Goal: Task Accomplishment & Management: Complete application form

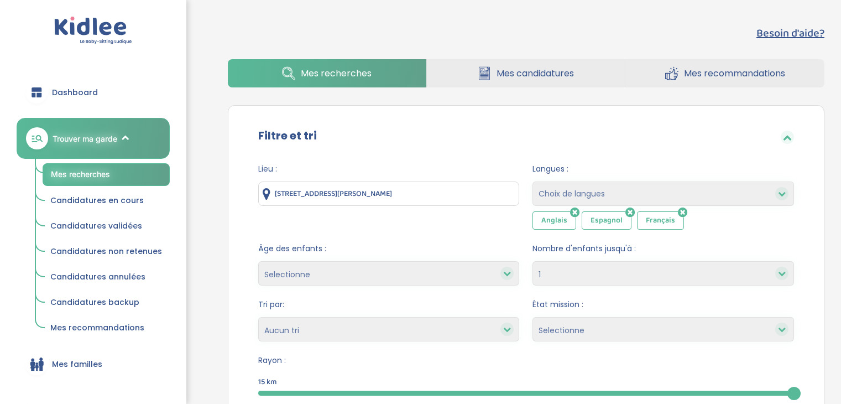
select select "1"
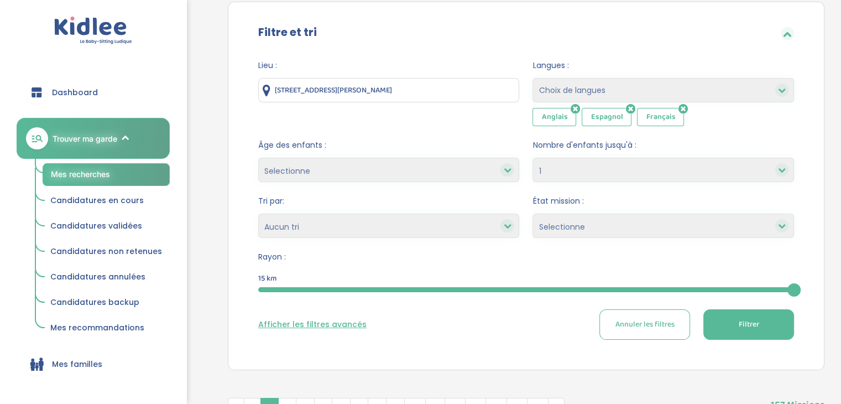
scroll to position [111, 0]
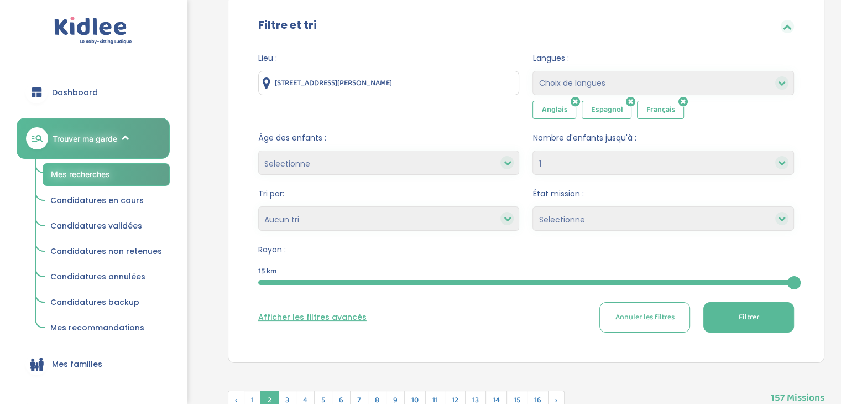
click at [594, 213] on select "Selectionne Nouvelle Mission Peu de candidat.e.s Déjà plusieurs candidat.e.s Pr…" at bounding box center [663, 218] width 262 height 24
click at [478, 316] on div "Afficher les filtres avancés Annuler les filtres Filtrer" at bounding box center [526, 317] width 536 height 30
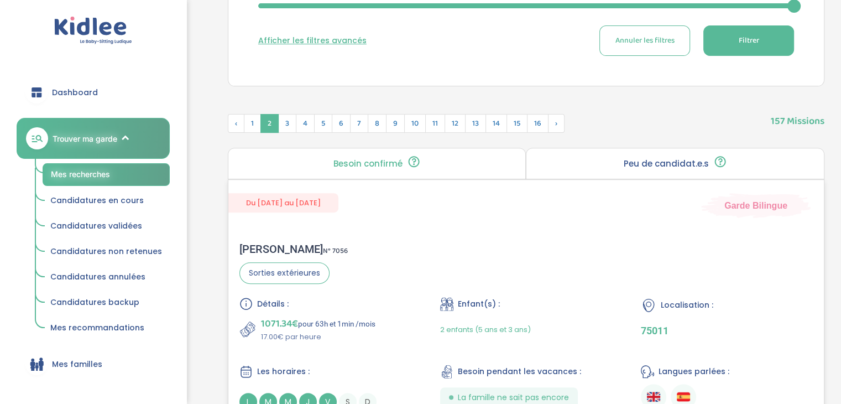
scroll to position [442, 0]
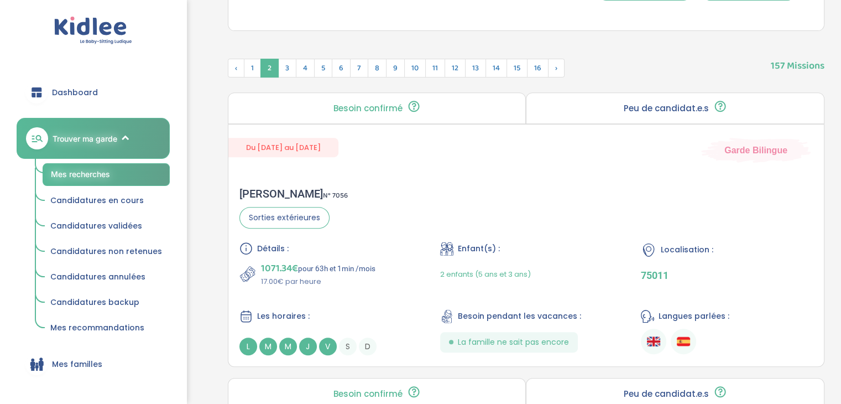
click at [100, 197] on span "Candidatures en cours" at bounding box center [96, 200] width 93 height 11
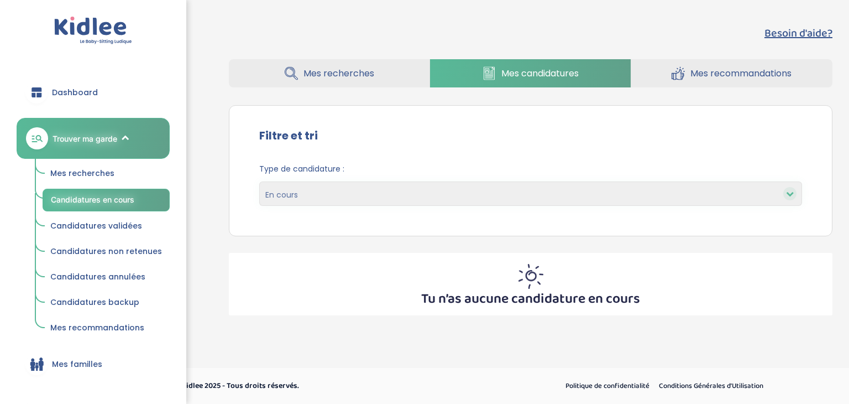
click at [383, 75] on link "Mes recherches" at bounding box center [329, 73] width 201 height 28
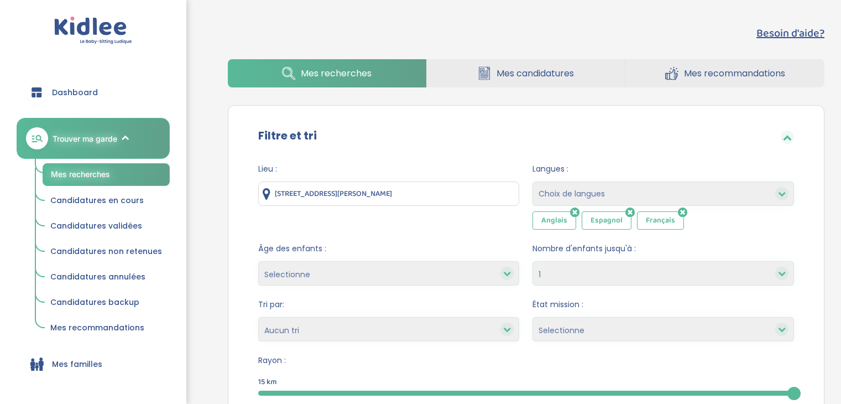
select select "1"
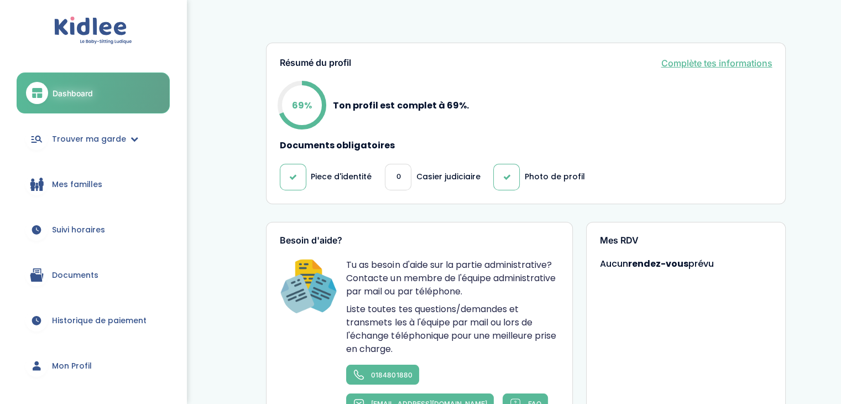
click at [403, 184] on div "0" at bounding box center [398, 177] width 27 height 27
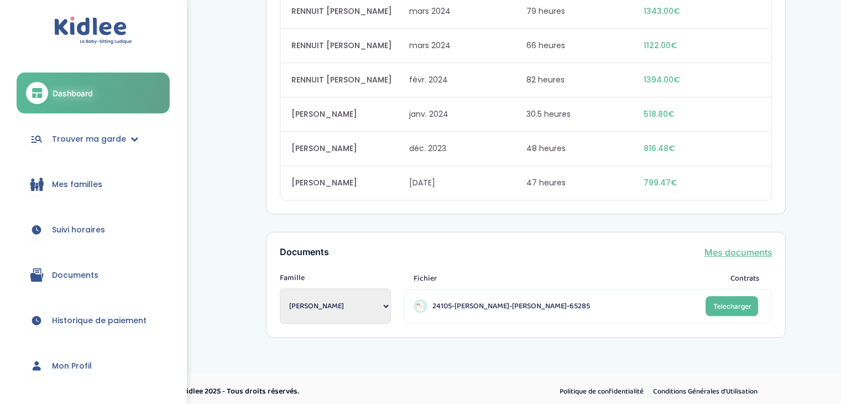
scroll to position [699, 0]
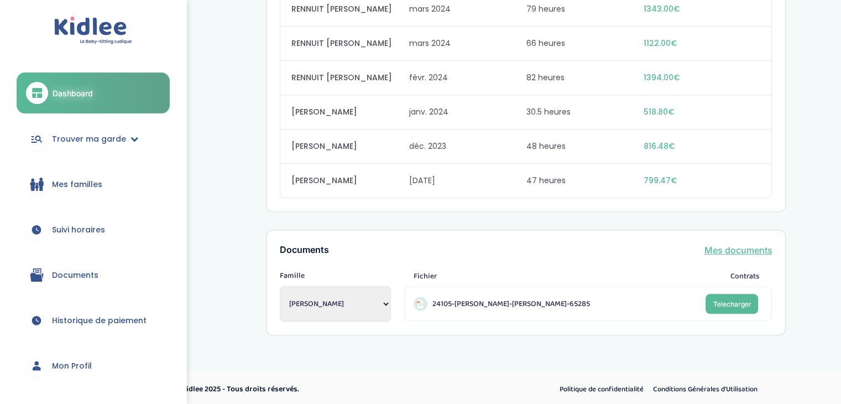
click at [81, 133] on span "Trouver ma garde" at bounding box center [89, 139] width 74 height 12
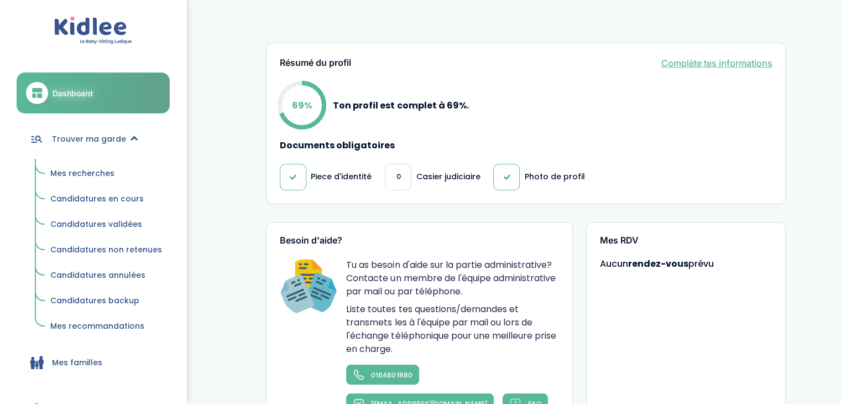
click at [110, 140] on span "Trouver ma garde" at bounding box center [89, 139] width 74 height 12
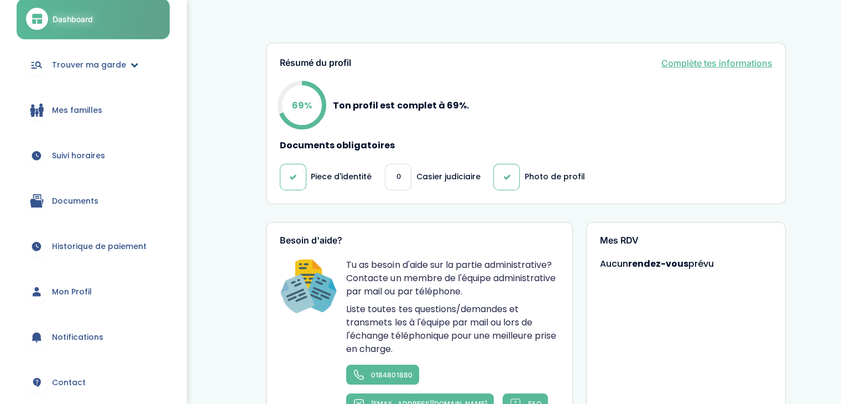
scroll to position [166, 0]
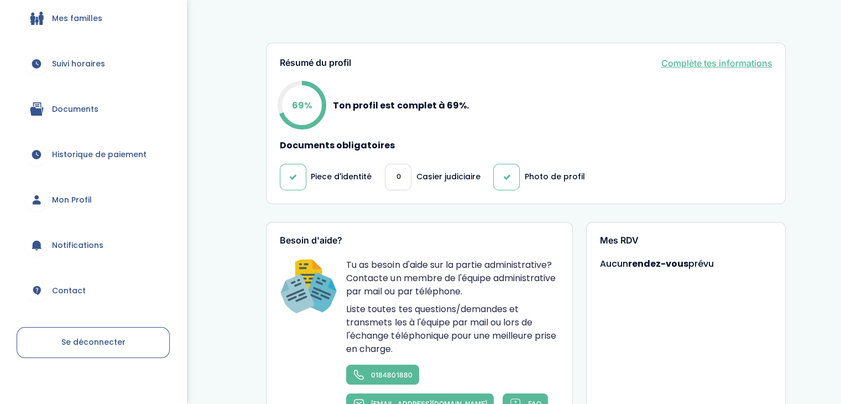
click at [81, 199] on span "Mon Profil" at bounding box center [72, 200] width 40 height 12
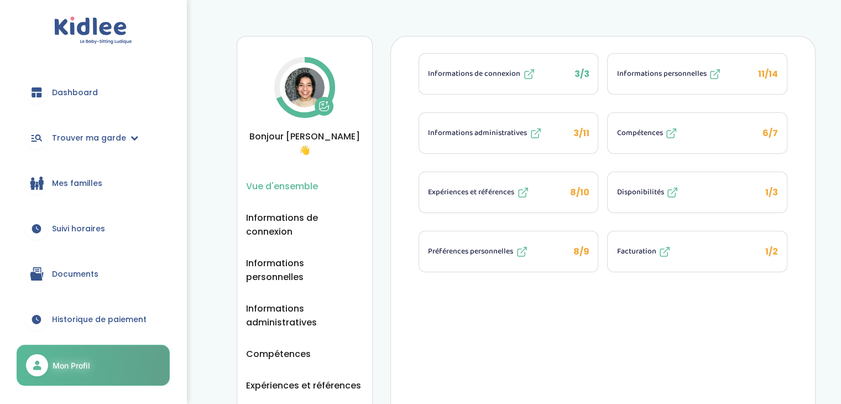
click at [577, 189] on span "8/10" at bounding box center [579, 192] width 19 height 13
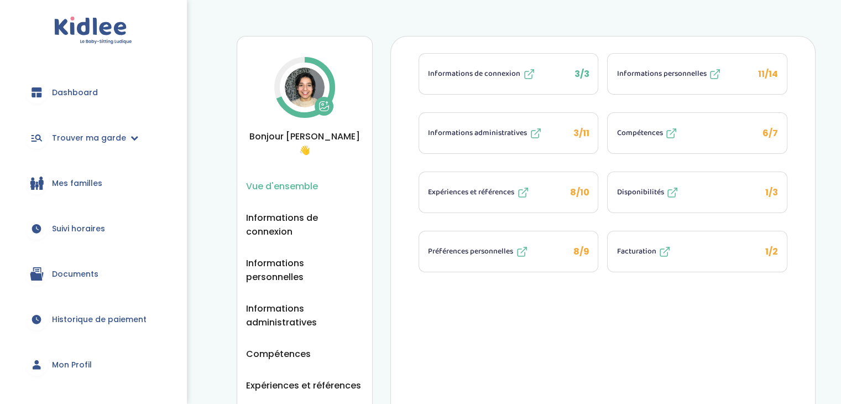
click at [662, 187] on span "Disponibilités" at bounding box center [640, 192] width 47 height 12
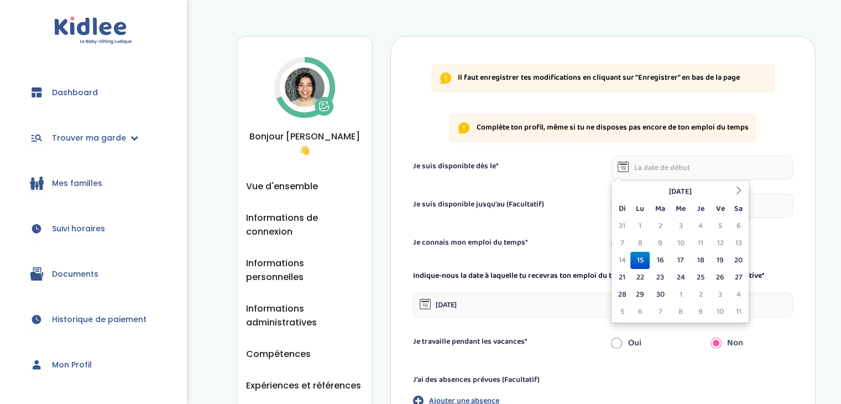
click at [685, 171] on input "text" at bounding box center [702, 167] width 182 height 24
click at [626, 291] on td "28" at bounding box center [622, 294] width 17 height 17
type input "28-09-2025"
click at [650, 175] on input "28-09-2025" at bounding box center [702, 167] width 182 height 24
click at [540, 244] on div "Je connais mon emploi du temps*" at bounding box center [504, 243] width 199 height 12
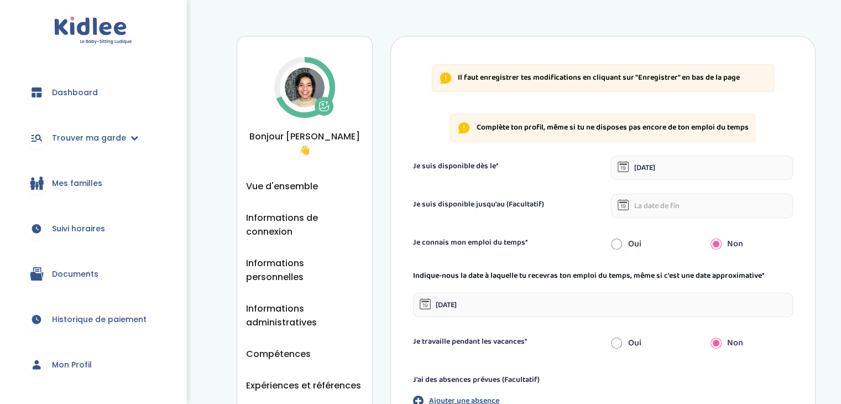
click at [644, 190] on form "Je suis disponible dès le* 28-09-2025 Je suis disponible jusqu'au (Facultatif) …" at bounding box center [603, 290] width 380 height 270
click at [639, 205] on input "text" at bounding box center [702, 206] width 182 height 24
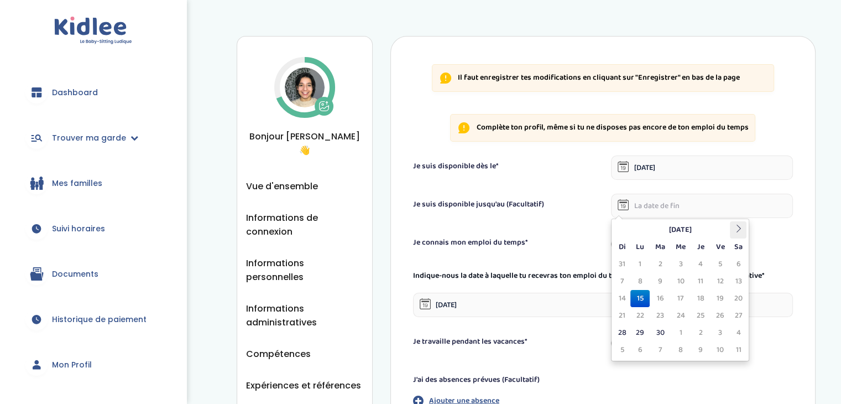
click at [740, 226] on icon at bounding box center [738, 228] width 8 height 8
click at [737, 227] on icon at bounding box center [738, 228] width 8 height 8
click at [741, 330] on td "31" at bounding box center [738, 332] width 17 height 17
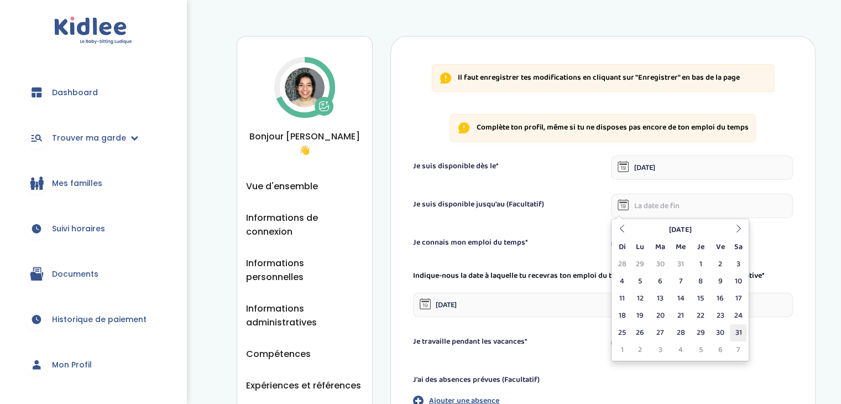
type input "31-01-2026"
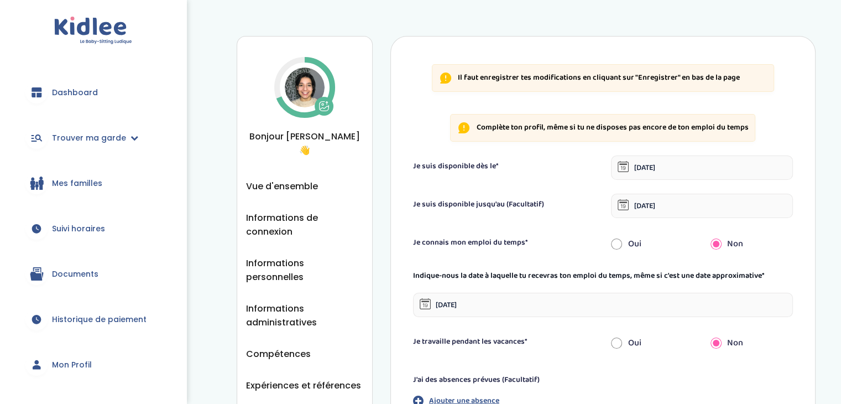
click at [617, 244] on input "radio" at bounding box center [616, 244] width 11 height 24
radio input "true"
radio input "false"
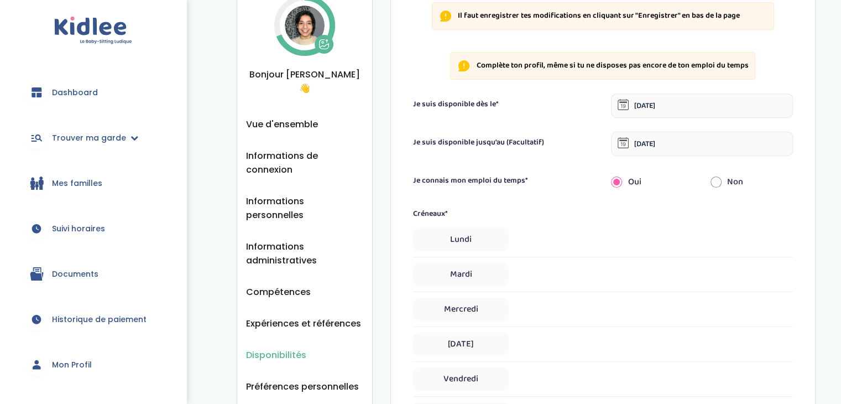
scroll to position [111, 0]
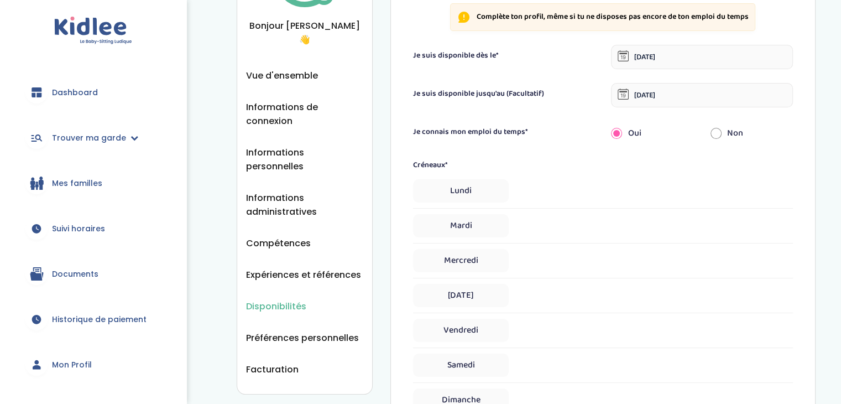
click at [528, 195] on div "Lundi" at bounding box center [603, 190] width 380 height 23
drag, startPoint x: 493, startPoint y: 192, endPoint x: 479, endPoint y: 192, distance: 13.8
click at [482, 192] on span "Lundi" at bounding box center [461, 190] width 96 height 23
select select "1"
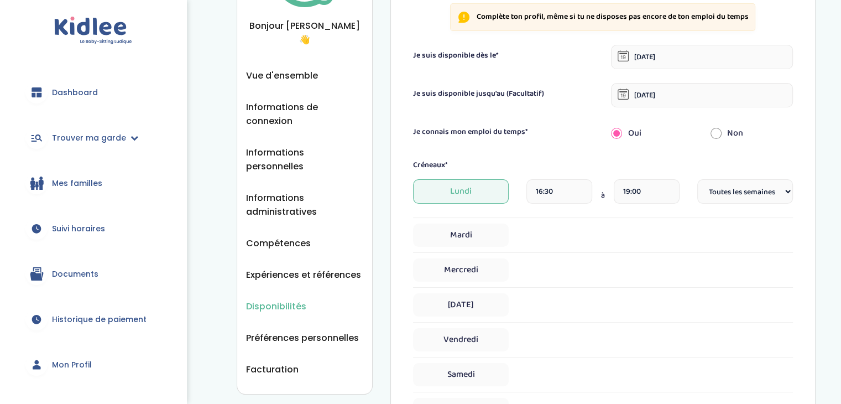
click at [662, 192] on input "19:00" at bounding box center [646, 191] width 65 height 24
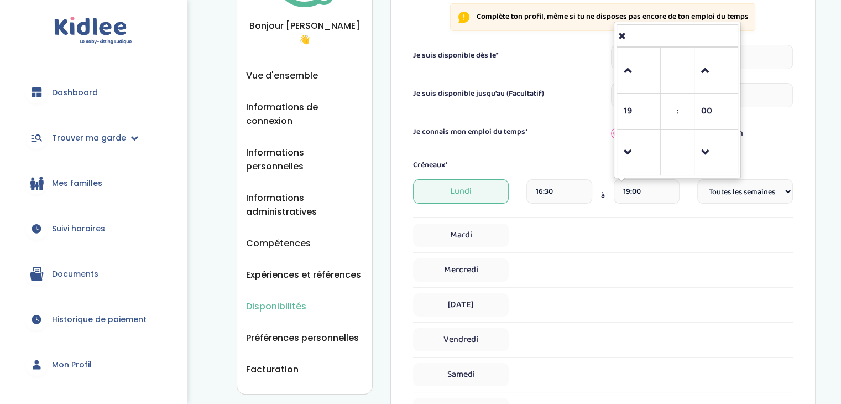
click at [561, 232] on div "Mardi" at bounding box center [603, 234] width 380 height 23
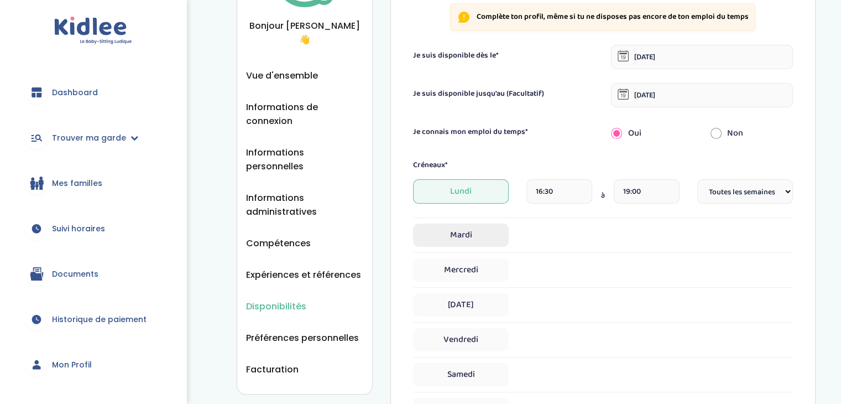
click at [474, 233] on span "Mardi" at bounding box center [461, 234] width 96 height 23
select select "1"
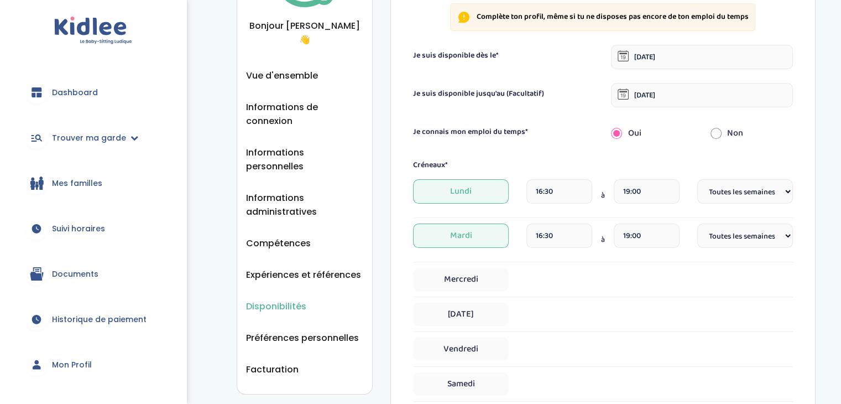
click at [490, 234] on span "Mardi" at bounding box center [461, 235] width 96 height 24
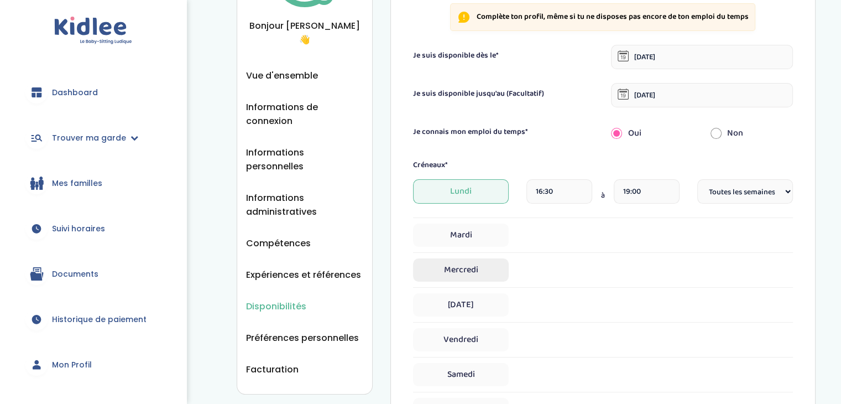
click at [474, 266] on span "Mercredi" at bounding box center [461, 269] width 96 height 23
select select "1"
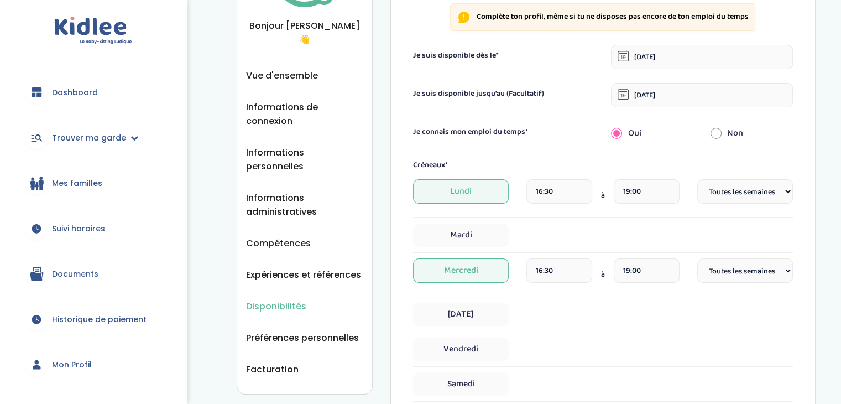
click at [582, 268] on input "16:30" at bounding box center [558, 270] width 65 height 24
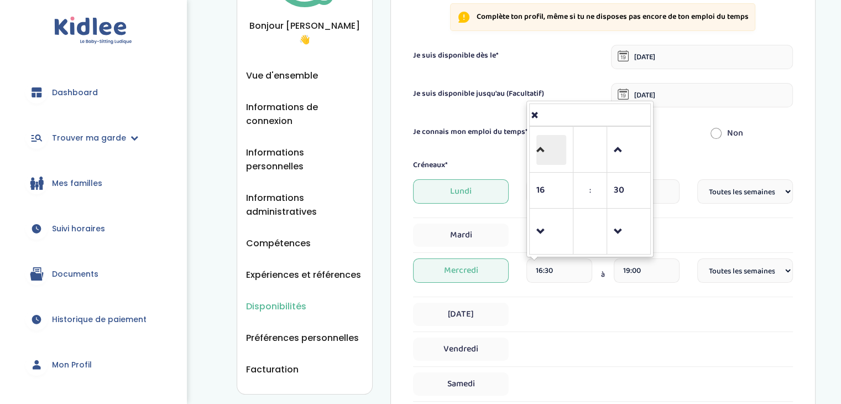
click at [542, 142] on span at bounding box center [551, 150] width 30 height 30
click at [541, 149] on span at bounding box center [551, 150] width 30 height 30
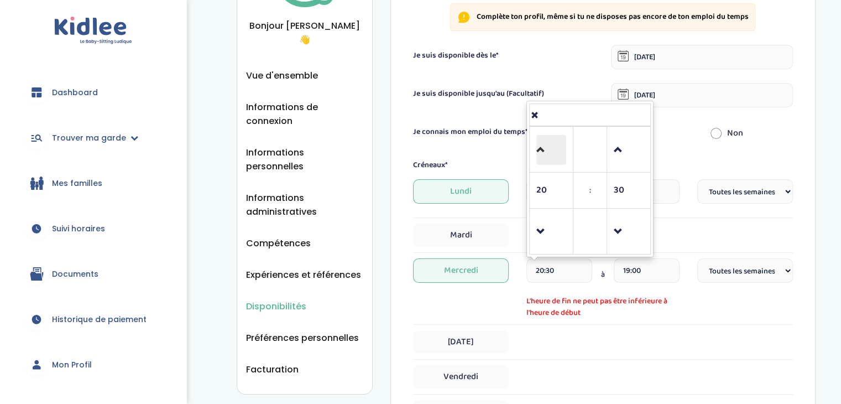
click at [541, 149] on span at bounding box center [551, 150] width 30 height 30
click at [553, 229] on span at bounding box center [551, 232] width 30 height 30
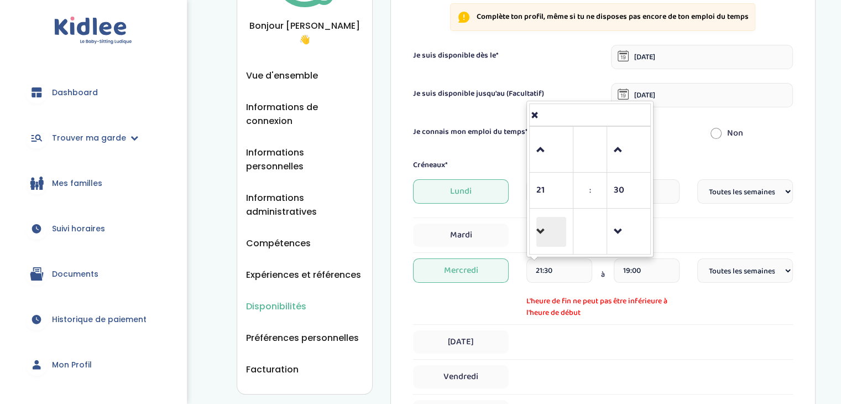
click at [545, 229] on span at bounding box center [551, 232] width 30 height 30
click at [544, 229] on span at bounding box center [551, 232] width 30 height 30
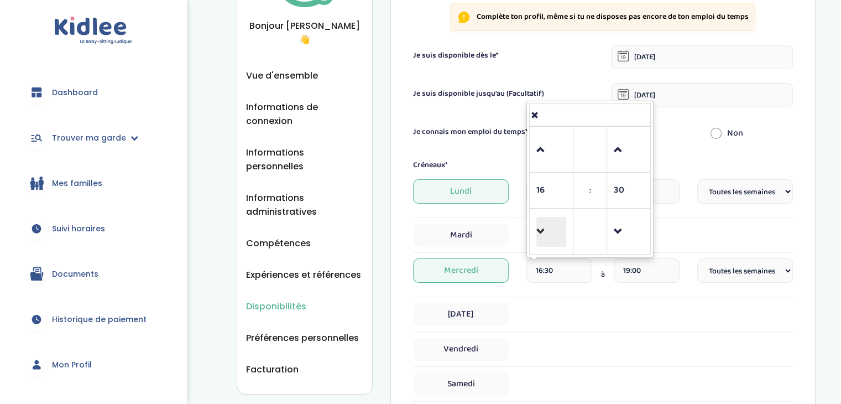
click at [544, 229] on span at bounding box center [551, 232] width 30 height 30
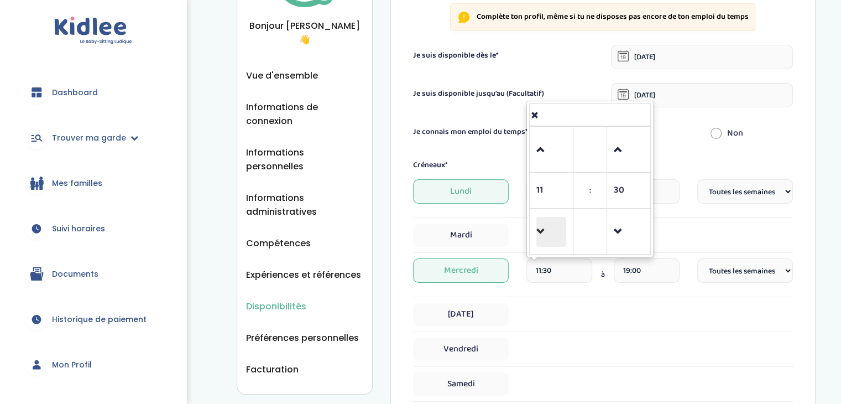
click at [544, 229] on span at bounding box center [551, 232] width 30 height 30
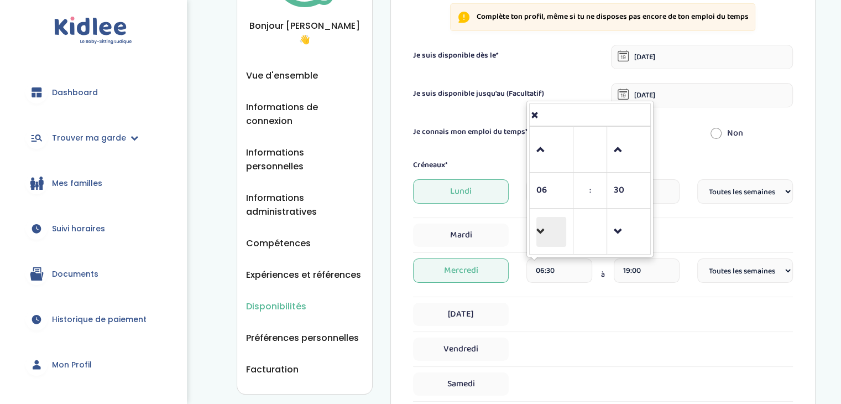
click at [544, 229] on span at bounding box center [551, 232] width 30 height 30
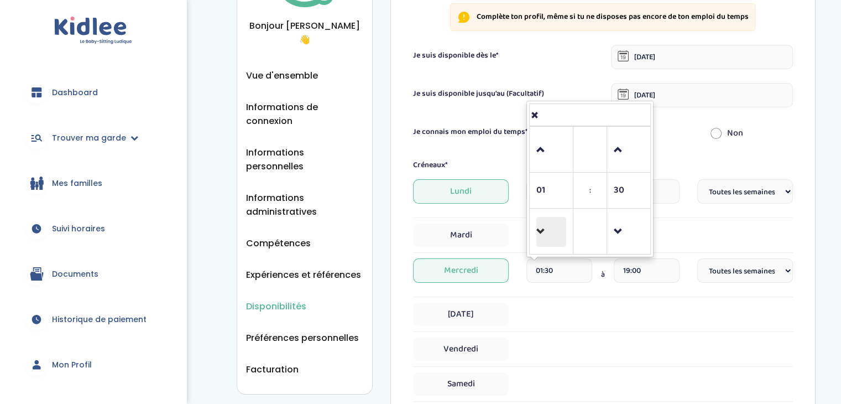
click at [544, 229] on span at bounding box center [551, 232] width 30 height 30
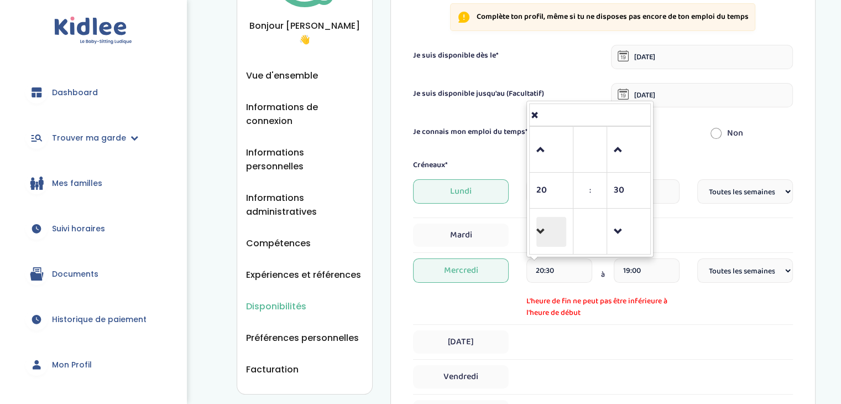
click at [544, 229] on span at bounding box center [551, 232] width 30 height 30
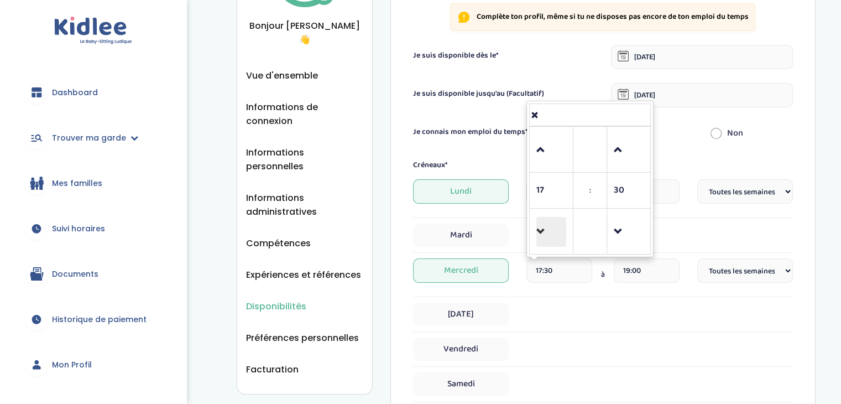
click at [544, 229] on span at bounding box center [551, 232] width 30 height 30
click at [540, 138] on span at bounding box center [551, 150] width 30 height 30
click at [616, 156] on span at bounding box center [629, 150] width 30 height 30
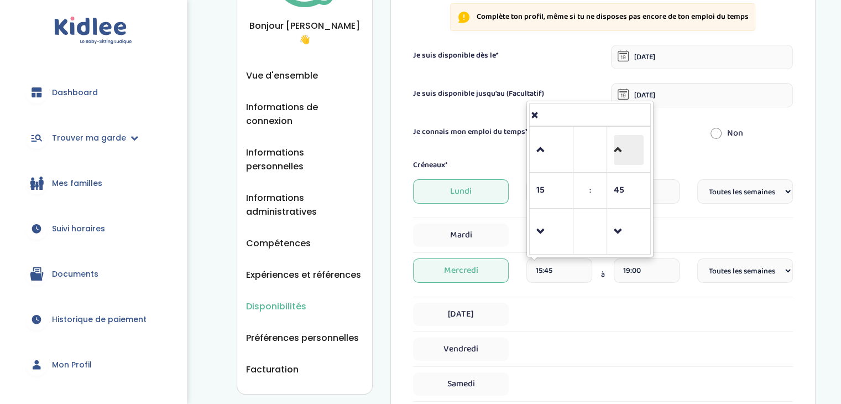
click at [617, 149] on span at bounding box center [629, 150] width 30 height 30
type input "16:00"
click at [634, 291] on div "Mercredi 16:00 16 : 00 00 01 02 03 04 05 06 07 08 09 10 11 12 13 14 15 16 17 18…" at bounding box center [603, 277] width 380 height 39
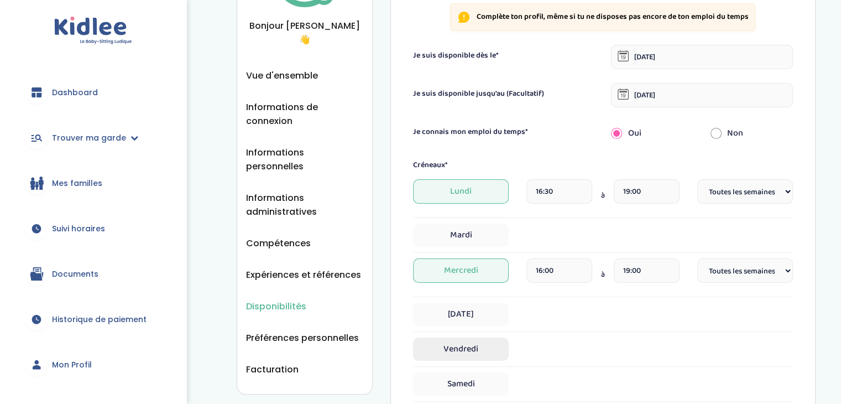
click at [464, 350] on span "Vendredi" at bounding box center [461, 348] width 96 height 23
select select "1"
click at [542, 352] on input "16:30" at bounding box center [558, 349] width 65 height 24
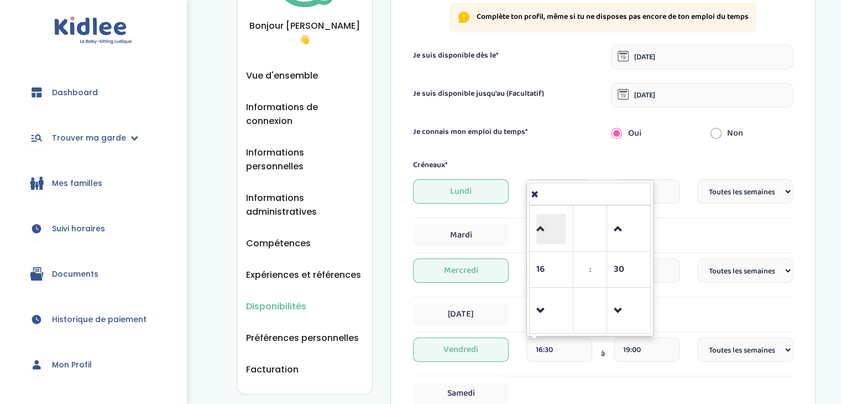
click at [544, 236] on span at bounding box center [551, 229] width 30 height 30
click at [544, 235] on span at bounding box center [551, 229] width 30 height 30
click at [544, 234] on span at bounding box center [551, 229] width 30 height 30
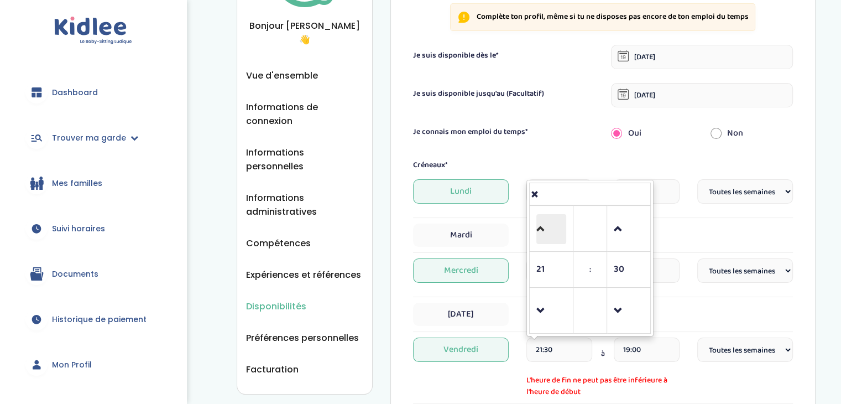
click at [544, 234] on span at bounding box center [551, 229] width 30 height 30
click at [537, 320] on span at bounding box center [551, 311] width 30 height 30
click at [539, 317] on span at bounding box center [551, 311] width 30 height 30
click at [540, 314] on span at bounding box center [551, 311] width 30 height 30
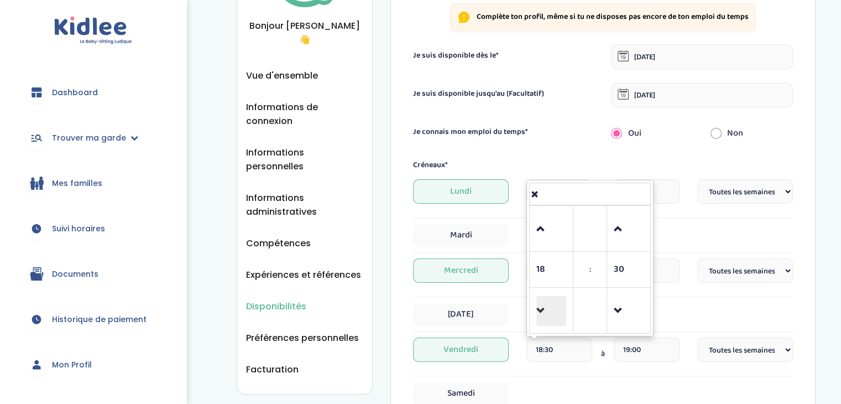
click at [540, 314] on span at bounding box center [551, 311] width 30 height 30
click at [542, 314] on span at bounding box center [551, 311] width 30 height 30
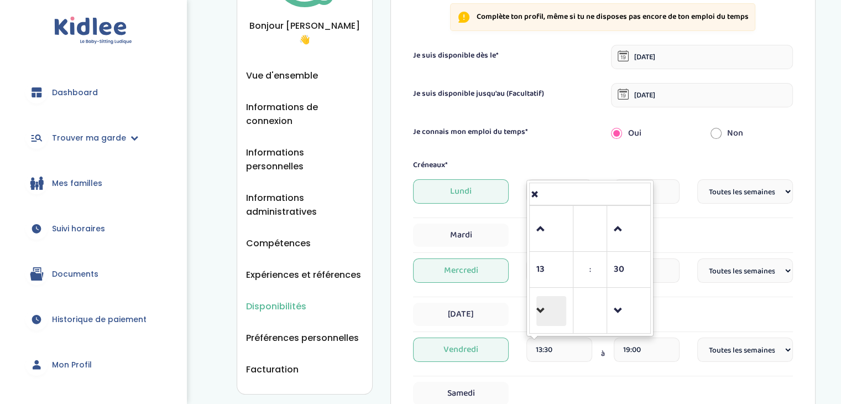
click at [542, 314] on span at bounding box center [551, 311] width 30 height 30
click at [544, 229] on span at bounding box center [551, 229] width 30 height 30
click at [623, 224] on span at bounding box center [629, 229] width 30 height 30
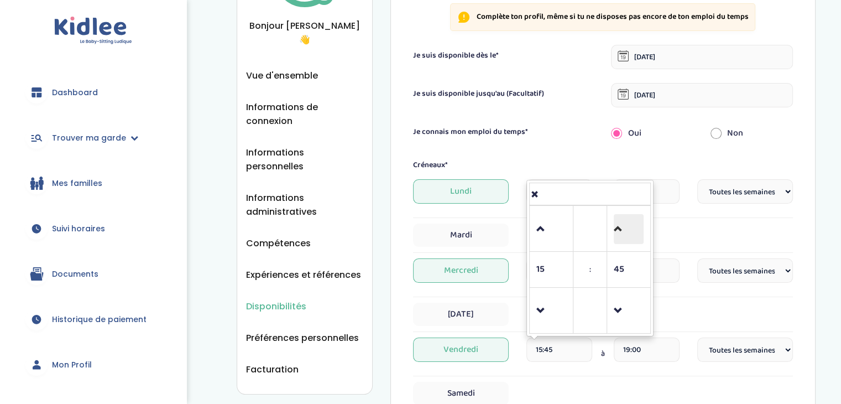
click at [620, 228] on span at bounding box center [629, 229] width 30 height 30
type input "16:00"
click at [627, 372] on div "Vendredi 16:00 16 : 00 00 01 02 03 04 05 06 07 08 09 10 11 12 13 14 15 16 17 18…" at bounding box center [603, 356] width 380 height 39
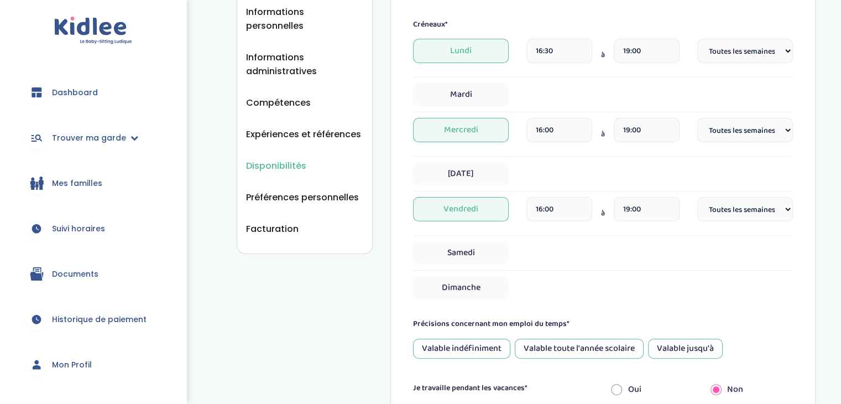
scroll to position [276, 0]
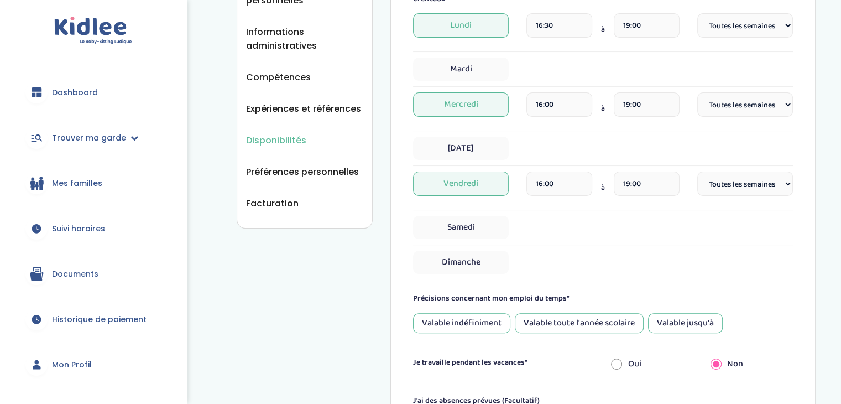
click at [697, 325] on div "Valable jusqu'à" at bounding box center [685, 323] width 75 height 20
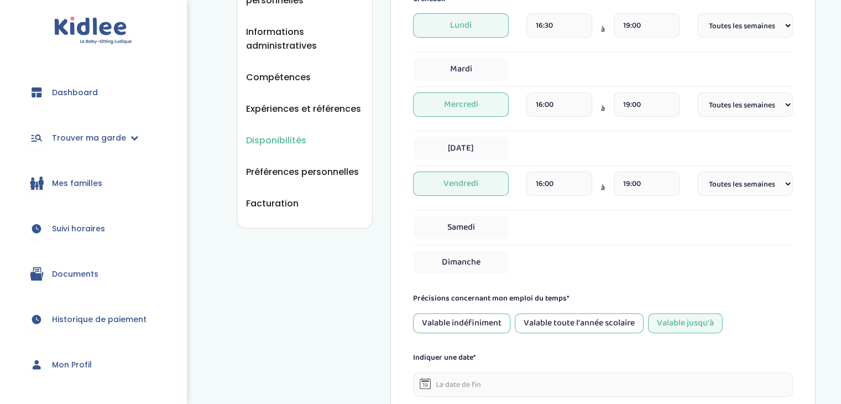
click at [473, 382] on input "text" at bounding box center [603, 384] width 380 height 24
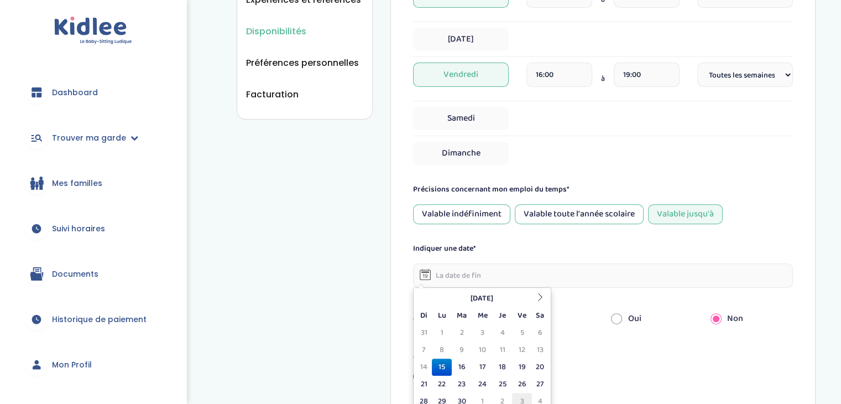
scroll to position [387, 0]
click at [534, 294] on th at bounding box center [540, 296] width 17 height 17
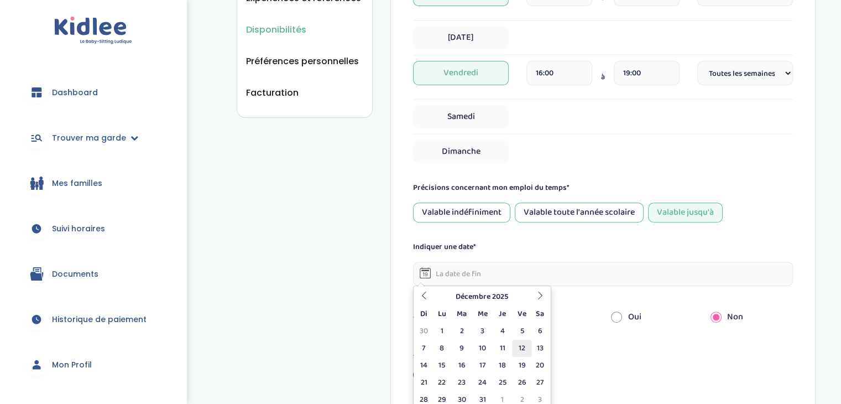
click at [523, 348] on td "12" at bounding box center [521, 348] width 19 height 17
type input "12-12-2025"
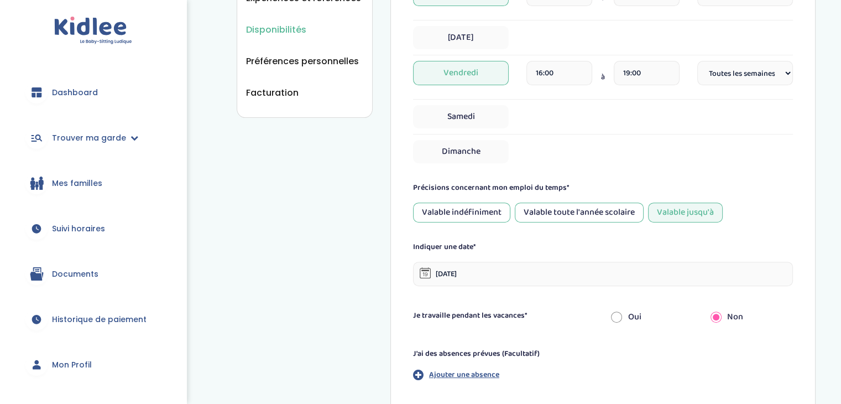
scroll to position [442, 0]
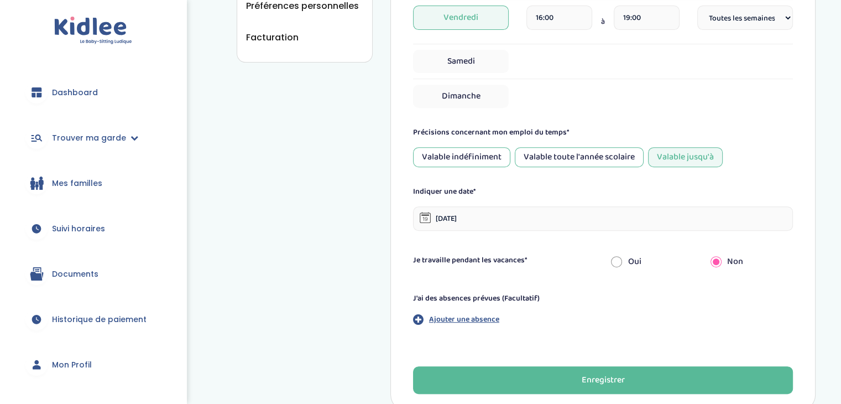
click at [614, 258] on input "radio" at bounding box center [616, 261] width 11 height 24
radio input "true"
radio input "false"
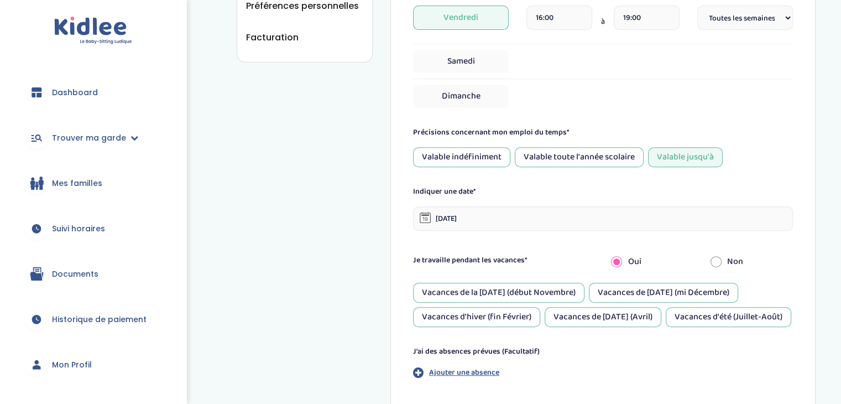
click at [518, 313] on div "Vacances d'hiver (fin Février)" at bounding box center [476, 317] width 127 height 20
click at [666, 327] on div "Vacances d'été (Juillet-Août)" at bounding box center [729, 317] width 126 height 20
click at [604, 317] on div "Vacances de Pâques (Avril)" at bounding box center [603, 317] width 117 height 20
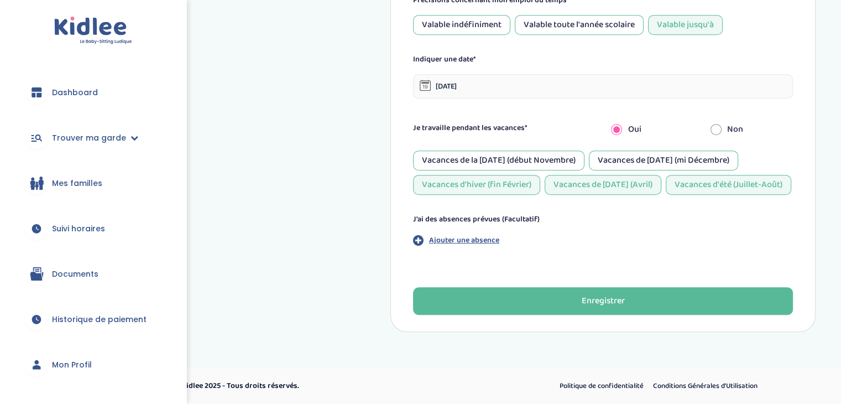
scroll to position [597, 0]
click at [485, 241] on p "Ajouter une absence" at bounding box center [464, 240] width 70 height 12
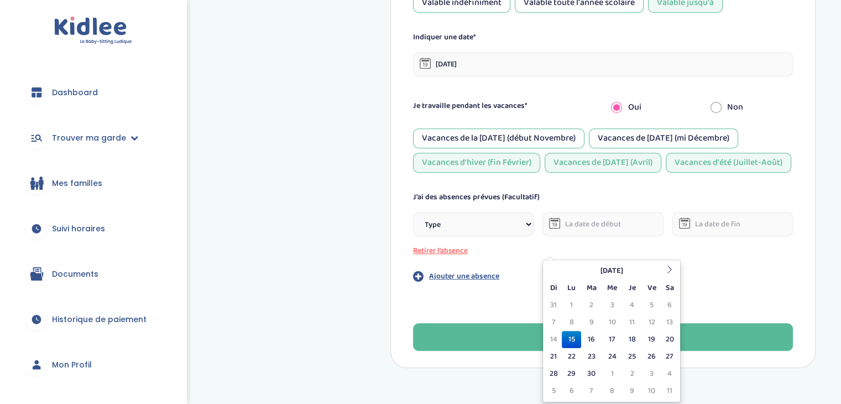
click at [567, 236] on input "text" at bounding box center [602, 224] width 121 height 24
click at [670, 264] on th at bounding box center [669, 270] width 17 height 17
click at [650, 317] on td "7" at bounding box center [651, 322] width 19 height 17
type input "07-11-2025"
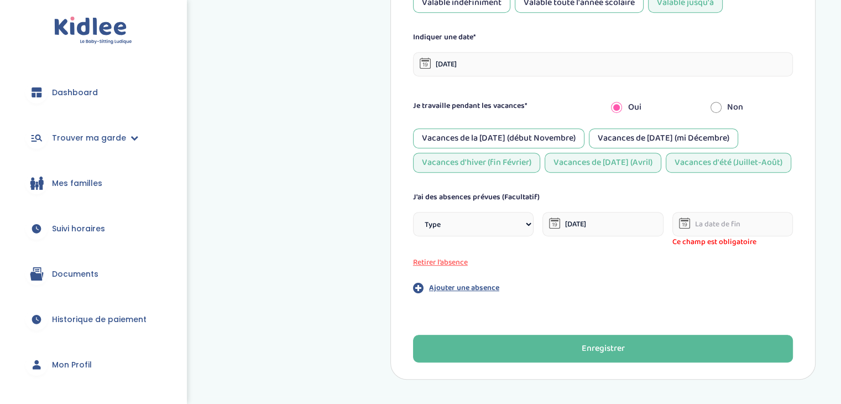
click at [697, 236] on input "text" at bounding box center [732, 224] width 121 height 24
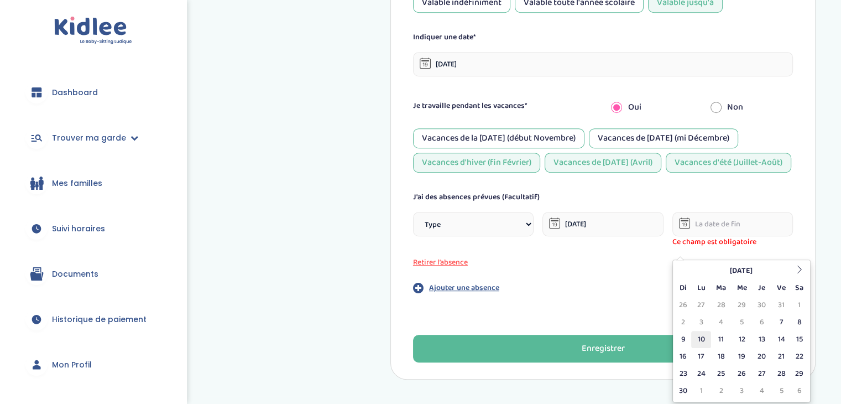
click at [703, 335] on td "10" at bounding box center [700, 339] width 19 height 17
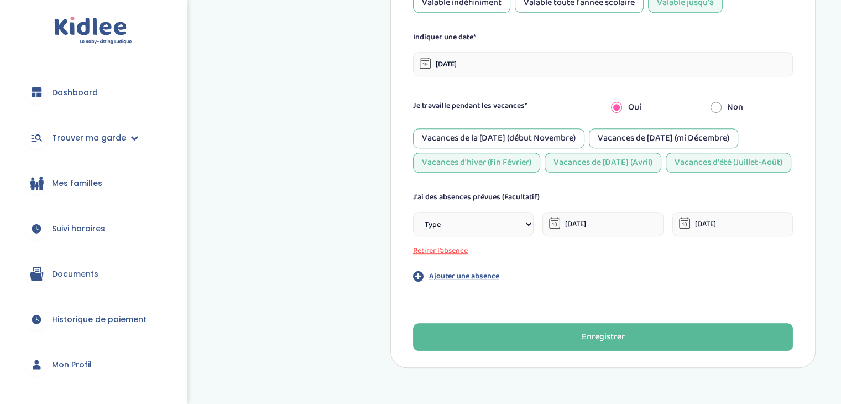
click at [693, 236] on input "10-11-2025" at bounding box center [732, 224] width 121 height 24
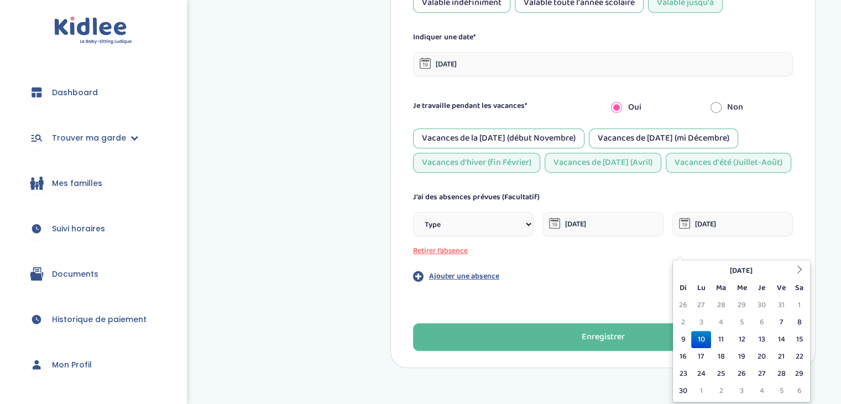
click at [725, 337] on td "11" at bounding box center [721, 339] width 20 height 17
type input "11-11-2025"
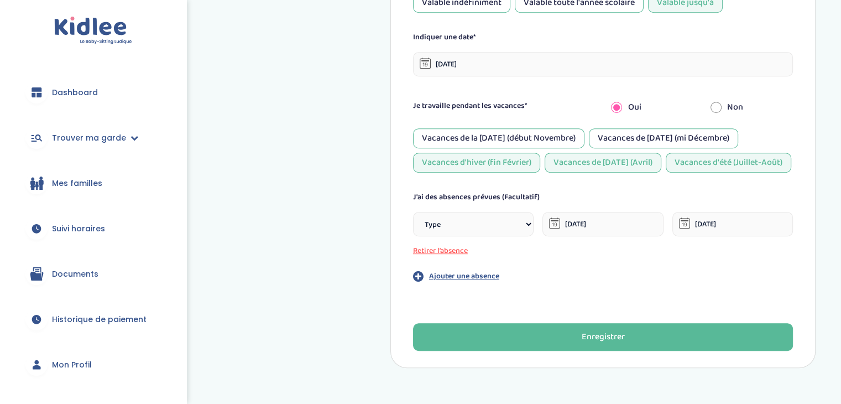
click at [514, 236] on select "Type Stages Alternances Vacances Partiels Autre" at bounding box center [473, 224] width 121 height 24
select select "Autre"
click at [413, 234] on select "Type Stages Alternances Vacances Partiels Autre" at bounding box center [473, 224] width 121 height 24
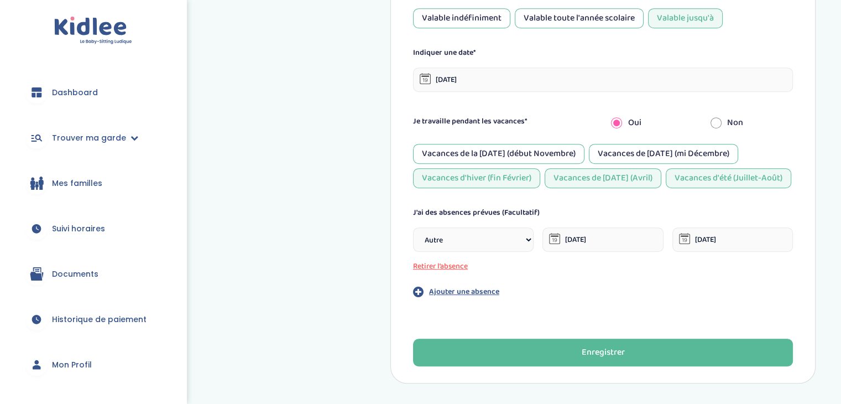
scroll to position [599, 0]
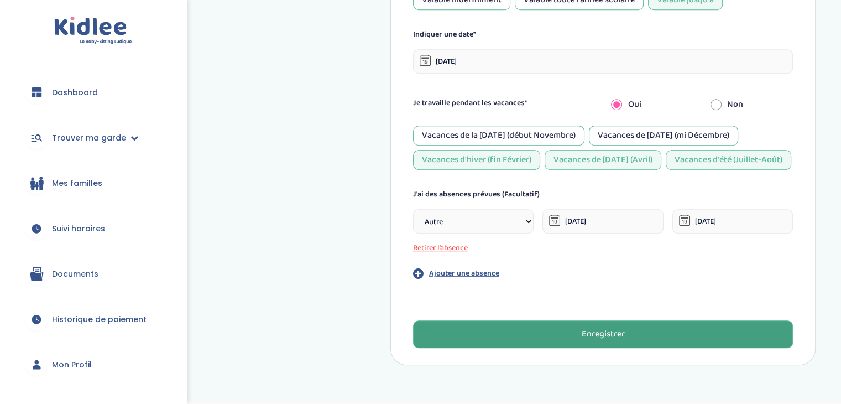
click at [573, 348] on button "Enregistrer" at bounding box center [603, 334] width 380 height 28
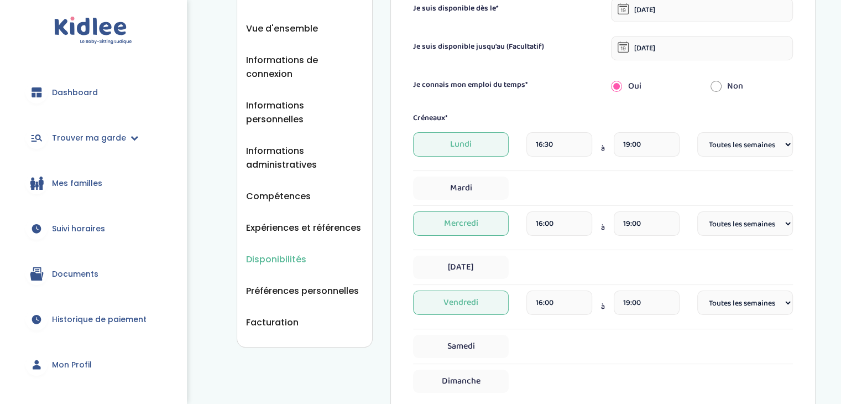
scroll to position [157, 0]
click at [283, 284] on span "Préférences personnelles" at bounding box center [302, 291] width 113 height 14
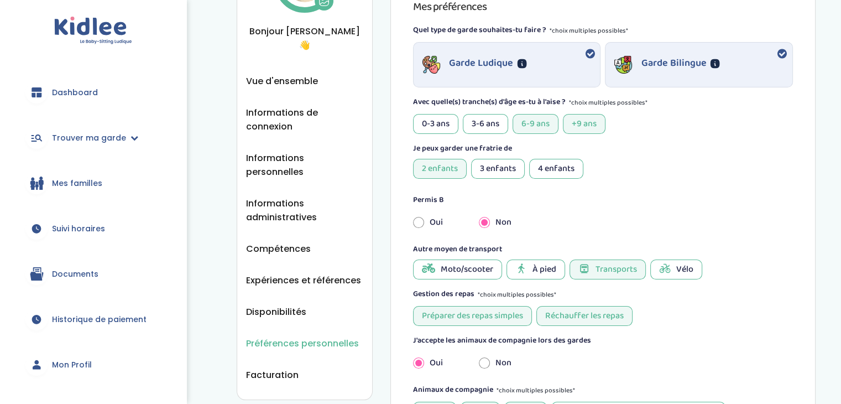
scroll to position [111, 0]
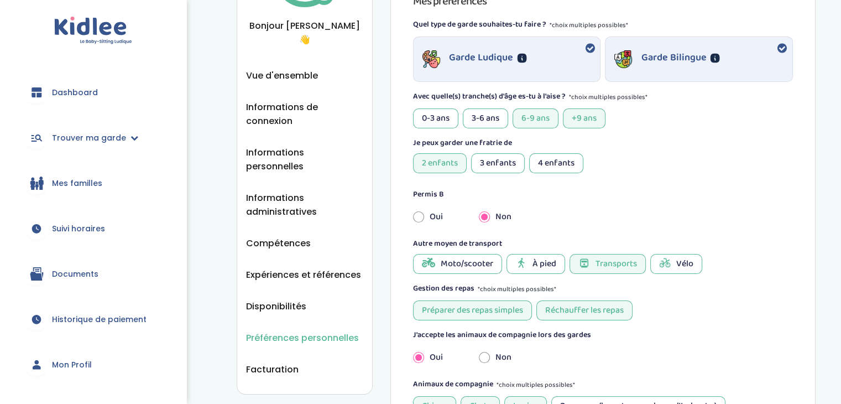
click at [449, 161] on div "2 enfants" at bounding box center [440, 163] width 54 height 20
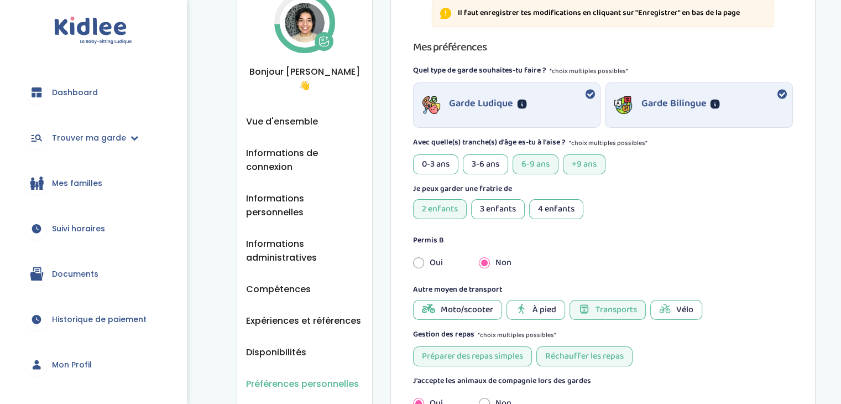
scroll to position [0, 0]
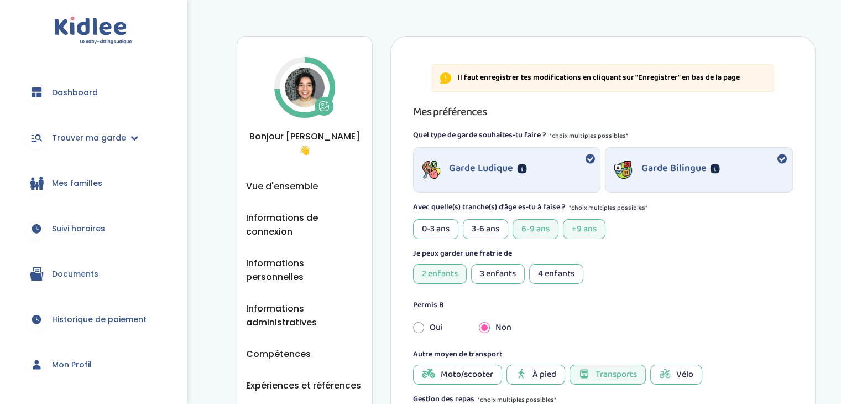
click at [441, 268] on div "2 enfants" at bounding box center [440, 274] width 54 height 20
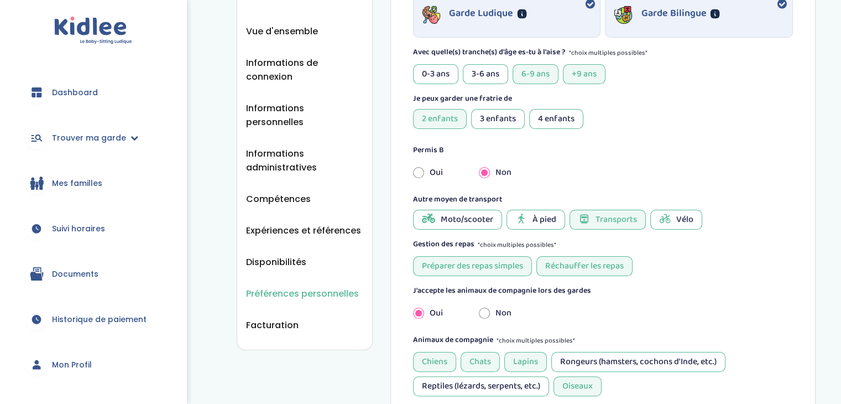
scroll to position [166, 0]
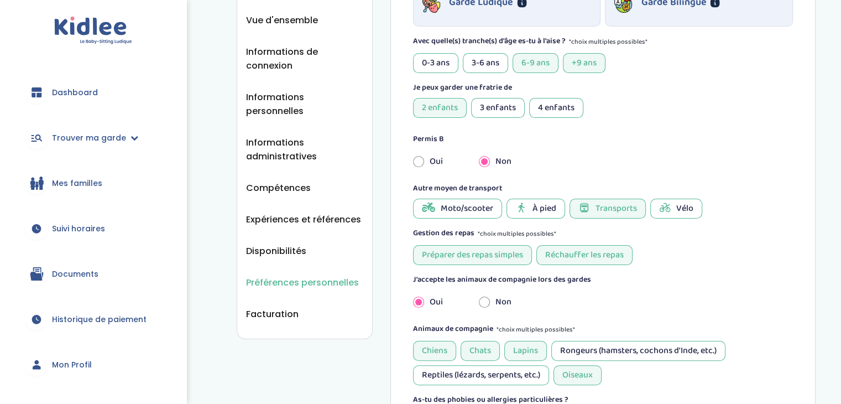
click at [544, 210] on span "À pied" at bounding box center [544, 208] width 24 height 13
click at [440, 107] on div "2 enfants" at bounding box center [440, 108] width 54 height 20
click at [488, 108] on div "3 enfants" at bounding box center [498, 108] width 54 height 20
click at [442, 105] on div "2 enfants" at bounding box center [440, 108] width 54 height 20
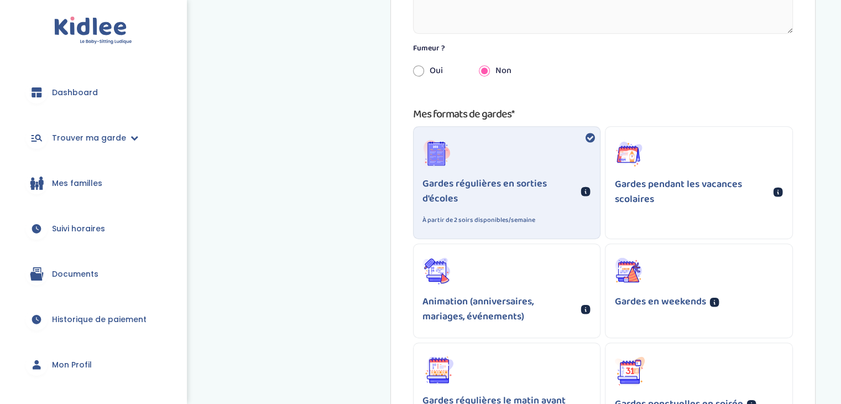
scroll to position [664, 0]
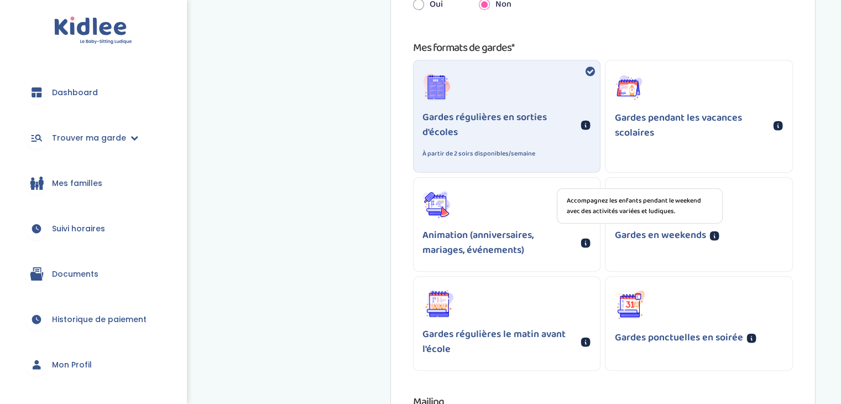
click at [714, 237] on icon at bounding box center [714, 235] width 11 height 11
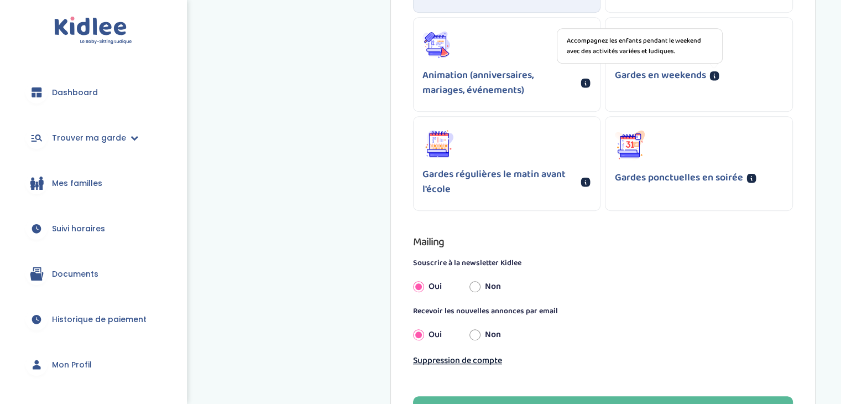
scroll to position [829, 0]
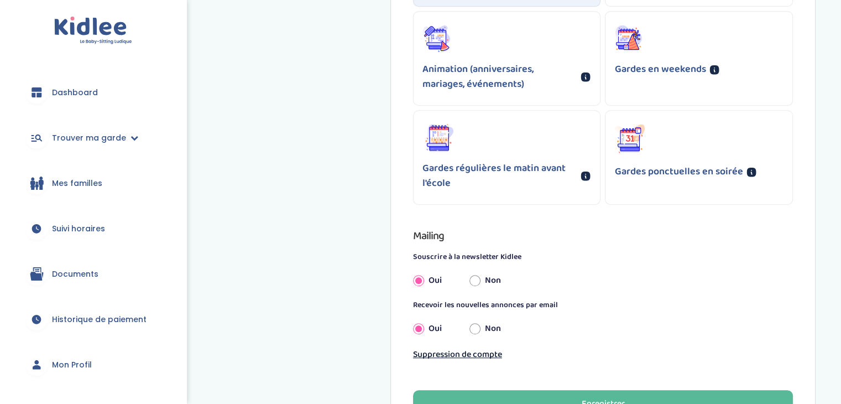
click at [746, 160] on div "Gardes ponctuelles en soirée" at bounding box center [698, 152] width 187 height 82
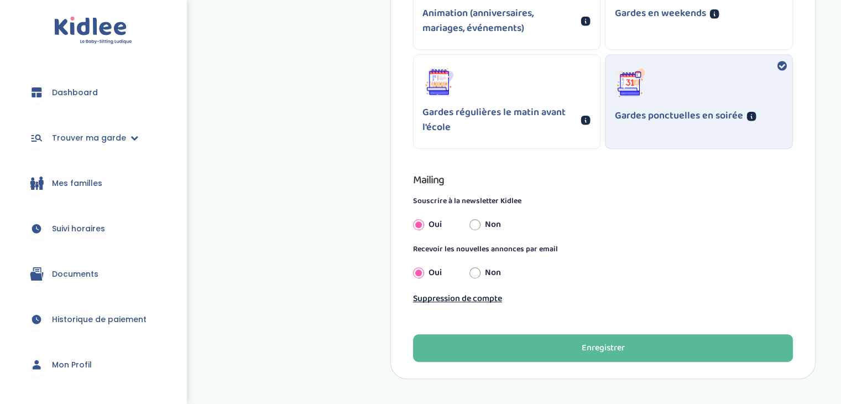
scroll to position [930, 0]
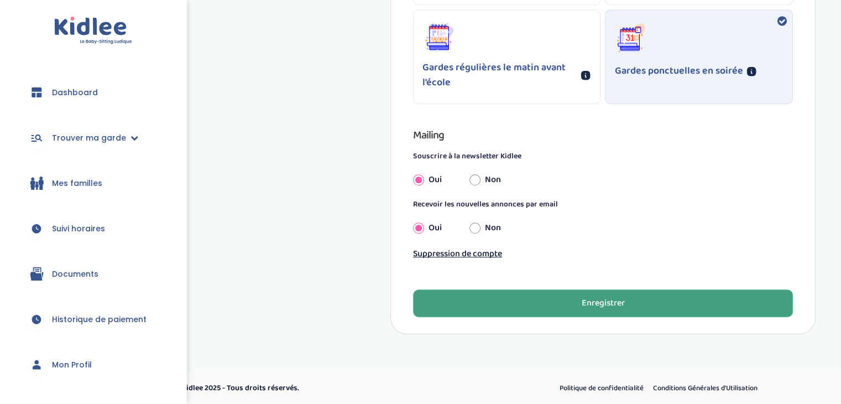
click at [613, 297] on div "Enregistrer" at bounding box center [602, 303] width 43 height 13
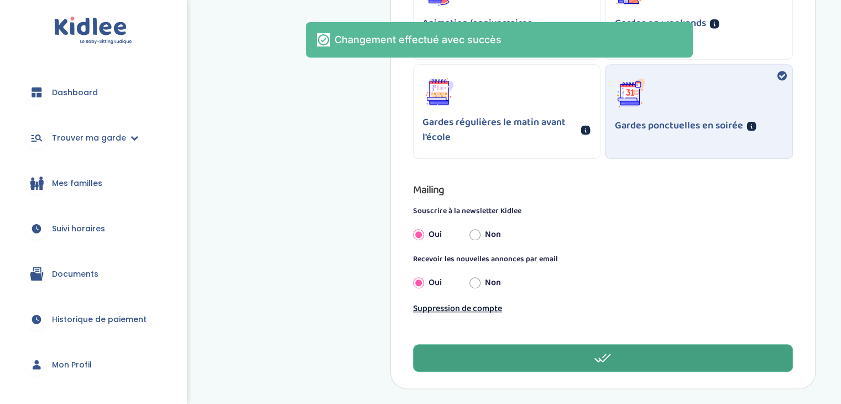
scroll to position [875, 0]
click at [60, 137] on span "Trouver ma garde" at bounding box center [89, 138] width 74 height 12
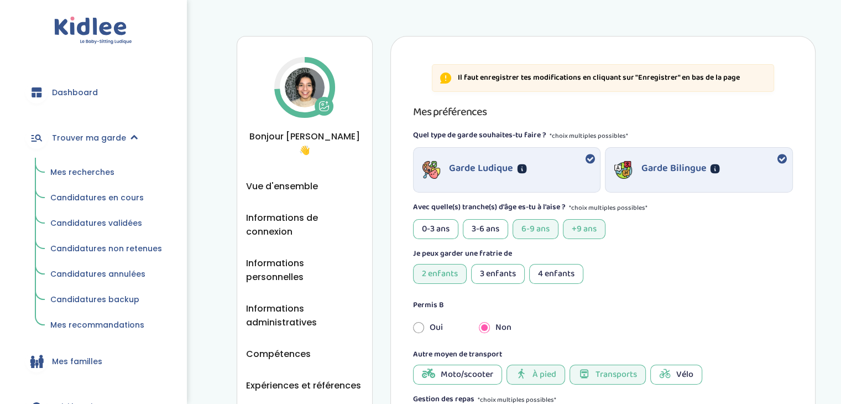
click at [100, 174] on span "Mes recherches" at bounding box center [82, 171] width 64 height 11
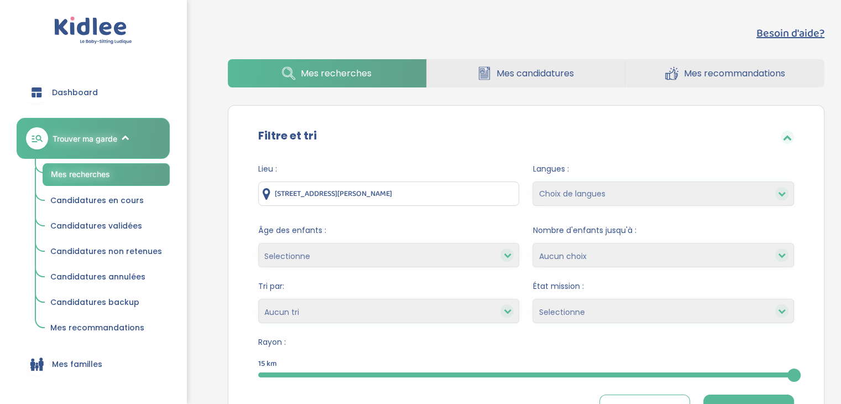
click at [97, 133] on span "Trouver ma garde" at bounding box center [85, 139] width 65 height 12
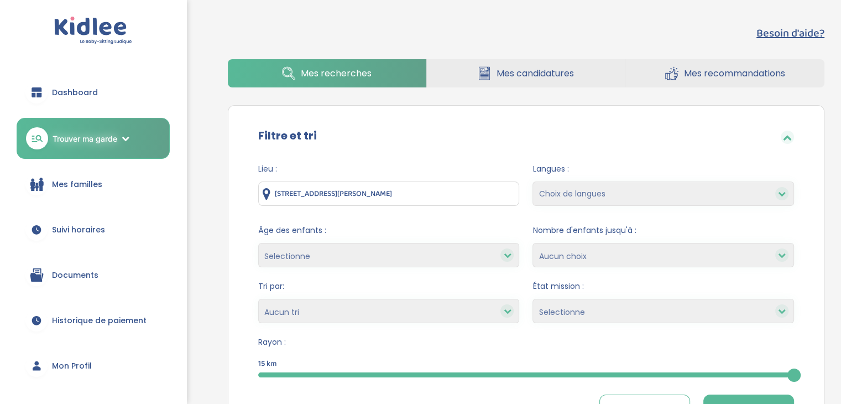
click at [124, 147] on link "Trouver ma garde" at bounding box center [93, 138] width 153 height 41
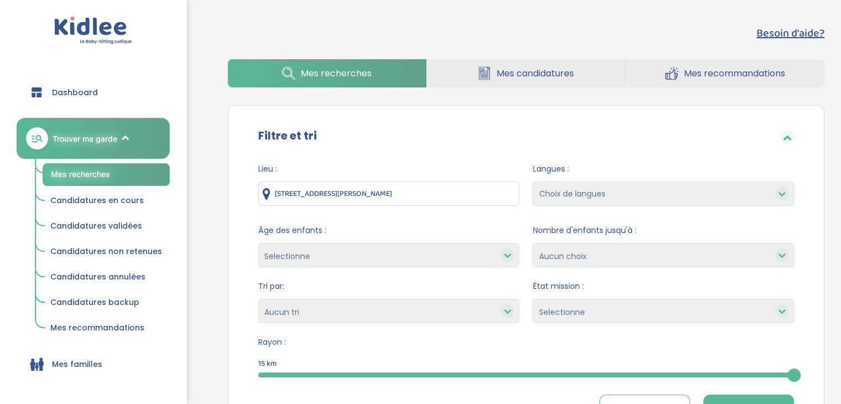
click at [96, 91] on link "Dashboard" at bounding box center [93, 92] width 153 height 40
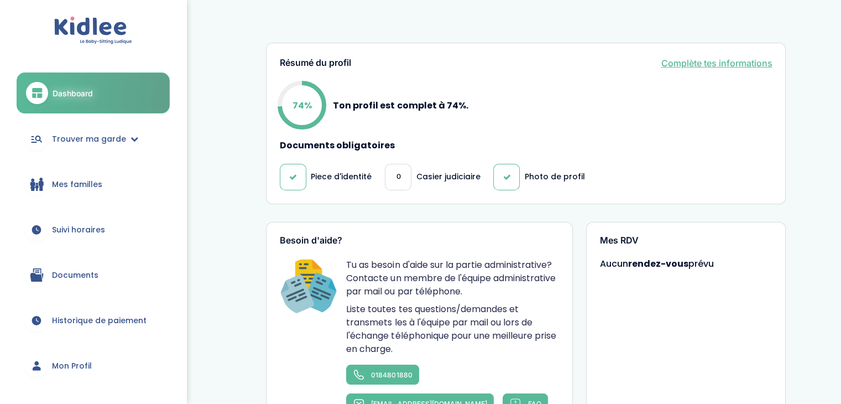
click at [401, 176] on div "0" at bounding box center [398, 177] width 27 height 27
click at [422, 175] on p "Casier judiciaire" at bounding box center [448, 177] width 64 height 12
click at [53, 222] on link "Suivi horaires" at bounding box center [93, 230] width 153 height 40
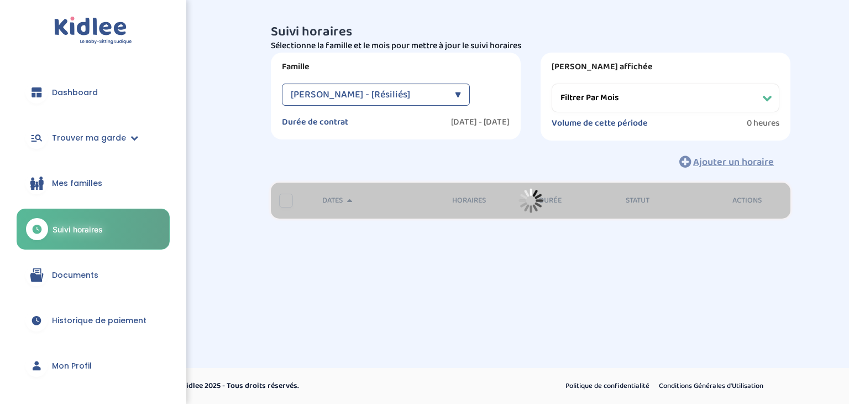
select select "[DATE]"
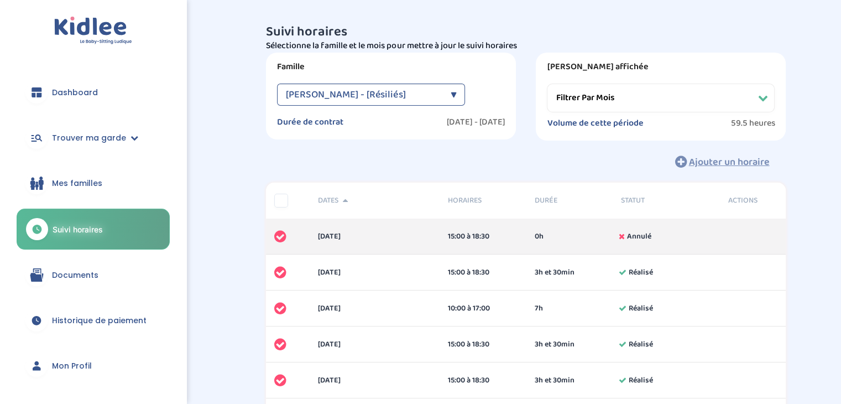
click at [96, 183] on span "Mes familles" at bounding box center [77, 183] width 50 height 12
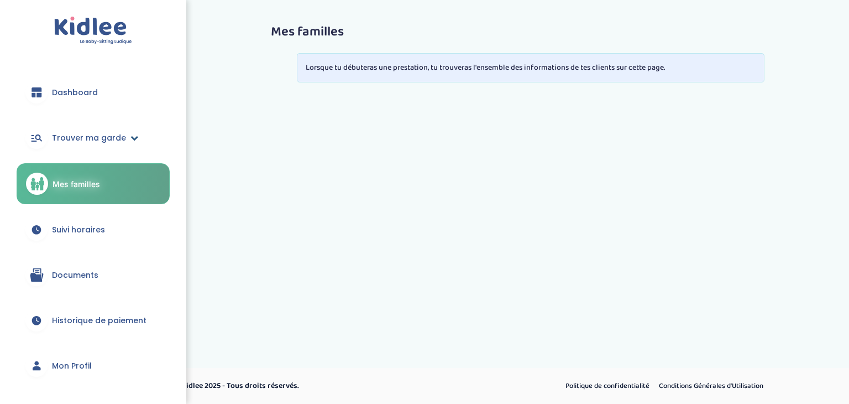
click at [114, 137] on span "Trouver ma garde" at bounding box center [89, 138] width 74 height 12
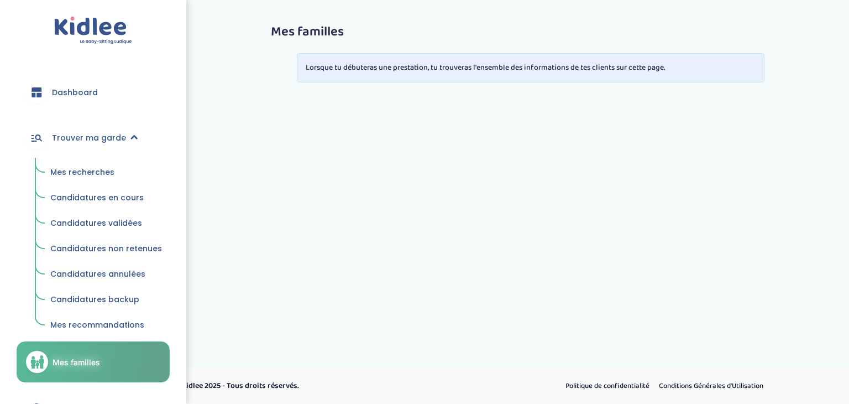
click at [108, 162] on link "Mes recherches" at bounding box center [106, 172] width 127 height 21
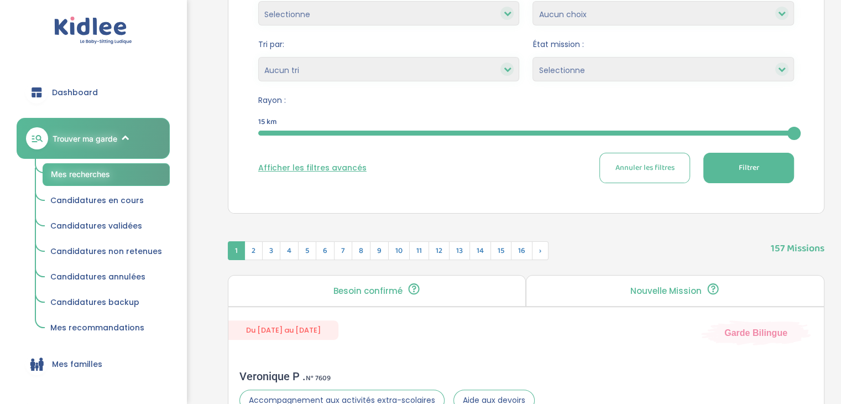
scroll to position [111, 0]
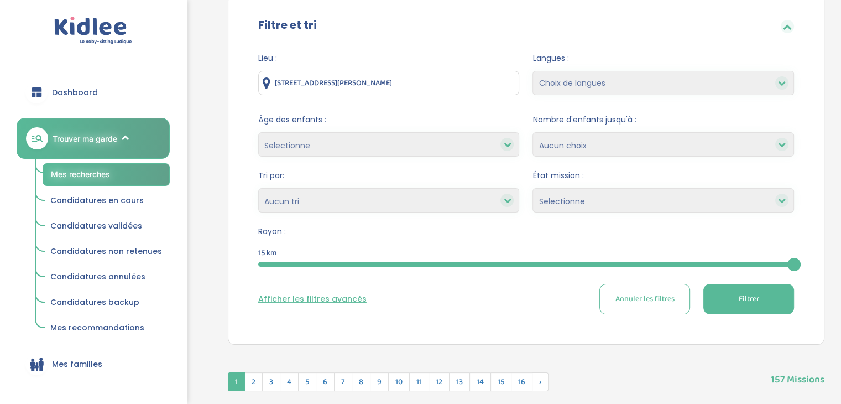
click at [582, 148] on select "1 2 3 4 Aucun choix" at bounding box center [663, 144] width 262 height 24
select select "1"
click at [532, 132] on select "1 2 3 4 Aucun choix" at bounding box center [663, 144] width 262 height 24
click at [744, 300] on span "Filtrer" at bounding box center [748, 299] width 20 height 12
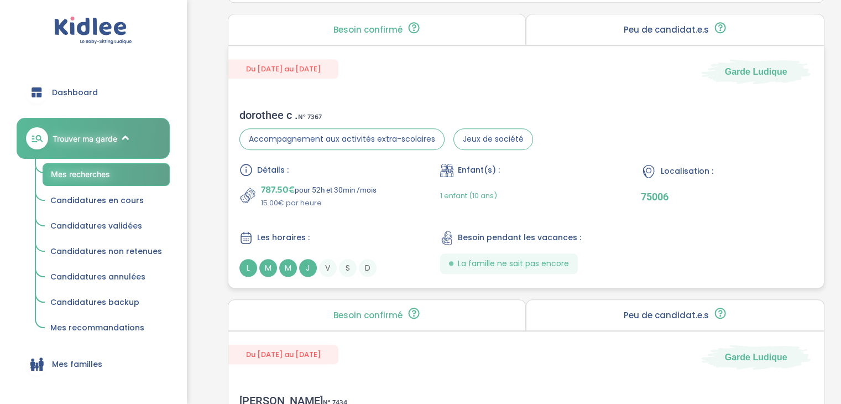
scroll to position [1106, 0]
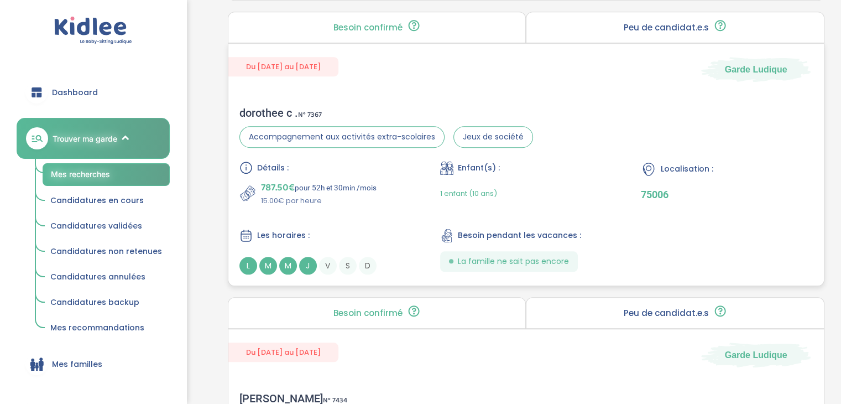
click at [337, 262] on div "L M M J V S D" at bounding box center [325, 266] width 172 height 18
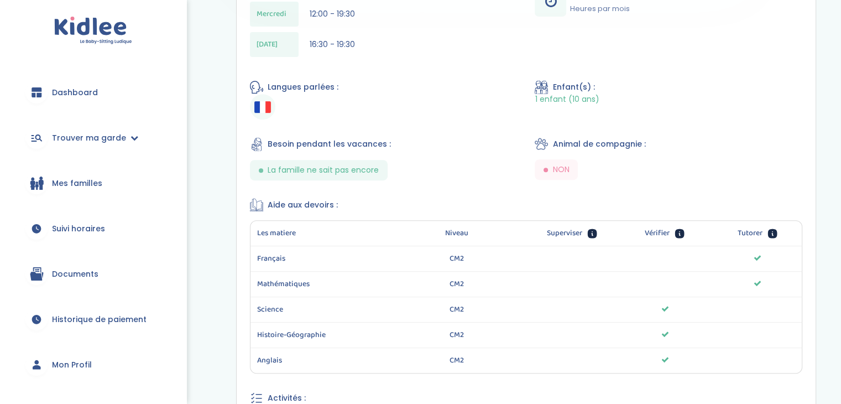
scroll to position [387, 0]
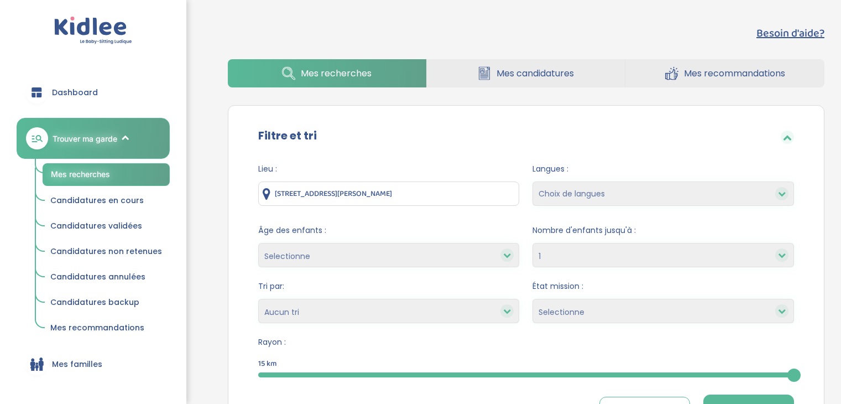
select select "1"
click at [629, 195] on select "Choix de langues Allemand Anglais Espagnol [GEOGRAPHIC_DATA] Russe [DEMOGRAPHIC…" at bounding box center [663, 193] width 262 height 24
select select "5"
click at [532, 181] on select "Choix de langues Allemand Anglais Espagnol [GEOGRAPHIC_DATA] Russe [DEMOGRAPHIC…" at bounding box center [663, 193] width 262 height 24
select select
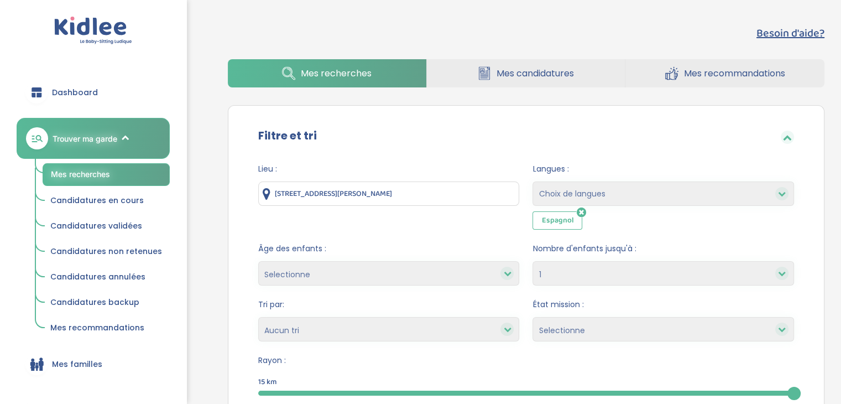
click at [348, 267] on select "Selectionne moins de 3 ans entre 3 et 6 ans plus de 6 ans" at bounding box center [389, 273] width 262 height 24
select select "3-6"
click at [258, 261] on select "Selectionne moins de 3 ans entre 3 et 6 ans plus de 6 ans" at bounding box center [389, 273] width 262 height 24
select select
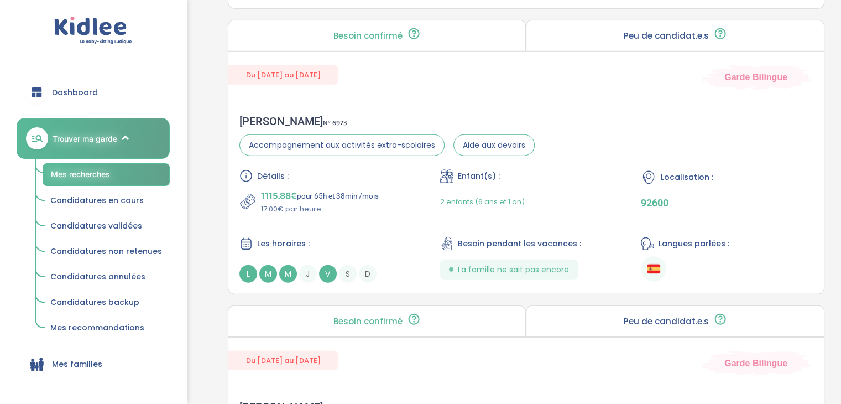
scroll to position [2765, 0]
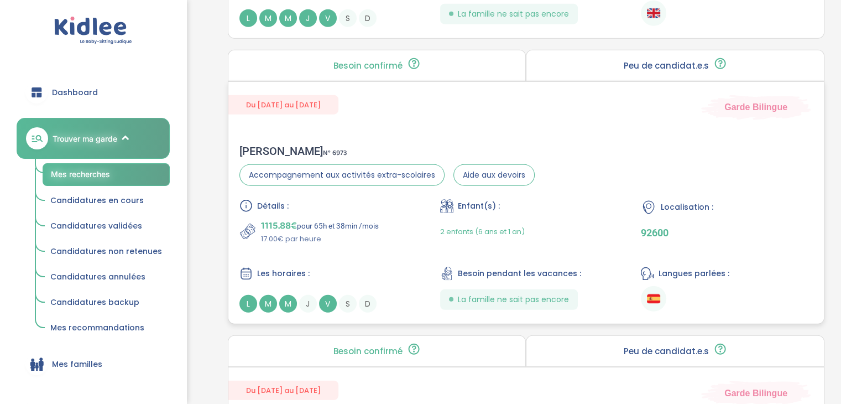
click at [516, 219] on div "2 enfants (6 ans et 1 an)" at bounding box center [482, 231] width 85 height 26
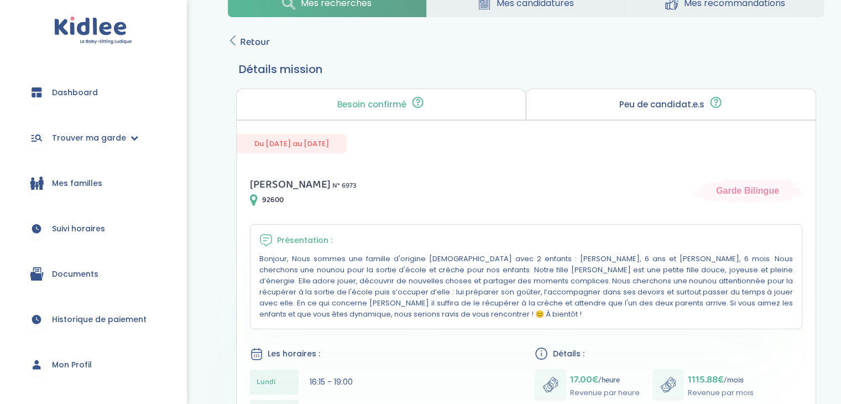
scroll to position [55, 0]
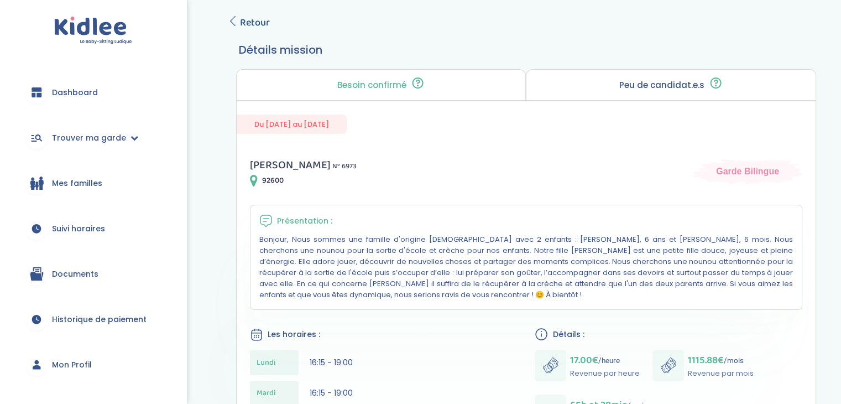
click at [243, 22] on span "Retour" at bounding box center [255, 22] width 30 height 15
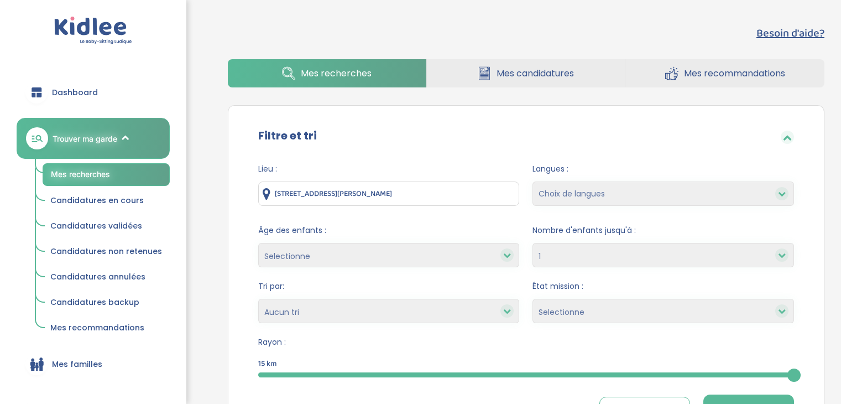
select select "1"
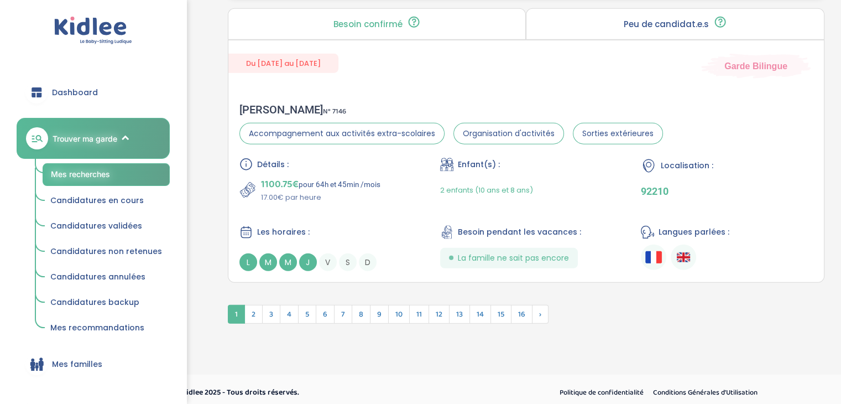
scroll to position [3051, 0]
click at [252, 310] on span "2" at bounding box center [253, 313] width 18 height 19
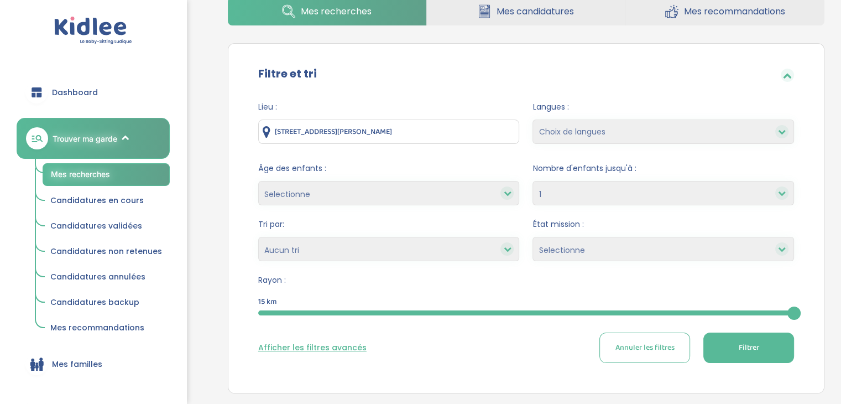
scroll to position [0, 0]
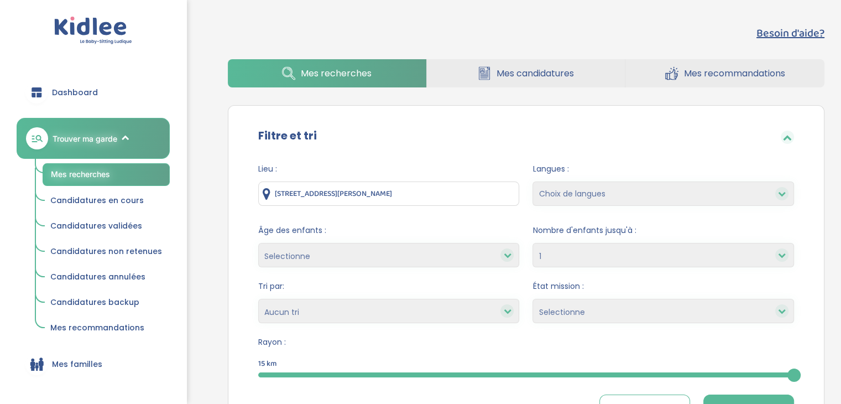
click at [578, 312] on select "Selectionne Nouvelle Mission Peu de candidat.e.s Déjà plusieurs candidat.e.s Pr…" at bounding box center [663, 311] width 262 height 24
select select "Peu de candidat.e.s"
click at [532, 299] on select "Selectionne Nouvelle Mission Peu de candidat.e.s Déjà plusieurs candidat.e.s Pr…" at bounding box center [663, 311] width 262 height 24
select select
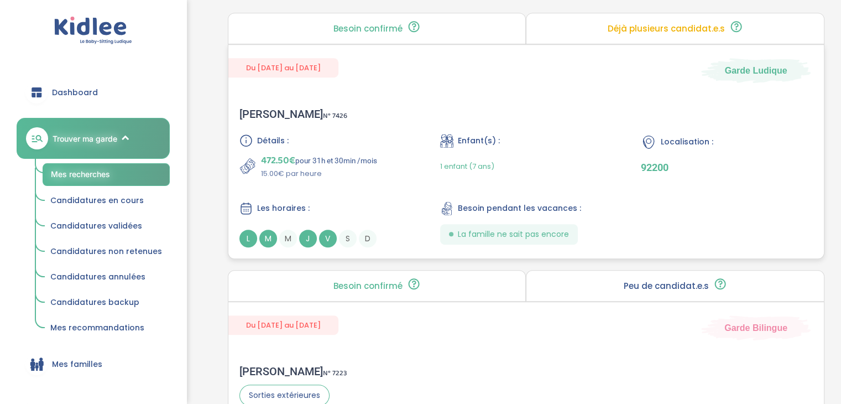
scroll to position [553, 0]
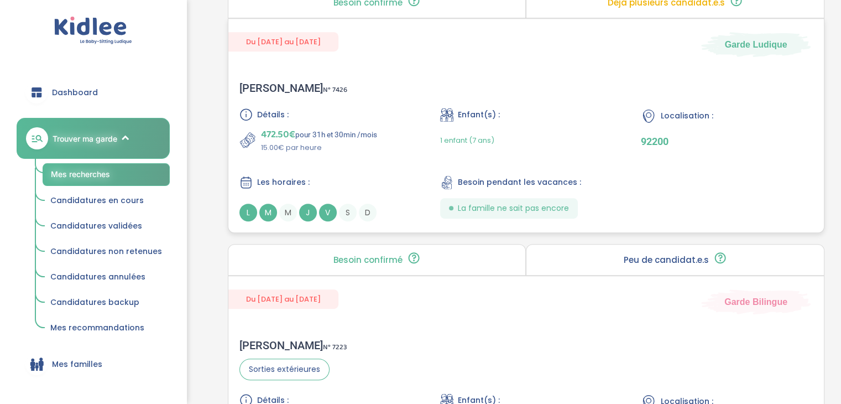
click at [427, 211] on div "Détails : 472.50€ pour 31h et 30min /mois 15.00€ par heure Enfant(s) : 1 enfant…" at bounding box center [525, 164] width 573 height 113
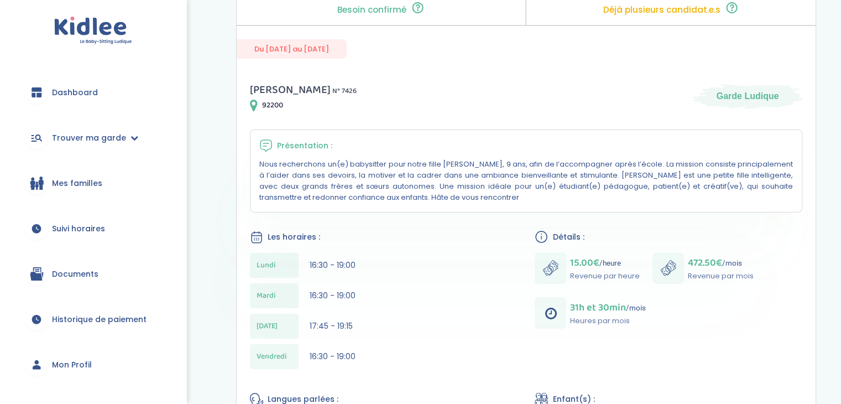
scroll to position [55, 0]
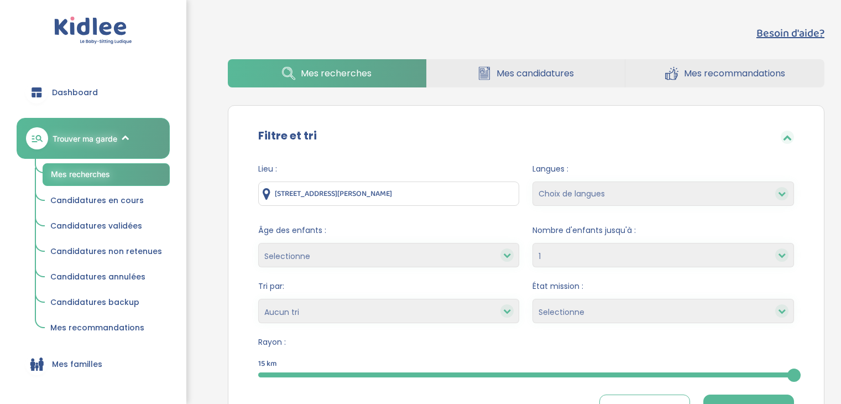
select select "1"
click at [380, 255] on select "Selectionne moins de 3 ans entre 3 et 6 ans plus de 6 ans" at bounding box center [389, 255] width 262 height 24
click at [587, 195] on select "Choix de langues Allemand Anglais Espagnol [GEOGRAPHIC_DATA] Russe [DEMOGRAPHIC…" at bounding box center [663, 193] width 262 height 24
click at [476, 205] on input "[STREET_ADDRESS][PERSON_NAME]" at bounding box center [389, 193] width 262 height 24
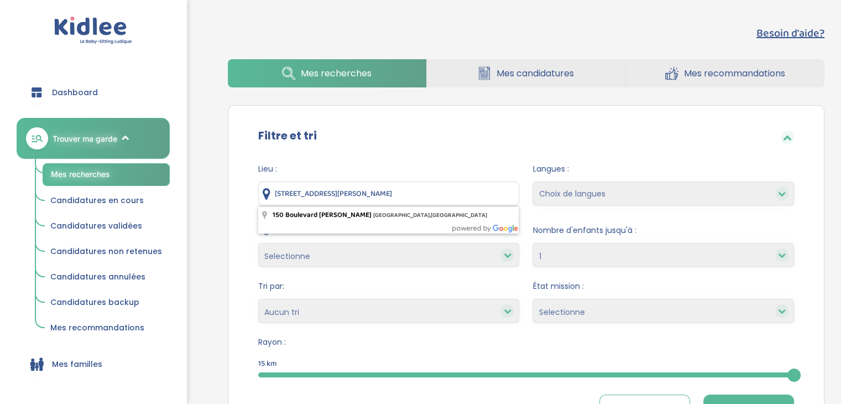
click at [587, 296] on div "État mission : Selectionne Nouvelle Mission Peu de candidat.e.s Déjà plusieurs …" at bounding box center [663, 301] width 262 height 43
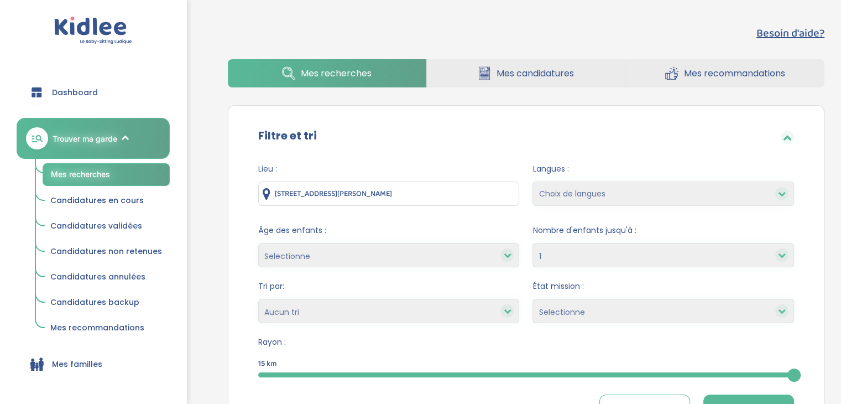
click at [588, 321] on select "Selectionne Nouvelle Mission Peu de candidat.e.s Déjà plusieurs candidat.e.s Pr…" at bounding box center [663, 311] width 262 height 24
click at [414, 276] on form "Lieu : [STREET_ADDRESS][PERSON_NAME] Langues : Choix de langues Allemand Anglai…" at bounding box center [526, 294] width 536 height 262
click at [363, 314] on select "Heures par semaine (croissant) Heures par semaine (décroissant) Date de démarra…" at bounding box center [389, 311] width 262 height 24
select select "hours_asc"
click at [258, 299] on select "Heures par semaine (croissant) Heures par semaine (décroissant) Date de démarra…" at bounding box center [389, 311] width 262 height 24
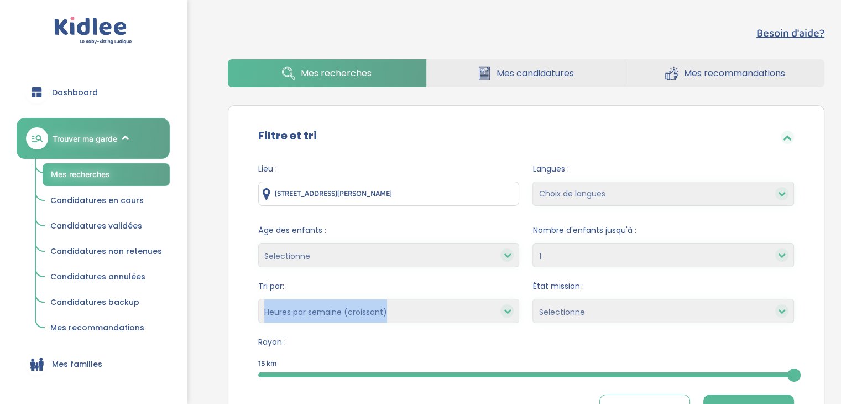
click at [500, 314] on div "Heures par semaine (croissant) Heures par semaine (décroissant) Date de démarra…" at bounding box center [389, 311] width 262 height 24
click at [508, 315] on div at bounding box center [506, 310] width 13 height 13
click at [491, 308] on select "Heures par semaine (croissant) Heures par semaine (décroissant) Date de démarra…" at bounding box center [389, 311] width 262 height 24
click at [258, 299] on select "Heures par semaine (croissant) Heures par semaine (décroissant) Date de démarra…" at bounding box center [389, 311] width 262 height 24
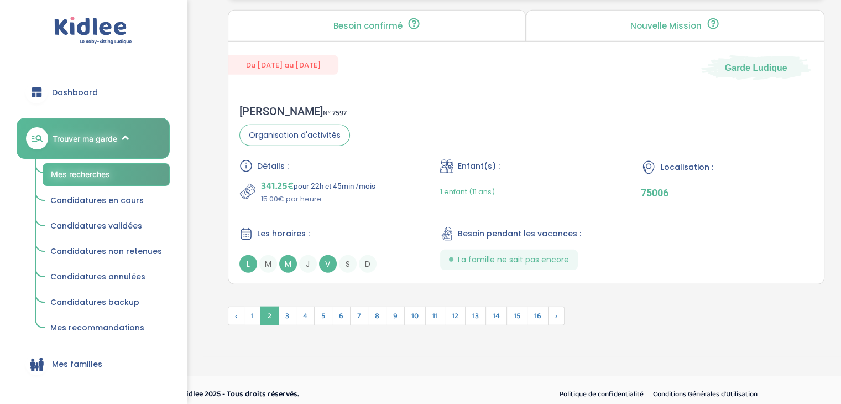
scroll to position [3077, 0]
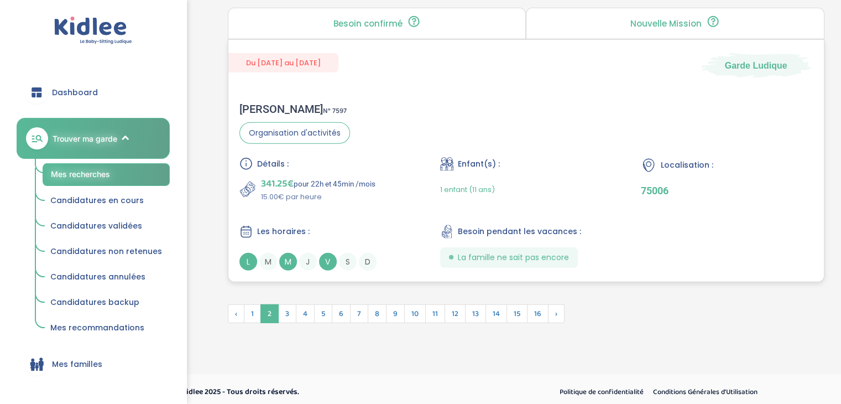
click at [364, 197] on div "Détails : 341.25€ pour 22h et 45min /mois 15.00€ par heure Enfant(s) : 1 enfant…" at bounding box center [525, 213] width 573 height 113
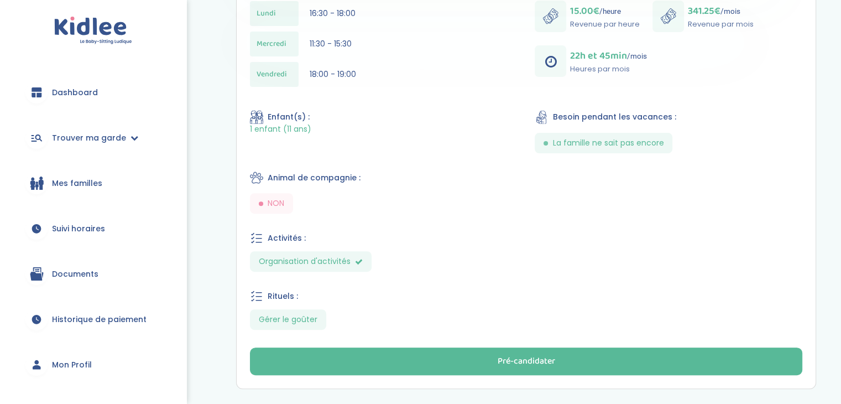
scroll to position [387, 0]
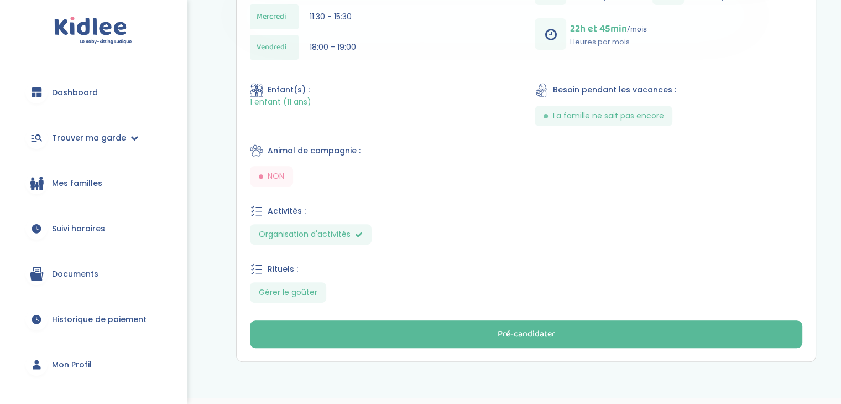
click at [347, 237] on span "Organisation d'activités" at bounding box center [311, 234] width 122 height 20
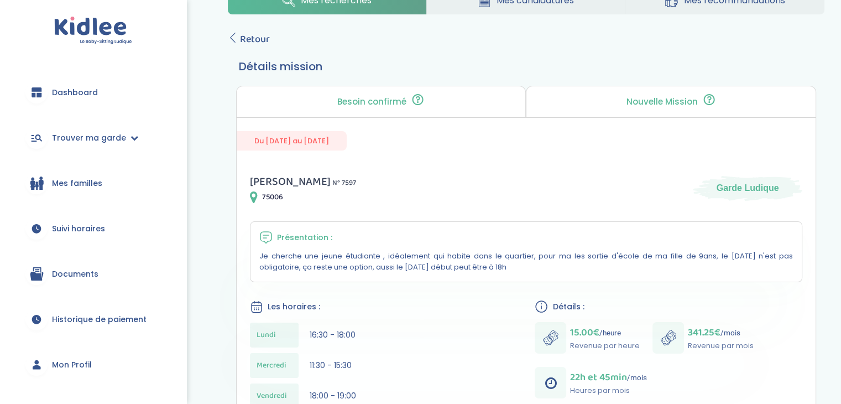
scroll to position [0, 0]
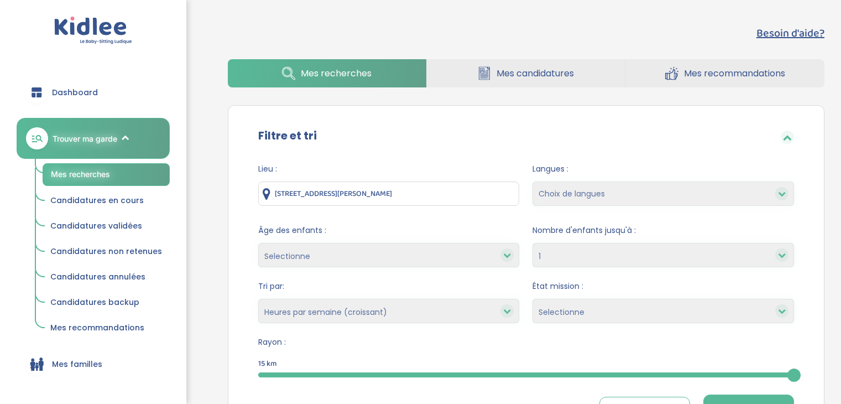
select select "1"
select select "hours_asc"
select select
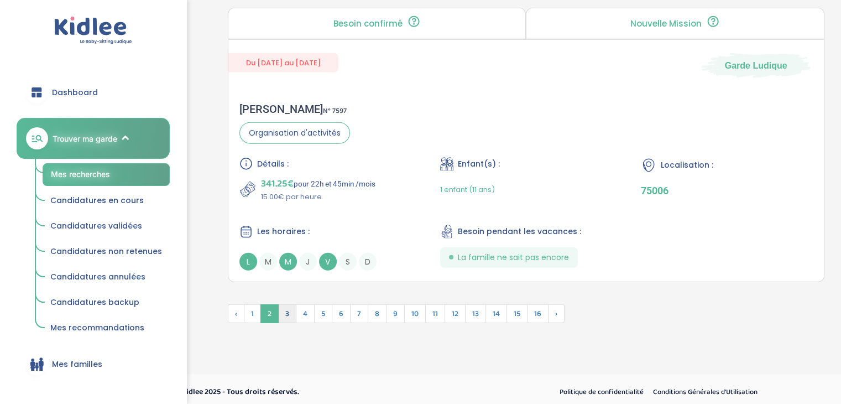
click at [291, 313] on span "3" at bounding box center [287, 313] width 18 height 19
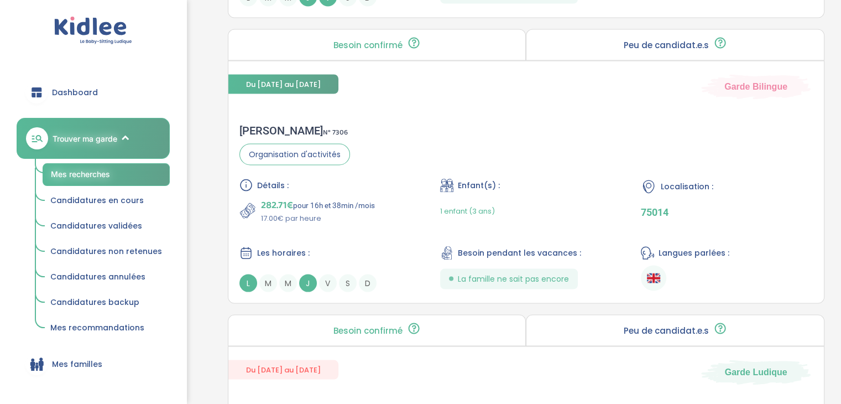
scroll to position [2136, 0]
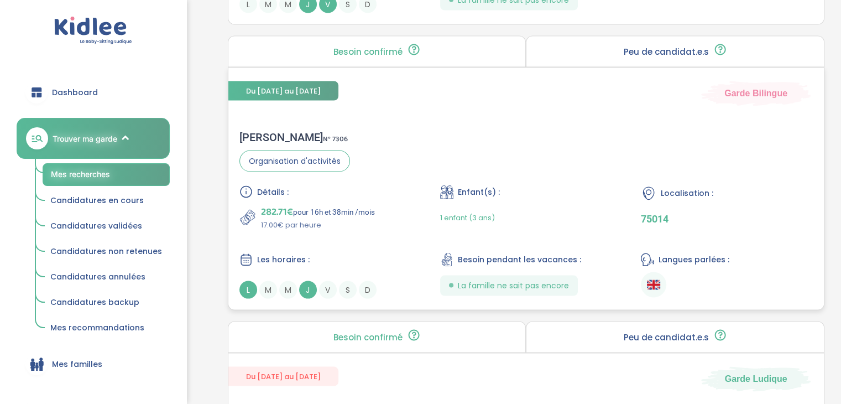
click at [375, 210] on p "282.71€ pour 16h et 38min /mois" at bounding box center [318, 211] width 114 height 15
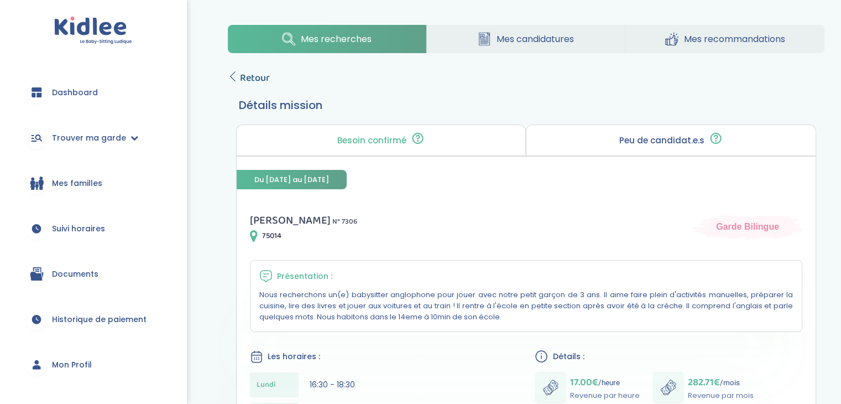
click at [252, 76] on span "Retour" at bounding box center [255, 77] width 30 height 15
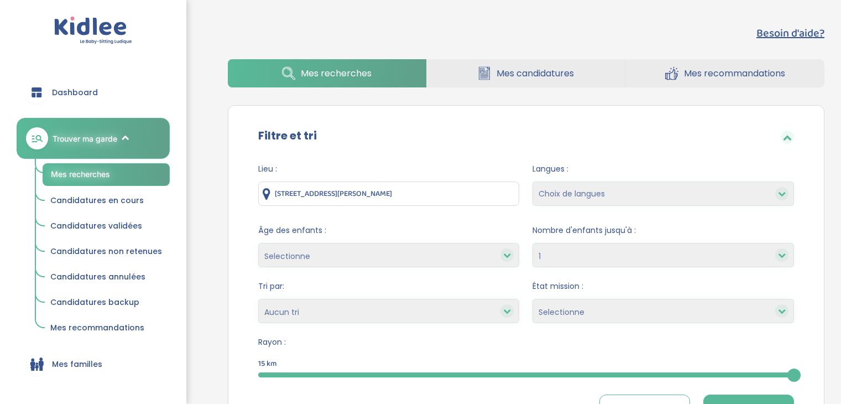
select select "1"
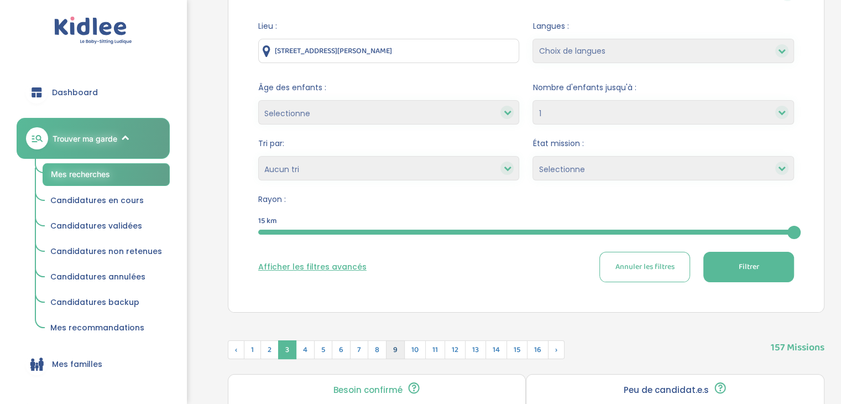
scroll to position [114, 0]
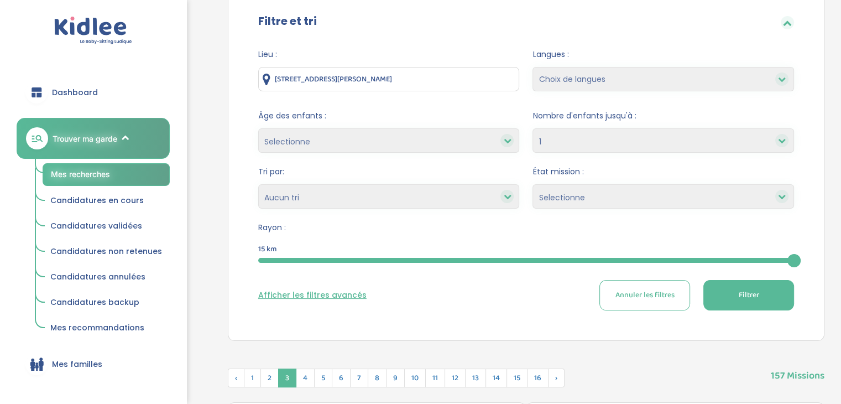
click at [330, 294] on button "Afficher les filtres avancés" at bounding box center [312, 295] width 108 height 12
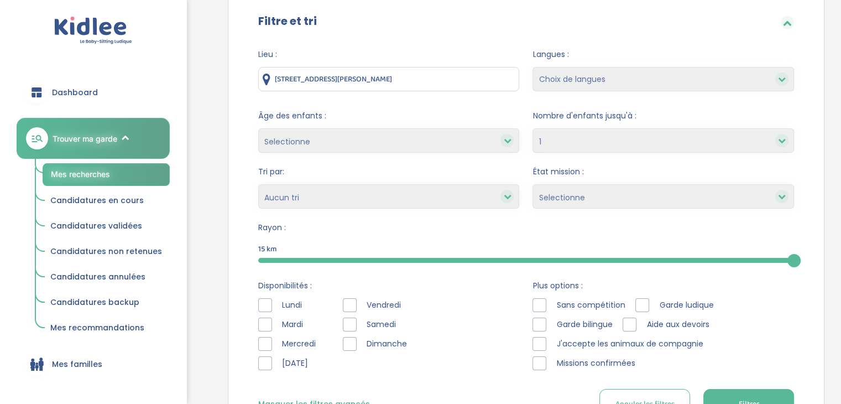
click at [271, 305] on div at bounding box center [265, 305] width 14 height 14
click at [265, 339] on div at bounding box center [265, 344] width 14 height 14
click at [265, 363] on div at bounding box center [265, 363] width 14 height 14
click at [343, 305] on div at bounding box center [350, 305] width 14 height 14
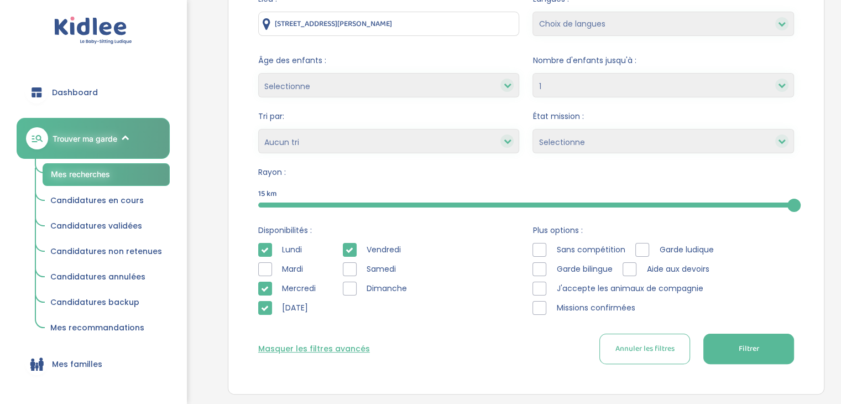
click at [631, 264] on div at bounding box center [630, 269] width 14 height 14
click at [622, 284] on span "J'accepte les animaux de compagnie" at bounding box center [630, 289] width 156 height 12
click at [617, 294] on span "J'accepte les animaux de compagnie" at bounding box center [630, 289] width 156 height 12
click at [579, 283] on span "J'accepte les animaux de compagnie" at bounding box center [630, 289] width 156 height 12
click at [540, 293] on div at bounding box center [539, 288] width 14 height 14
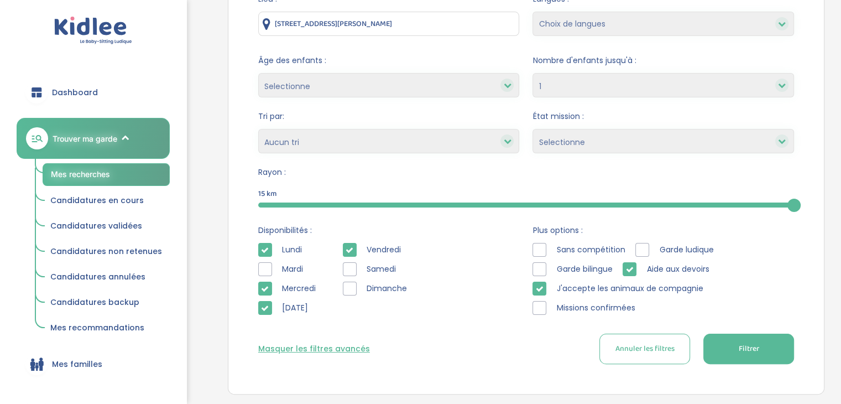
click at [540, 309] on div at bounding box center [539, 308] width 14 height 14
click at [544, 268] on div at bounding box center [539, 269] width 14 height 14
click at [642, 248] on div at bounding box center [642, 250] width 14 height 14
click at [536, 245] on div at bounding box center [539, 250] width 14 height 14
click at [740, 348] on span "Filtrer" at bounding box center [748, 349] width 20 height 12
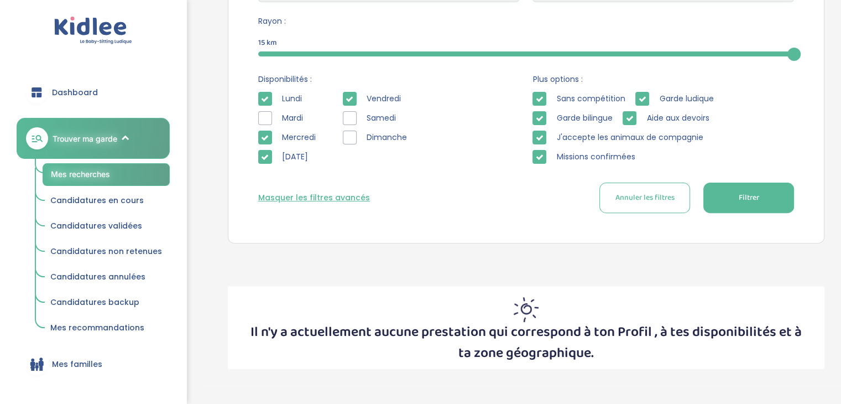
scroll to position [302, 0]
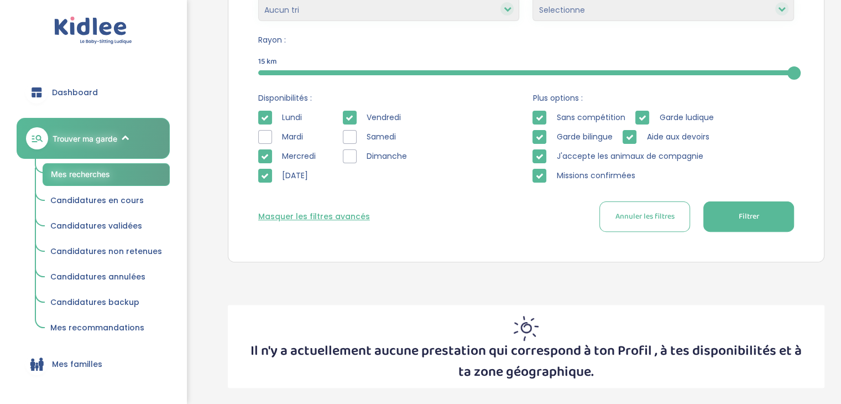
click at [549, 113] on div "Sans compétition" at bounding box center [580, 118] width 97 height 14
click at [544, 113] on div at bounding box center [539, 118] width 14 height 14
click at [537, 135] on icon at bounding box center [540, 137] width 8 height 8
click at [538, 153] on icon at bounding box center [540, 157] width 8 height 8
click at [540, 170] on div at bounding box center [539, 176] width 14 height 14
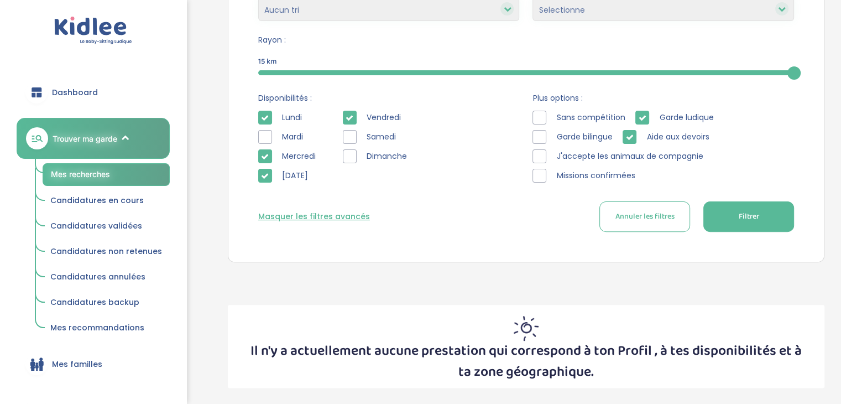
drag, startPoint x: 624, startPoint y: 138, endPoint x: 635, endPoint y: 135, distance: 10.9
click at [625, 138] on div at bounding box center [630, 137] width 14 height 14
click at [639, 114] on icon at bounding box center [643, 118] width 8 height 8
click at [713, 207] on button "Filtrer" at bounding box center [748, 216] width 91 height 30
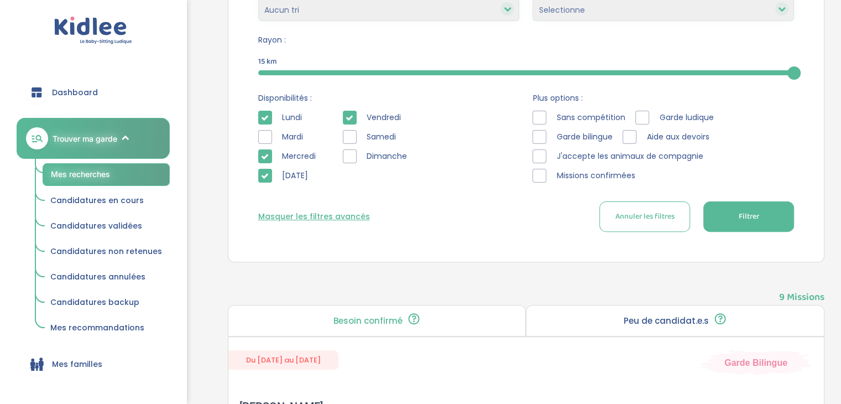
click at [728, 226] on button "Filtrer" at bounding box center [748, 216] width 91 height 30
click at [718, 224] on button "Filtrer" at bounding box center [748, 216] width 91 height 30
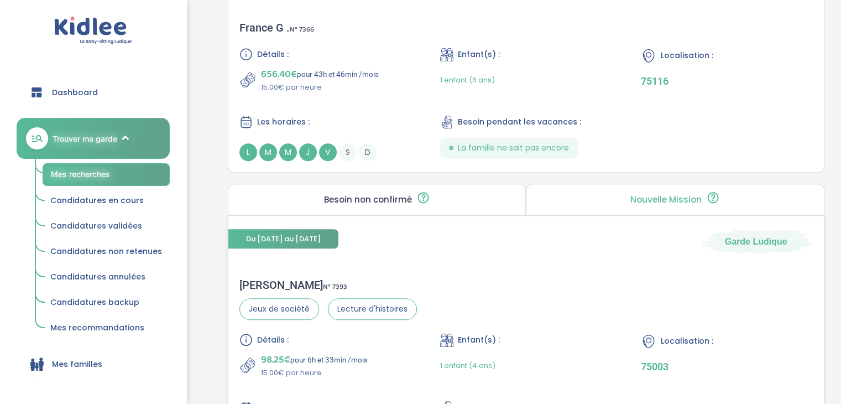
scroll to position [1076, 0]
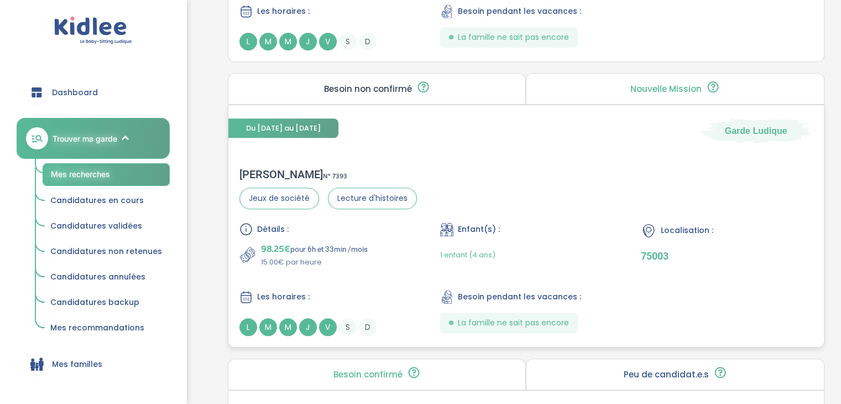
click at [379, 295] on div "Les horaires :" at bounding box center [325, 297] width 172 height 14
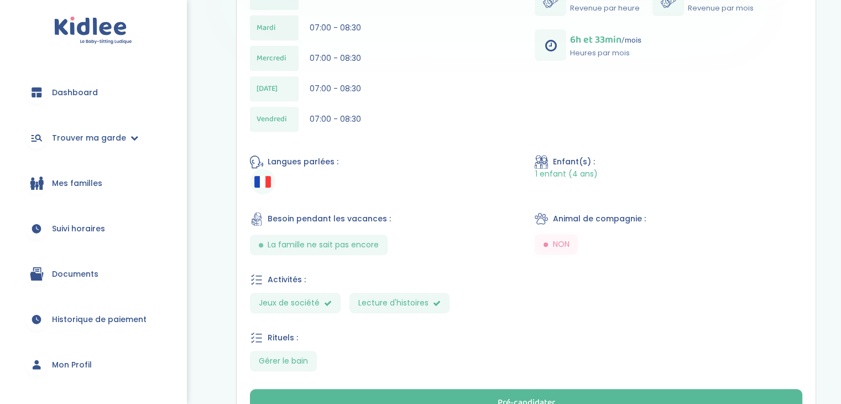
scroll to position [221, 0]
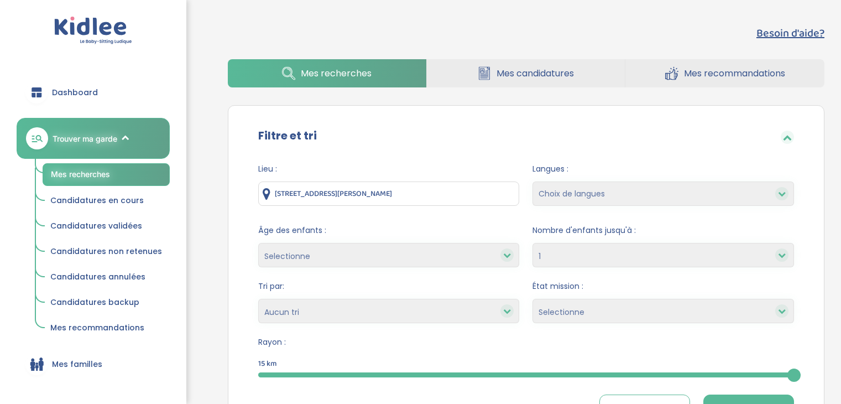
select select "1"
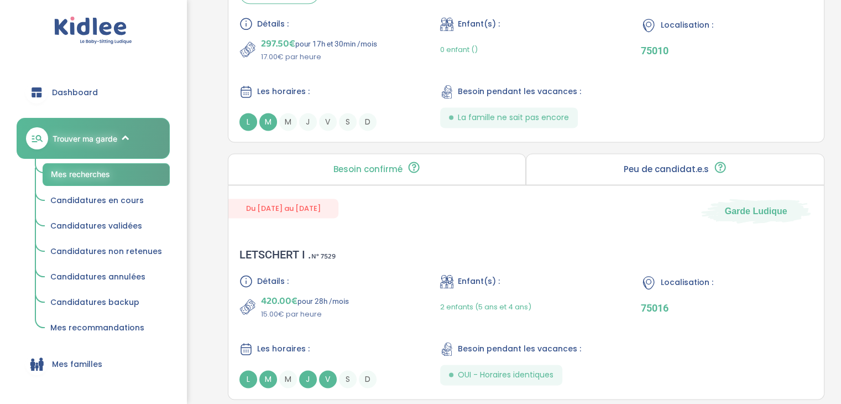
scroll to position [1622, 0]
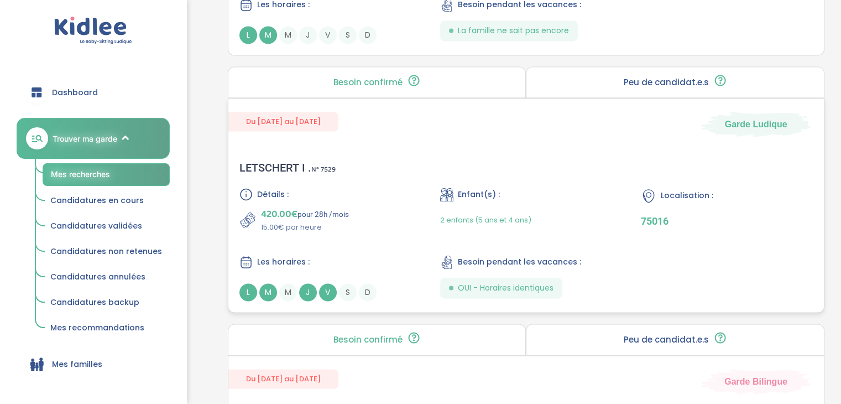
click at [337, 261] on div "Les horaires :" at bounding box center [325, 262] width 172 height 14
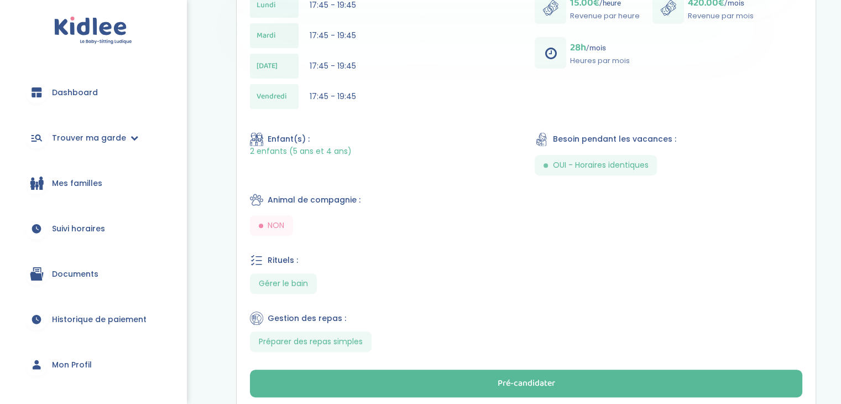
scroll to position [442, 0]
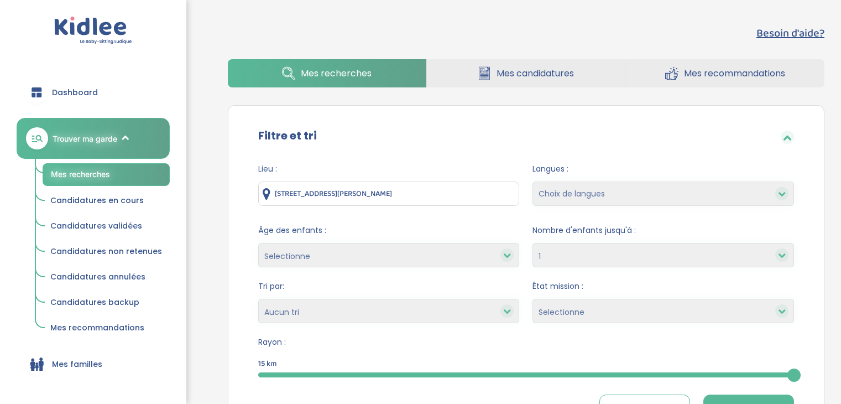
select select "1"
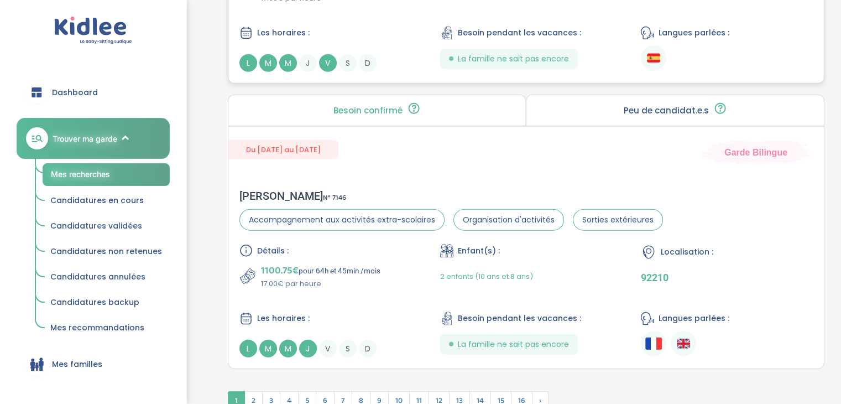
scroll to position [3051, 0]
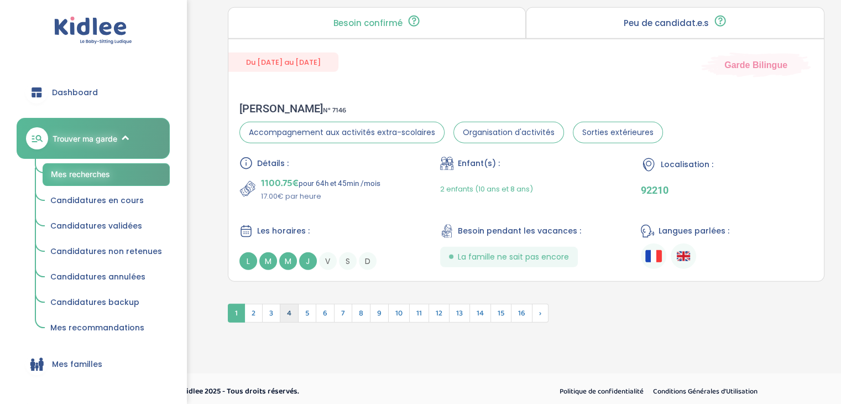
click at [284, 310] on span "4" at bounding box center [289, 313] width 19 height 19
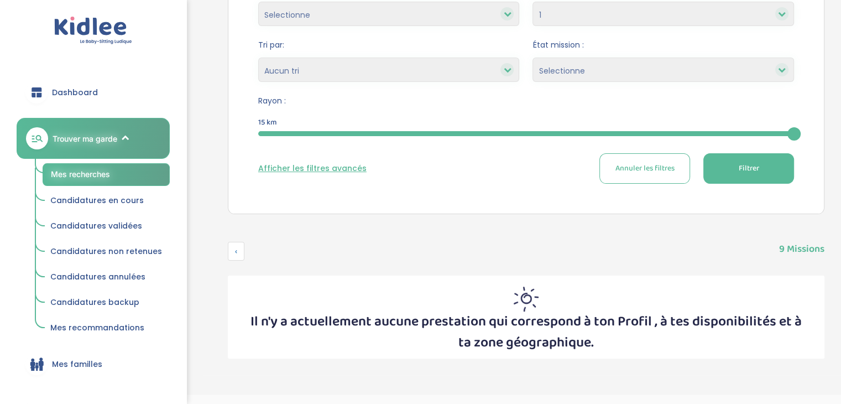
scroll to position [267, 0]
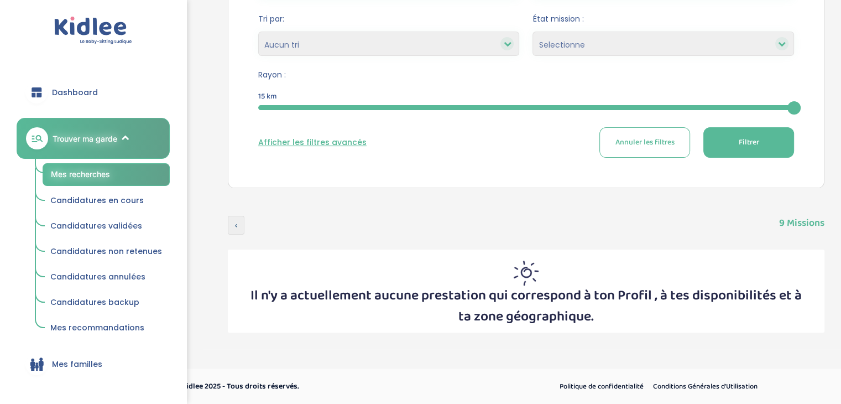
click at [243, 226] on span "‹" at bounding box center [236, 225] width 17 height 19
click at [579, 101] on div "15" at bounding box center [526, 107] width 536 height 13
click at [576, 112] on div "10" at bounding box center [526, 107] width 536 height 13
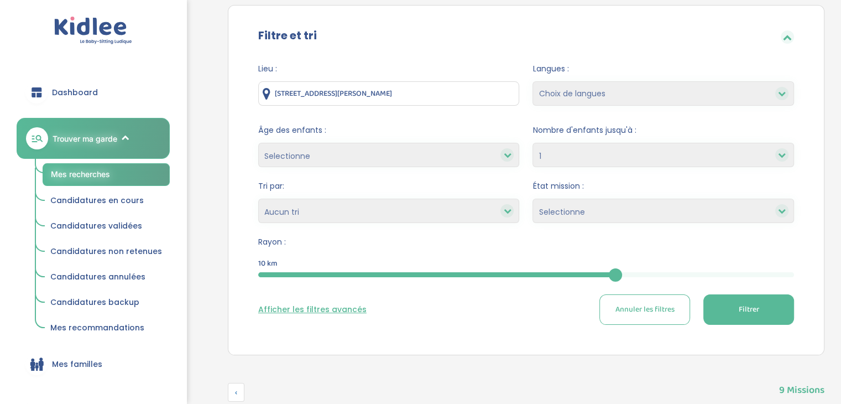
scroll to position [0, 0]
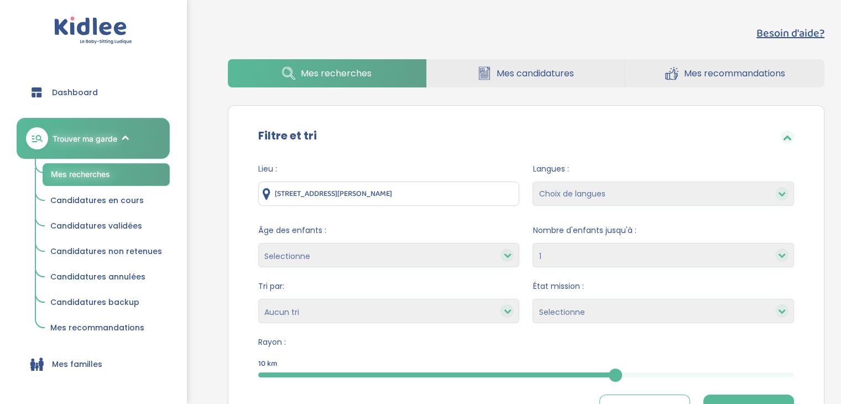
click at [396, 317] on select "Heures par semaine (croissant) Heures par semaine (décroissant) Date de démarra…" at bounding box center [389, 311] width 262 height 24
select select "hours_asc"
click at [258, 299] on select "Heures par semaine (croissant) Heures par semaine (décroissant) Date de démarra…" at bounding box center [389, 311] width 262 height 24
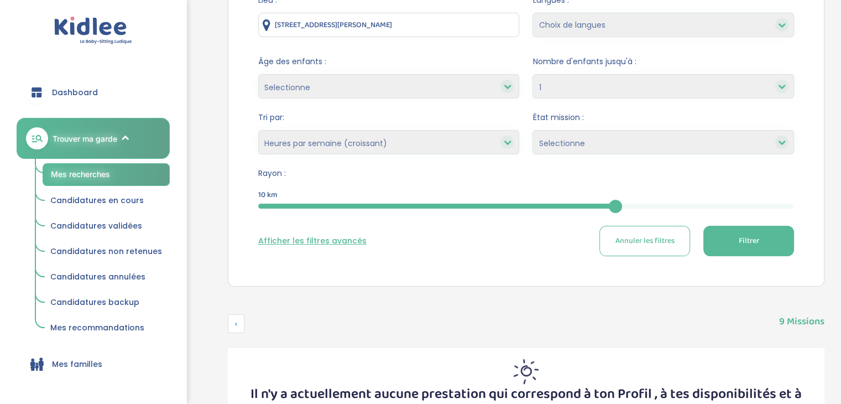
scroll to position [221, 0]
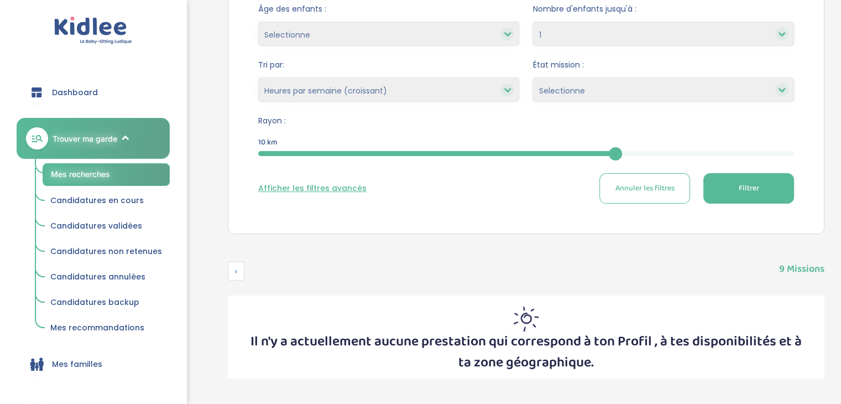
click at [770, 195] on button "Filtrer" at bounding box center [748, 188] width 91 height 30
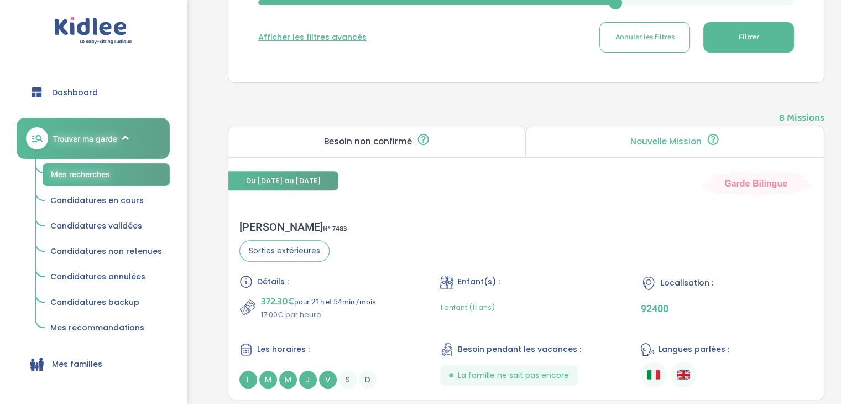
scroll to position [547, 0]
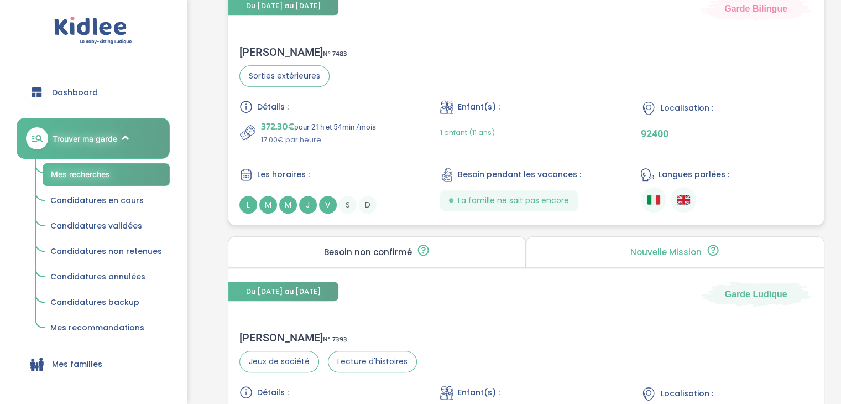
click at [452, 212] on div "Alexandra M . N° 7483 Sorties extérieures Détails : 372.30€ pour 21h et 54min /…" at bounding box center [526, 129] width 596 height 190
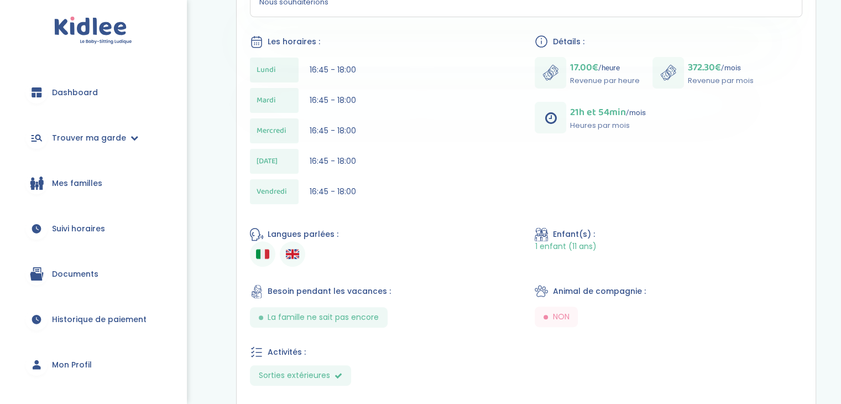
scroll to position [276, 0]
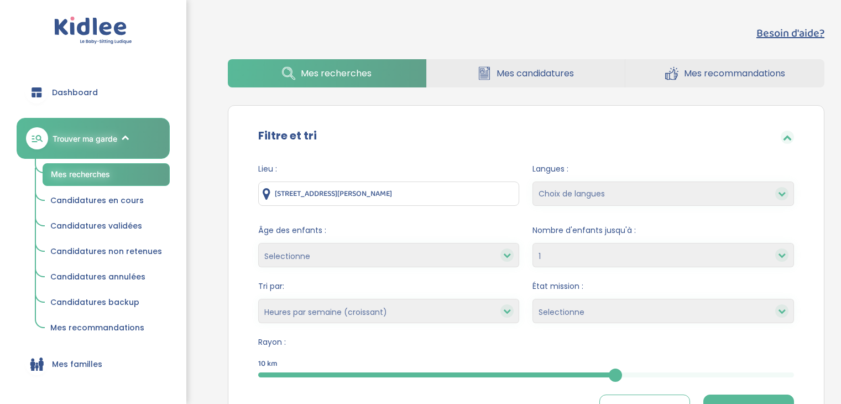
select select "1"
select select "hours_asc"
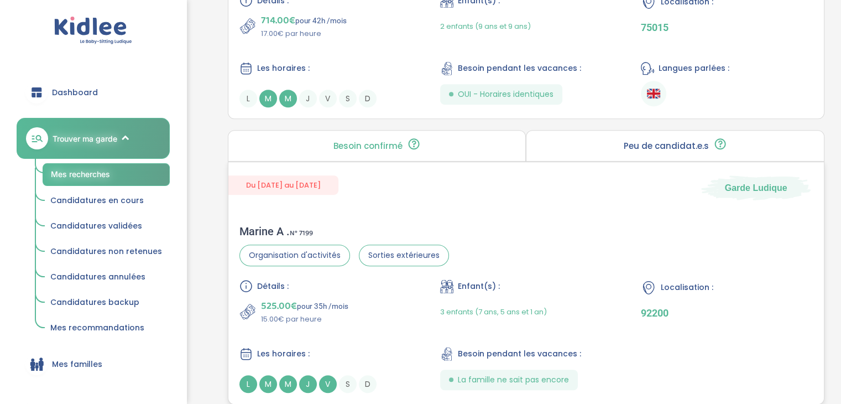
scroll to position [727, 0]
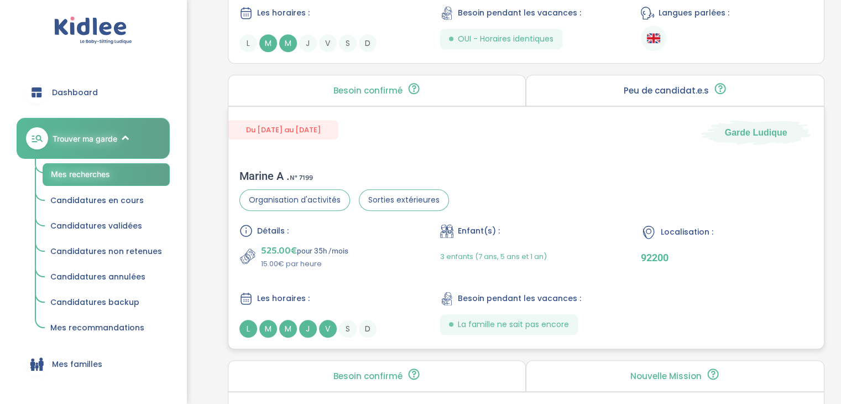
drag, startPoint x: 540, startPoint y: 200, endPoint x: 478, endPoint y: 156, distance: 75.0
click at [478, 158] on div "Marine A . N° 7199 Organisation d'activités Sorties extérieures Détails : 525.0…" at bounding box center [526, 253] width 596 height 190
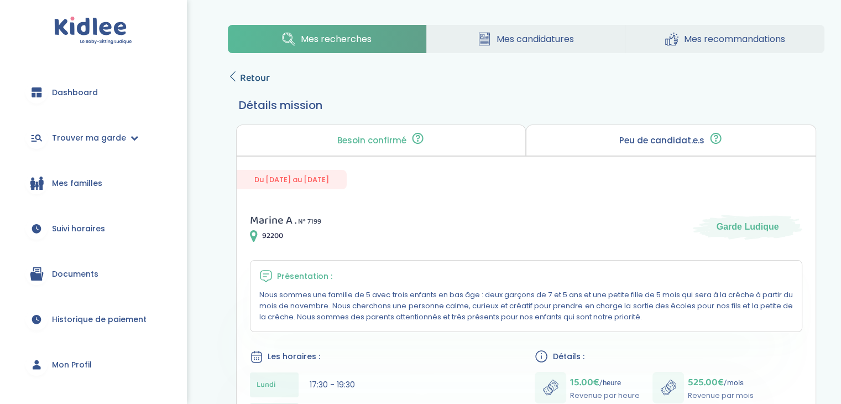
click at [255, 83] on span "Retour" at bounding box center [255, 77] width 30 height 15
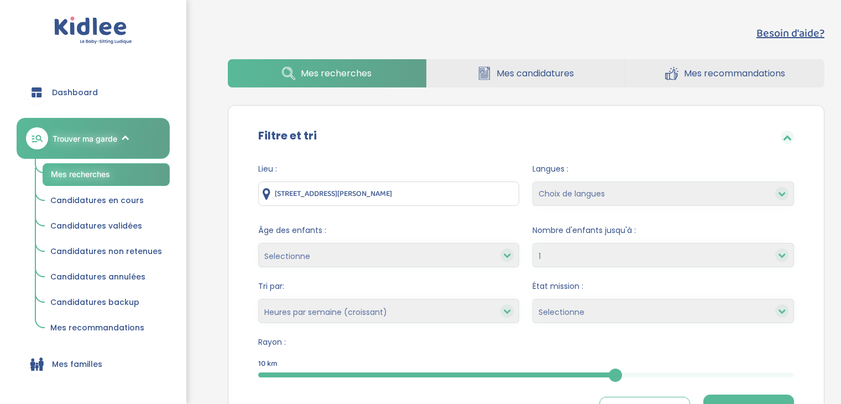
select select "1"
select select "hours_asc"
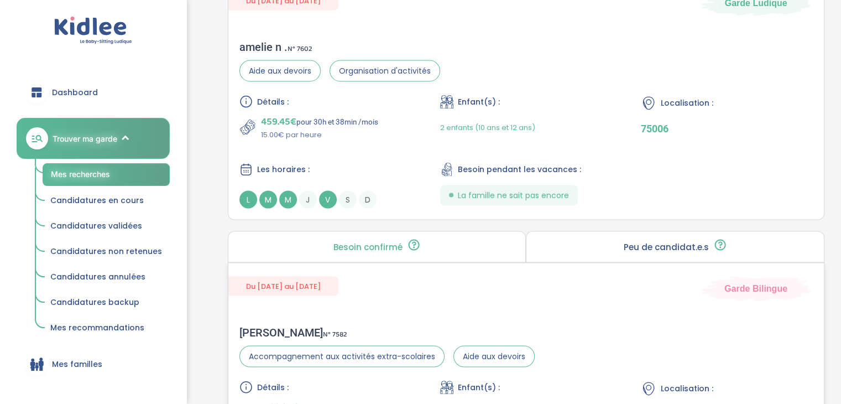
scroll to position [2201, 0]
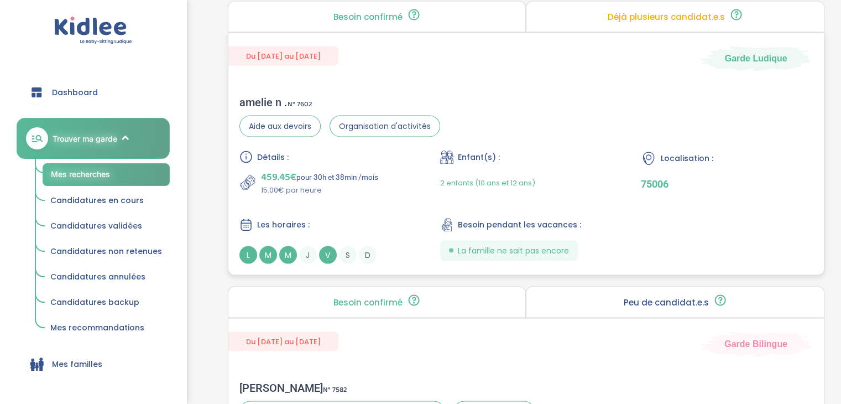
click at [296, 236] on div "Les horaires : L M M J V S D" at bounding box center [325, 241] width 172 height 46
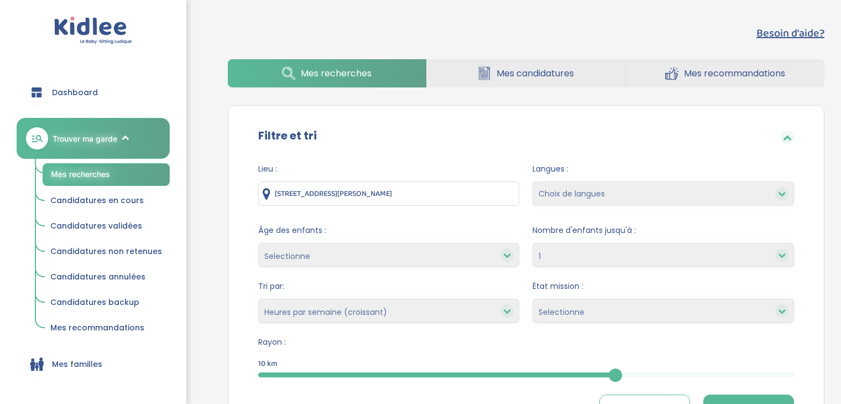
select select "1"
select select "hours_asc"
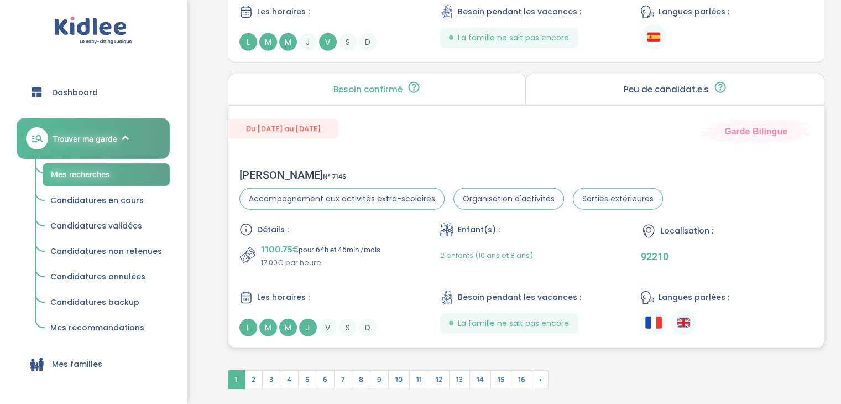
scroll to position [3031, 0]
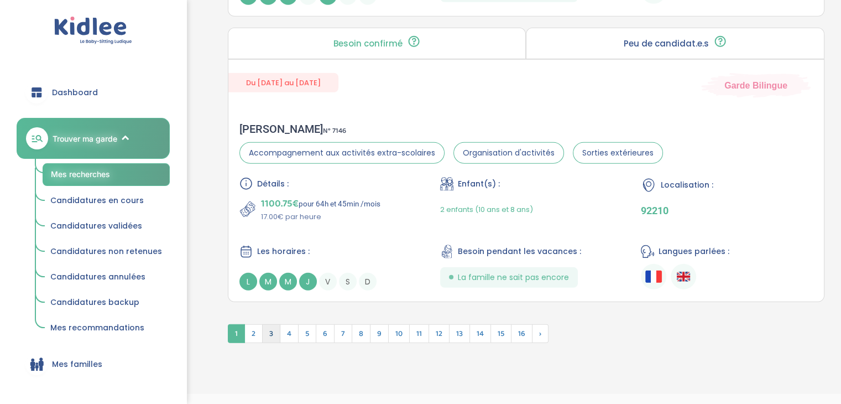
click at [264, 328] on span "3" at bounding box center [271, 333] width 18 height 19
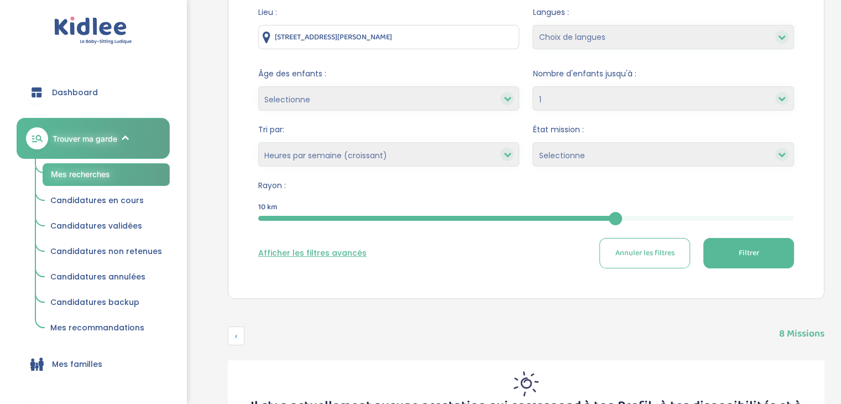
scroll to position [0, 0]
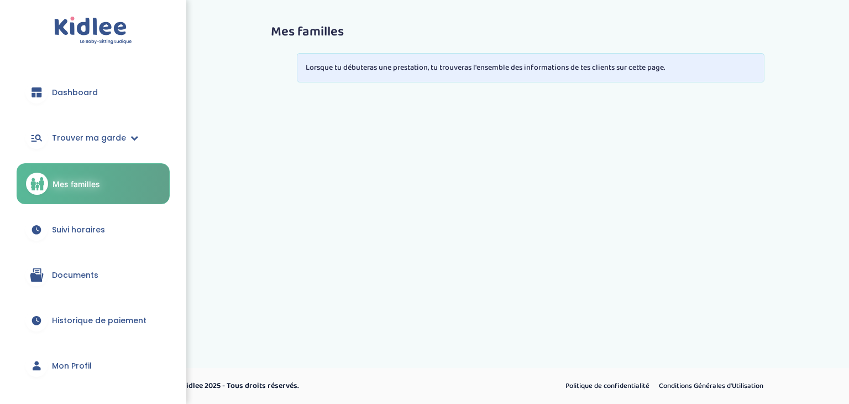
click at [409, 154] on div "trouver ma garde Dashboard Mon profil Mes famille Mes documents Dashboard Trouv…" at bounding box center [424, 193] width 849 height 387
click at [106, 175] on link "Mes familles" at bounding box center [93, 183] width 153 height 41
click at [119, 199] on link "Mes familles" at bounding box center [93, 183] width 153 height 41
click at [120, 134] on span "Trouver ma garde" at bounding box center [89, 138] width 74 height 12
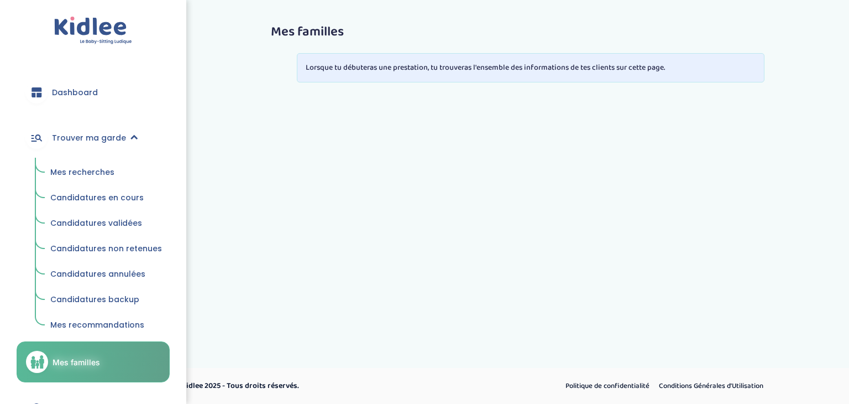
click at [108, 173] on span "Mes recherches" at bounding box center [82, 171] width 64 height 11
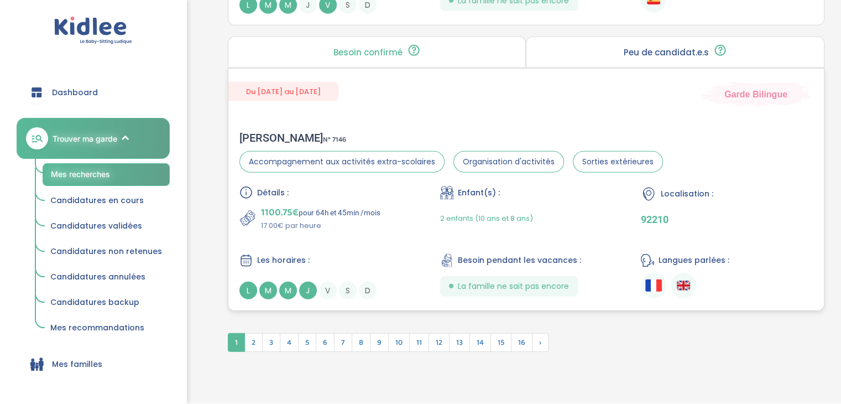
scroll to position [3041, 0]
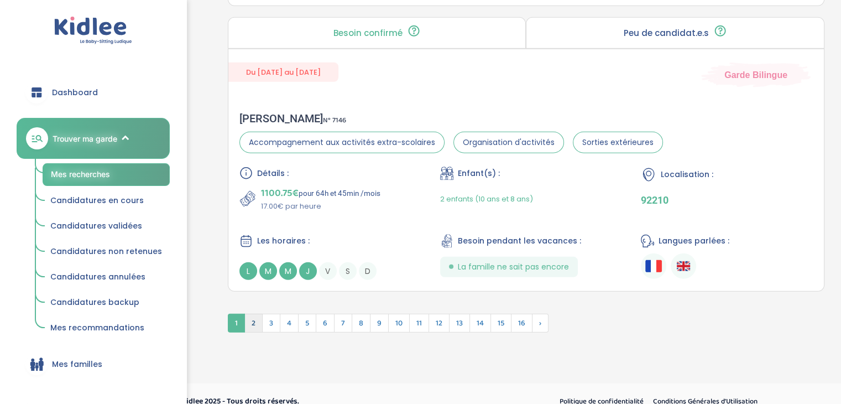
click at [260, 315] on span "2" at bounding box center [253, 323] width 18 height 19
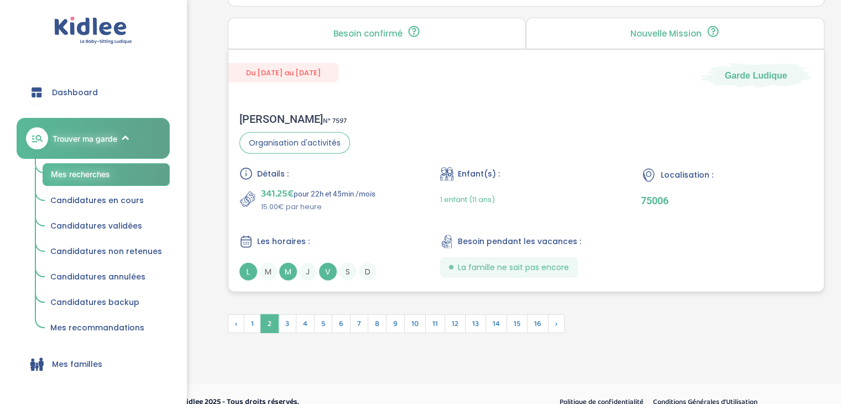
click at [280, 264] on span "M" at bounding box center [288, 272] width 18 height 18
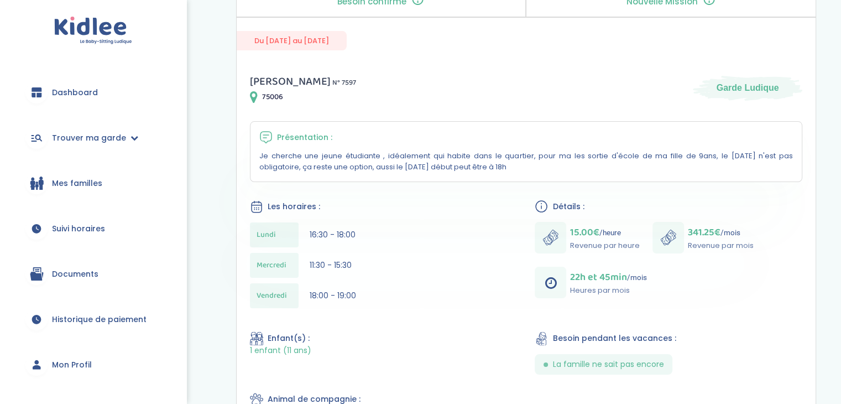
scroll to position [166, 0]
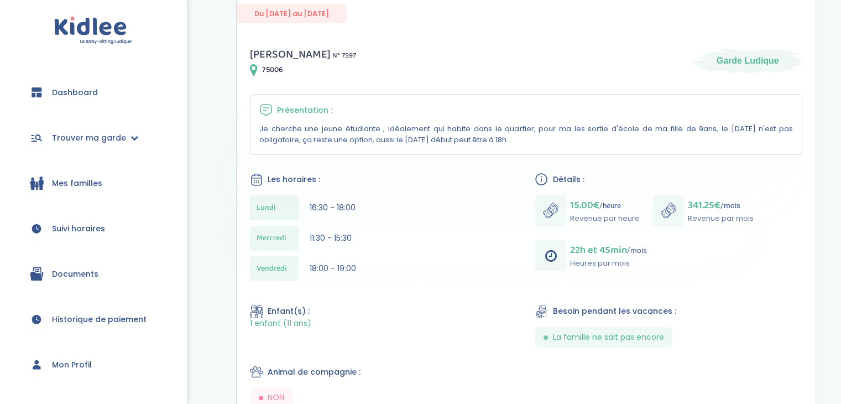
click at [300, 217] on div "Lundi 16:30 - 18:00" at bounding box center [384, 207] width 268 height 25
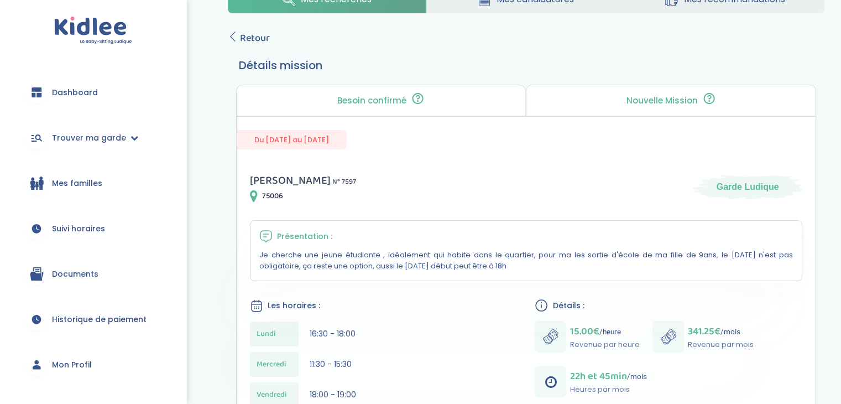
scroll to position [0, 0]
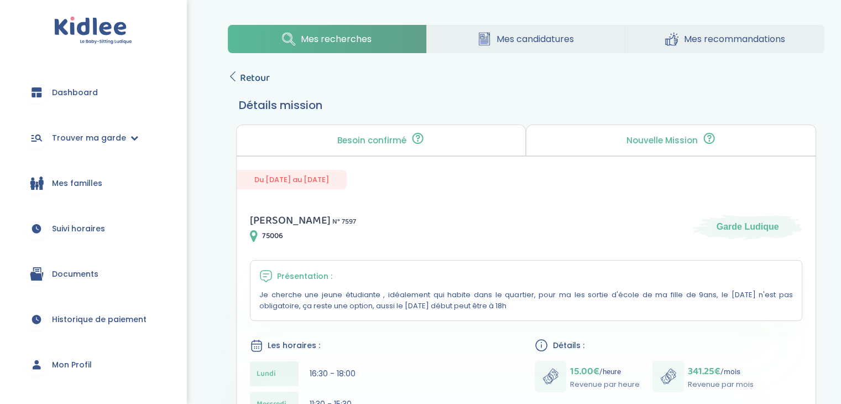
click at [234, 76] on icon at bounding box center [233, 76] width 10 height 10
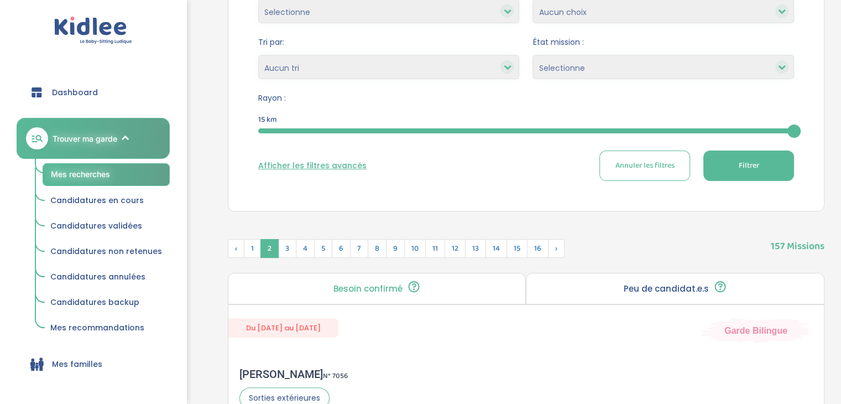
scroll to position [332, 0]
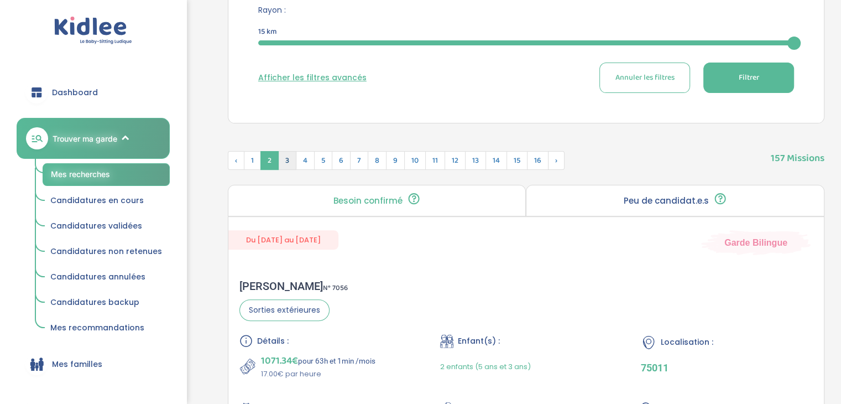
click at [290, 160] on span "3" at bounding box center [287, 160] width 18 height 19
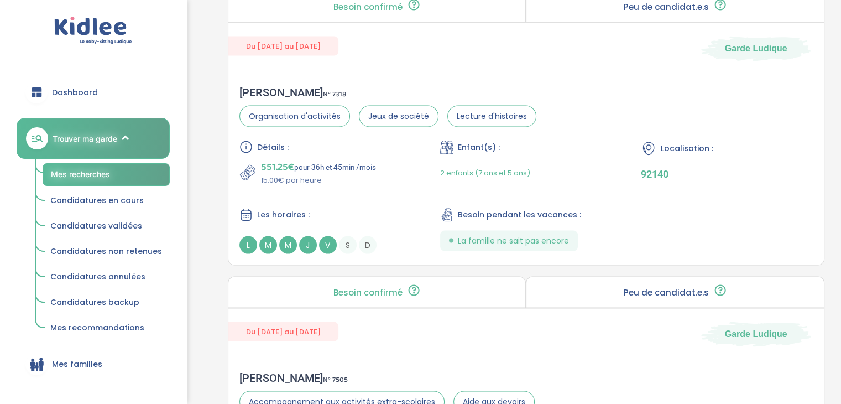
scroll to position [2212, 0]
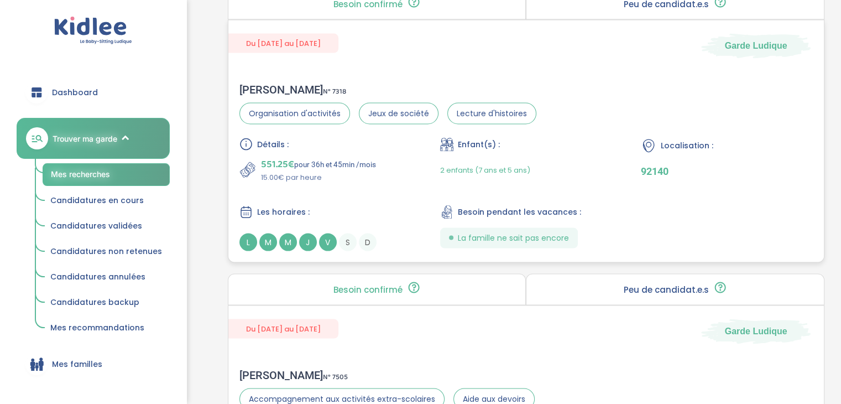
click at [312, 241] on span "J" at bounding box center [308, 242] width 18 height 18
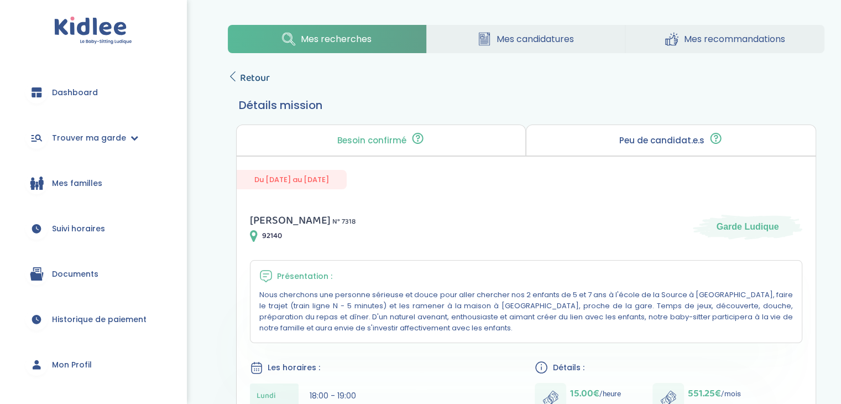
click at [242, 80] on span "Retour" at bounding box center [255, 77] width 30 height 15
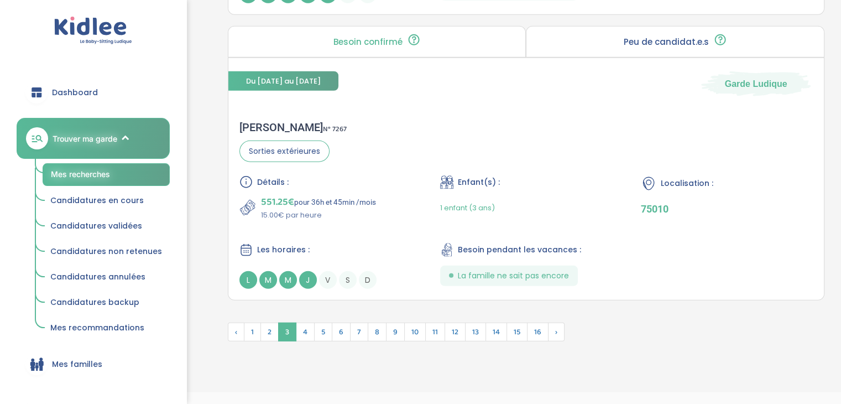
scroll to position [3043, 0]
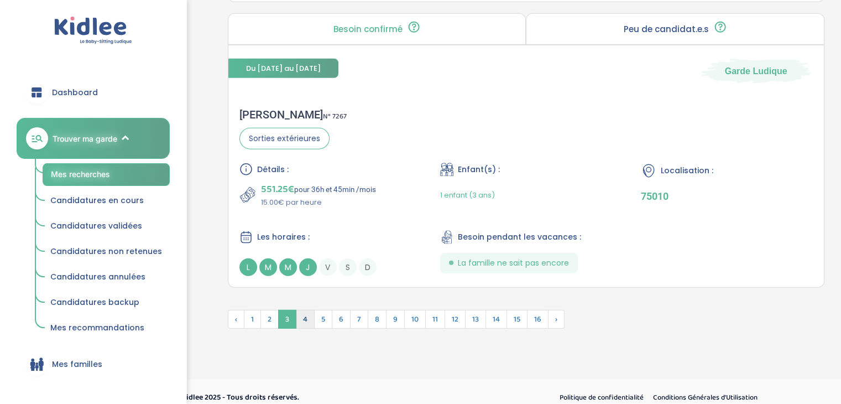
click at [304, 311] on span "4" at bounding box center [305, 319] width 19 height 19
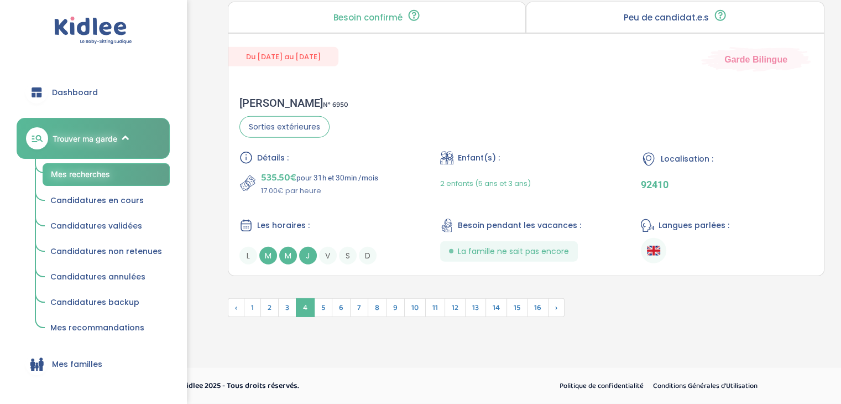
scroll to position [3024, 0]
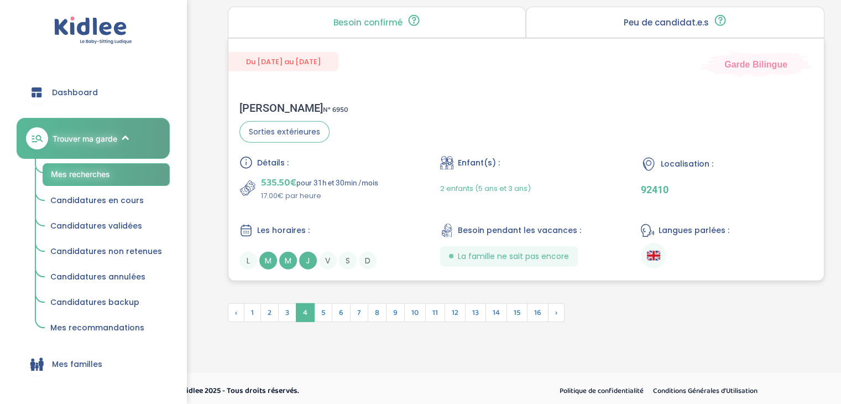
click at [306, 259] on span "J" at bounding box center [308, 261] width 18 height 18
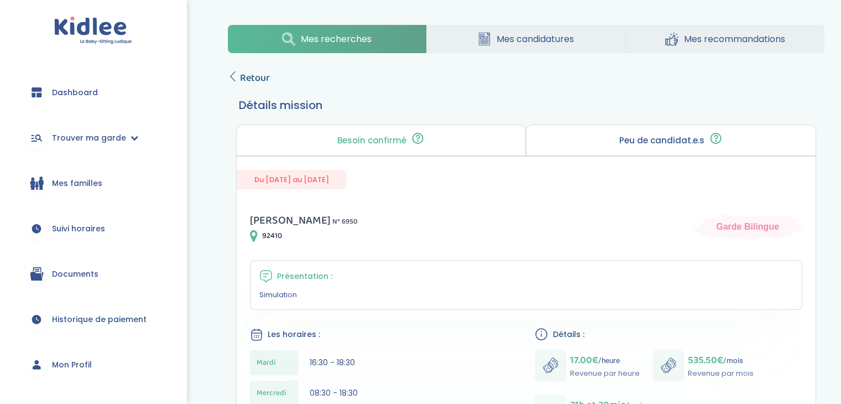
click at [239, 81] on link "Retour" at bounding box center [249, 77] width 42 height 15
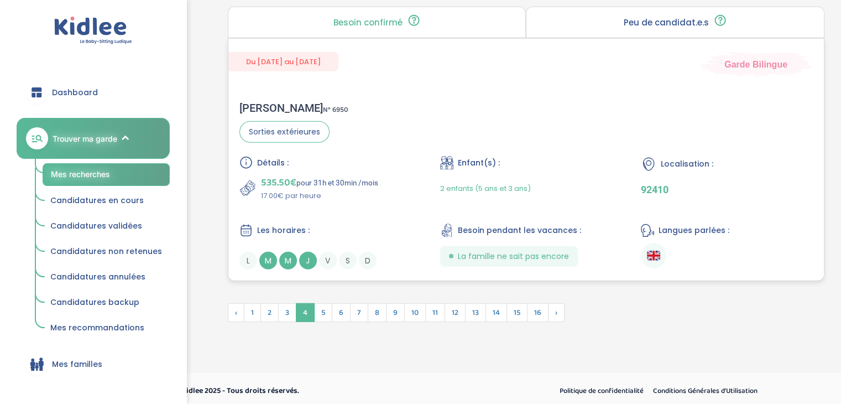
click at [300, 255] on span "J" at bounding box center [308, 261] width 18 height 18
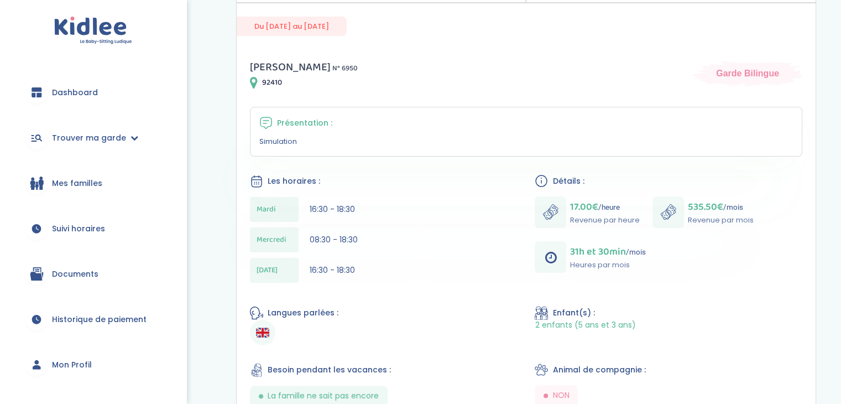
scroll to position [111, 0]
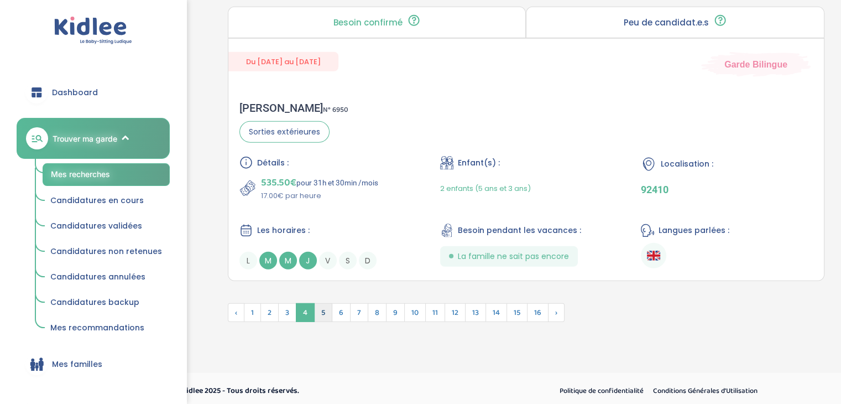
click at [322, 312] on span "5" at bounding box center [323, 312] width 18 height 19
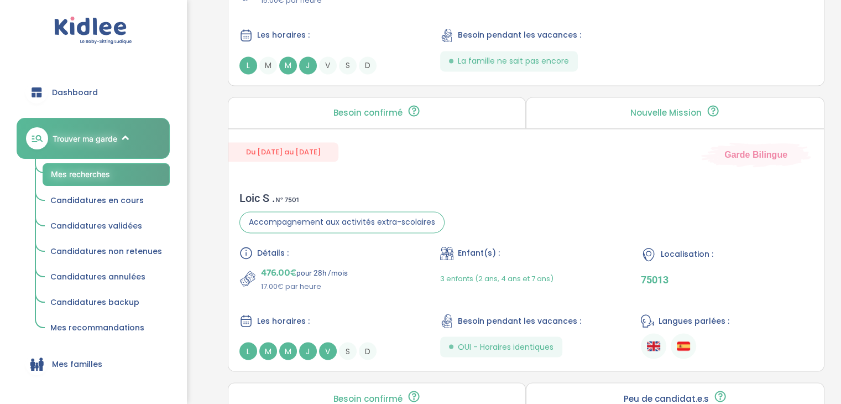
scroll to position [1694, 0]
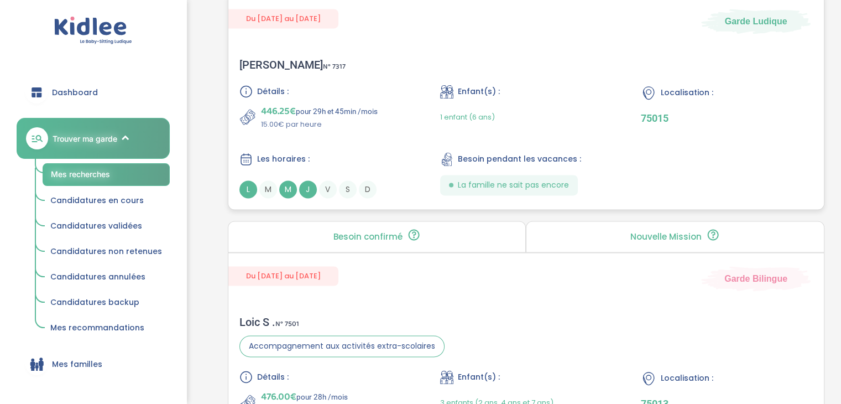
click at [361, 170] on div "Les horaires : L M M J V S D" at bounding box center [325, 175] width 172 height 46
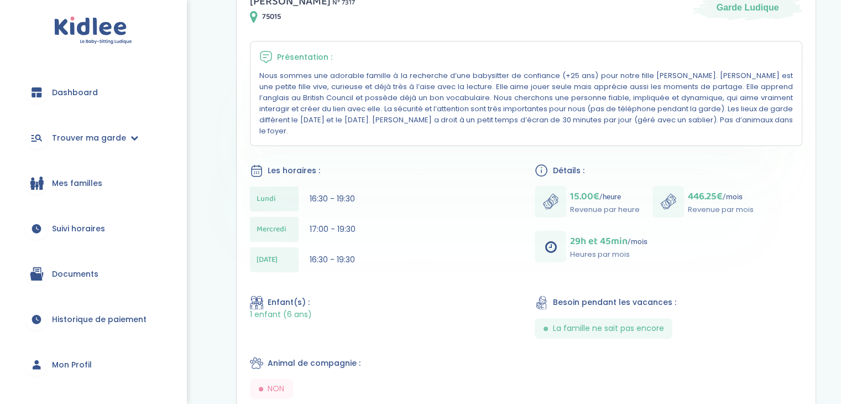
scroll to position [221, 0]
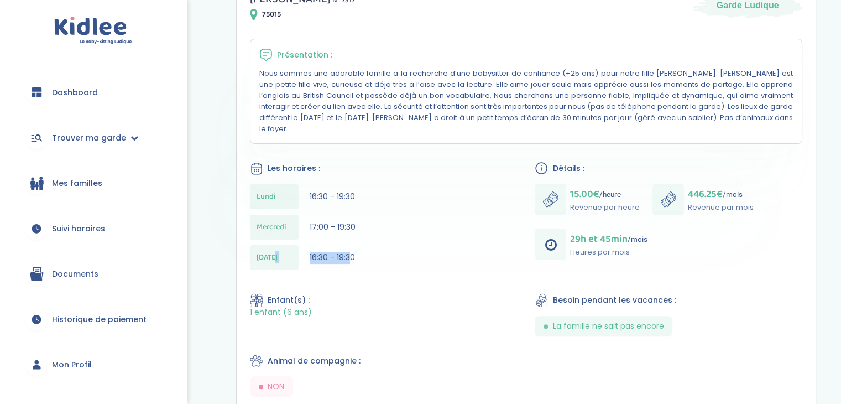
drag, startPoint x: 301, startPoint y: 248, endPoint x: 352, endPoint y: 247, distance: 50.3
click at [352, 247] on div "Jeudi 16:30 - 19:30" at bounding box center [384, 257] width 268 height 25
click at [369, 262] on div "Lundi 16:30 - 19:30 Mercredi 17:00 - 19:30 Jeudi 16:30 - 19:30" at bounding box center [384, 229] width 268 height 91
drag, startPoint x: 309, startPoint y: 244, endPoint x: 331, endPoint y: 244, distance: 22.1
click at [331, 245] on div "Jeudi 16:30 - 19:30" at bounding box center [384, 257] width 268 height 25
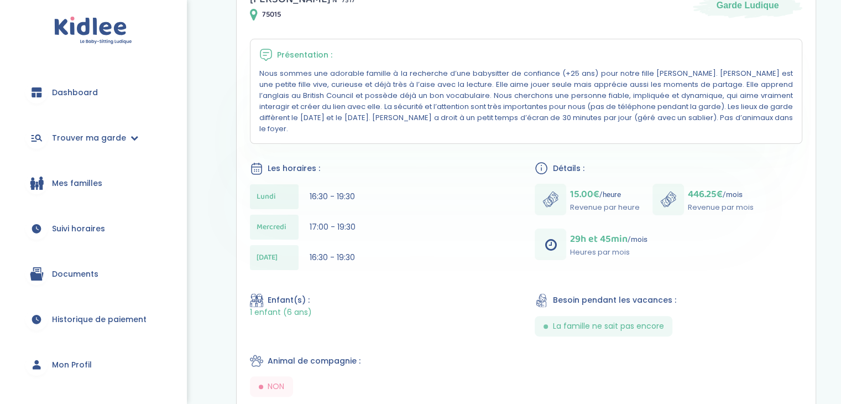
click at [352, 252] on span "16:30 - 19:30" at bounding box center [332, 257] width 45 height 11
drag, startPoint x: 307, startPoint y: 190, endPoint x: 368, endPoint y: 188, distance: 60.9
click at [368, 188] on div "Lundi 16:30 - 19:30" at bounding box center [384, 196] width 268 height 25
click at [364, 215] on div "Mercredi 17:00 - 19:30" at bounding box center [384, 227] width 268 height 25
click at [323, 221] on span "17:00 - 19:30" at bounding box center [333, 226] width 46 height 11
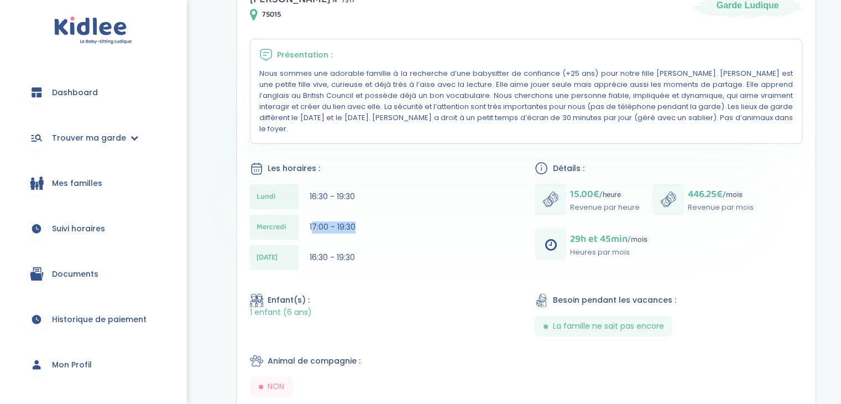
drag, startPoint x: 312, startPoint y: 216, endPoint x: 365, endPoint y: 213, distance: 53.2
click at [365, 215] on div "Mercredi 17:00 - 19:30" at bounding box center [384, 227] width 268 height 25
click at [366, 215] on div "Mercredi 17:00 - 19:30" at bounding box center [384, 227] width 268 height 25
click at [343, 252] on span "16:30 - 19:30" at bounding box center [332, 257] width 45 height 11
click at [307, 246] on div "Jeudi 16:30 - 19:30" at bounding box center [384, 257] width 268 height 25
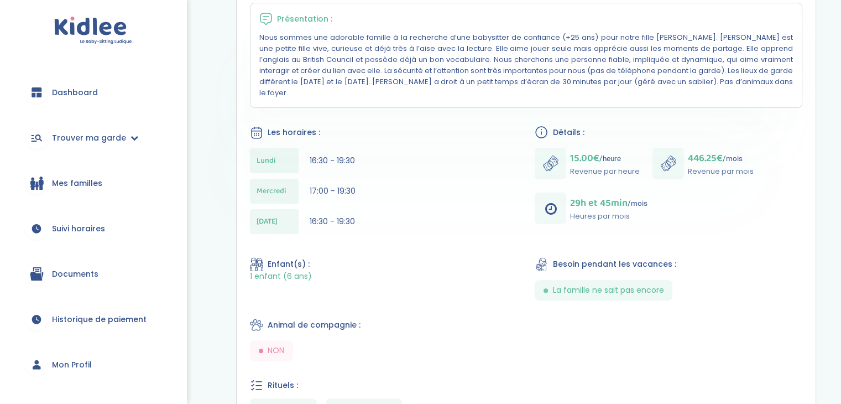
scroll to position [55, 0]
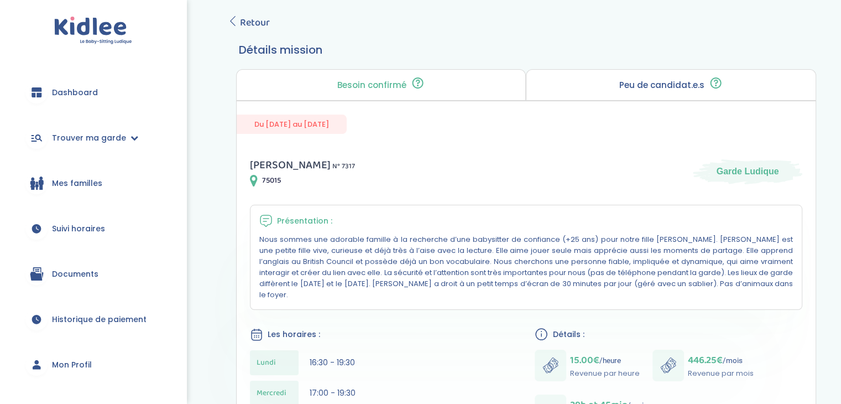
drag, startPoint x: 716, startPoint y: 284, endPoint x: 654, endPoint y: 274, distance: 62.2
click at [654, 274] on p "Nous sommes une adorable famille à la recherche d’une babysitter de confiance (…" at bounding box center [526, 267] width 534 height 66
click at [720, 279] on p "Nous sommes une adorable famille à la recherche d’une babysitter de confiance (…" at bounding box center [526, 267] width 534 height 66
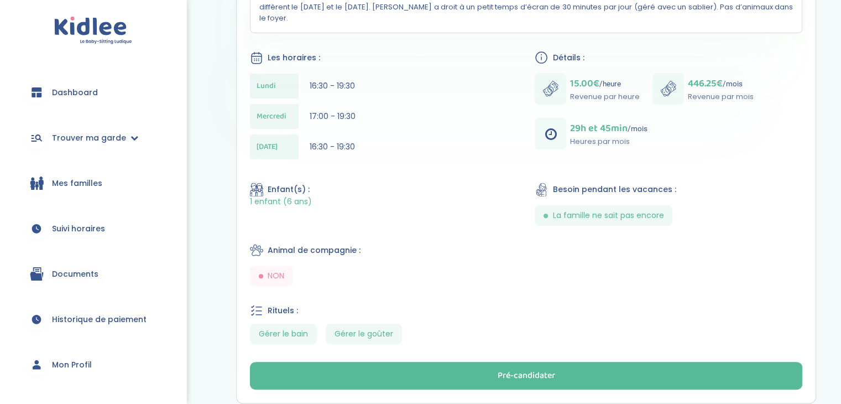
scroll to position [387, 0]
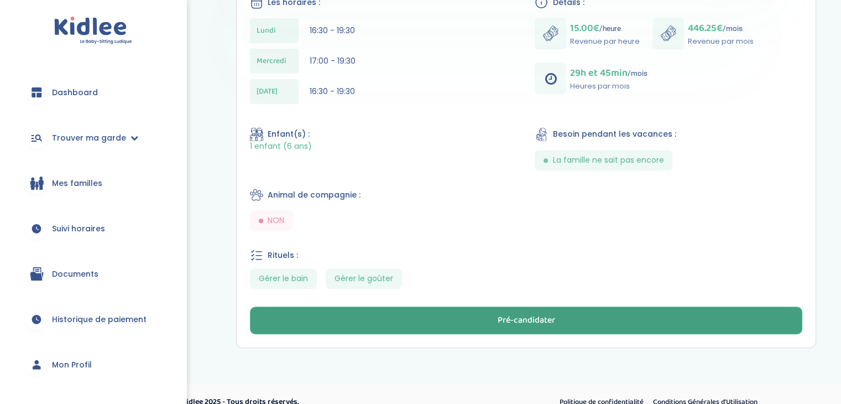
click at [549, 306] on button "Pré-candidater" at bounding box center [526, 320] width 552 height 28
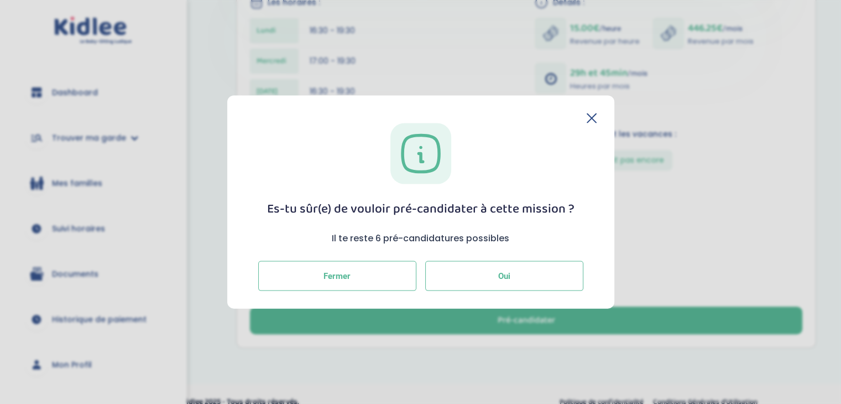
click at [512, 280] on button "Oui" at bounding box center [504, 275] width 158 height 30
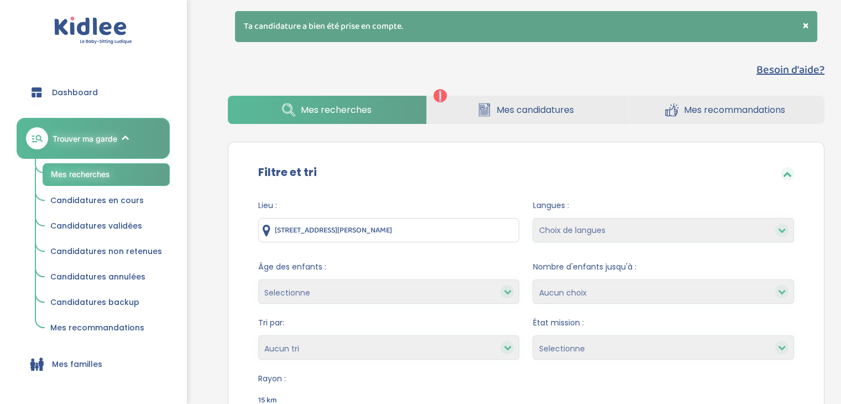
click at [440, 96] on span "1" at bounding box center [440, 95] width 13 height 13
click at [497, 115] on span "Mes candidatures" at bounding box center [535, 110] width 77 height 14
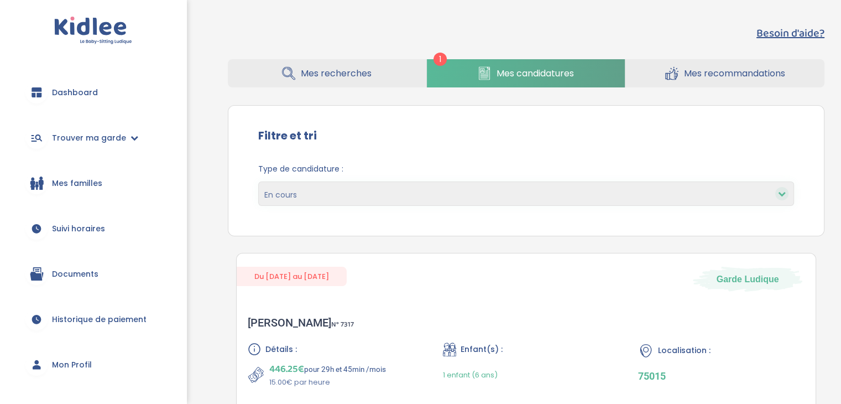
click at [310, 85] on link "Mes recherches" at bounding box center [327, 73] width 199 height 28
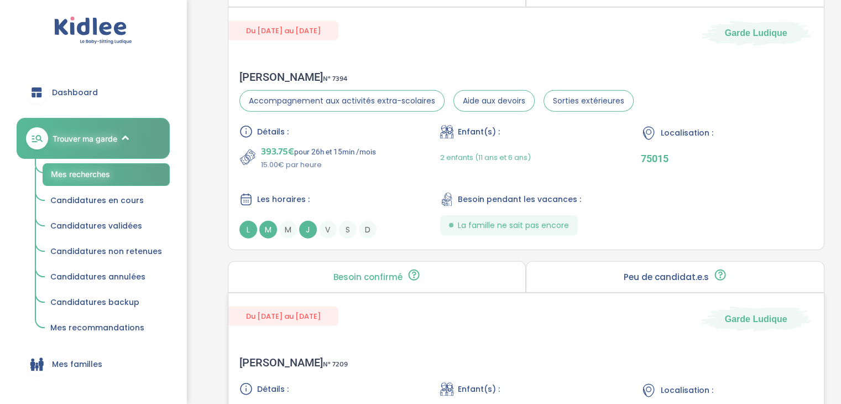
scroll to position [3045, 0]
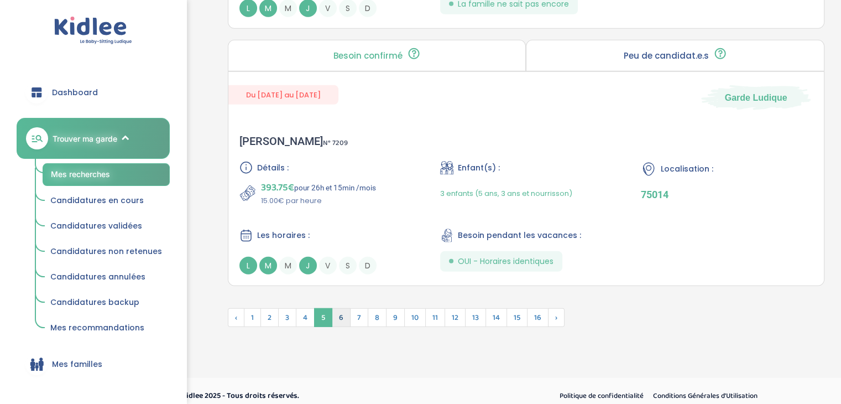
click at [342, 311] on span "6" at bounding box center [341, 317] width 19 height 19
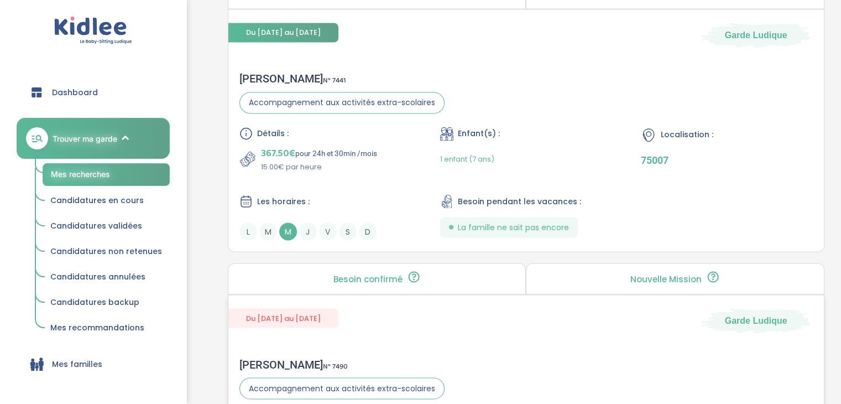
scroll to position [1883, 0]
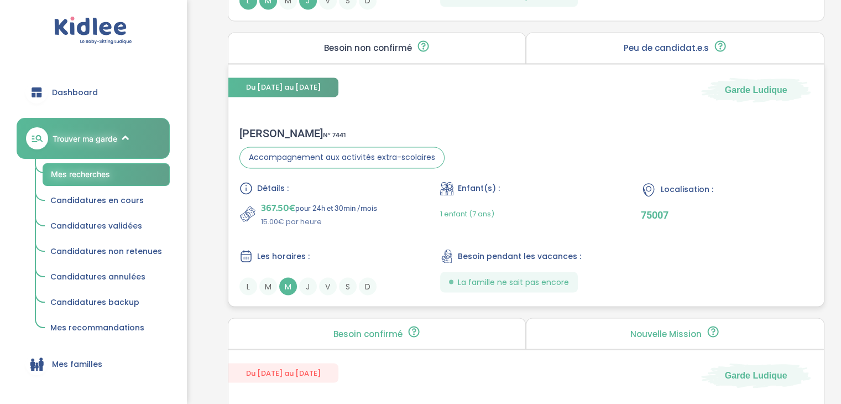
click at [393, 261] on div "Les horaires : L M M J V S D" at bounding box center [325, 272] width 172 height 46
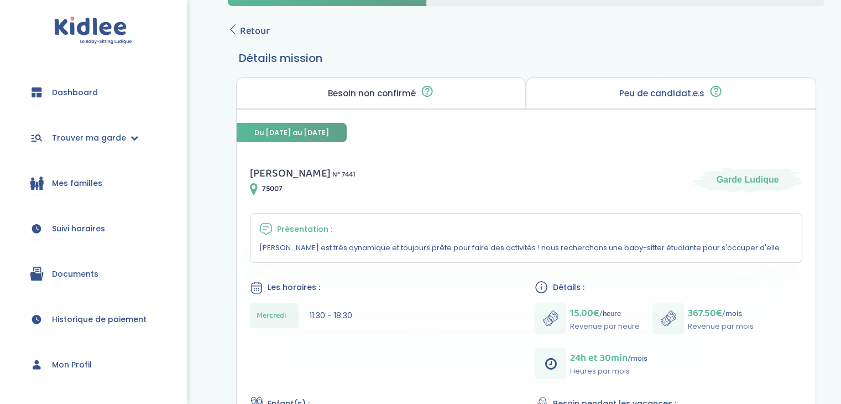
scroll to position [111, 0]
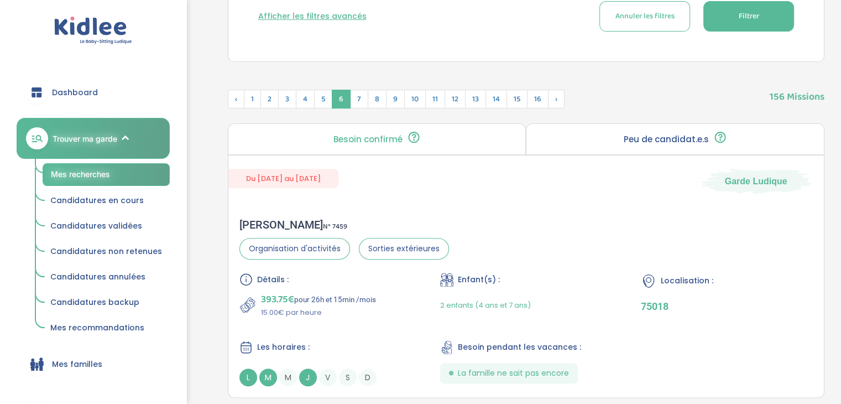
scroll to position [387, 0]
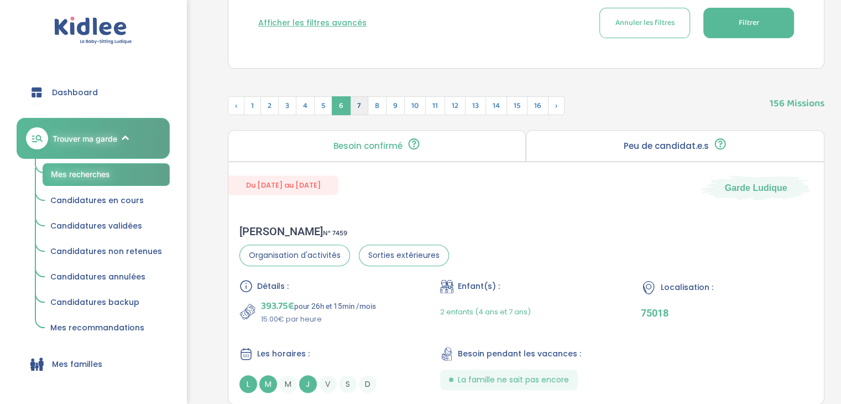
click at [359, 107] on span "7" at bounding box center [359, 105] width 18 height 19
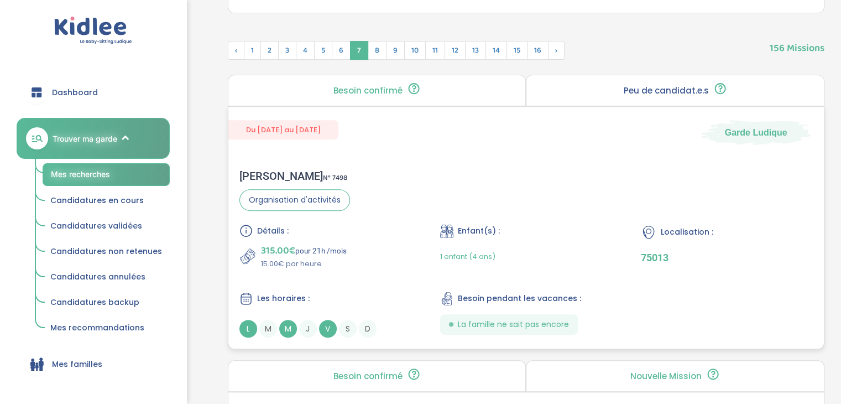
scroll to position [497, 0]
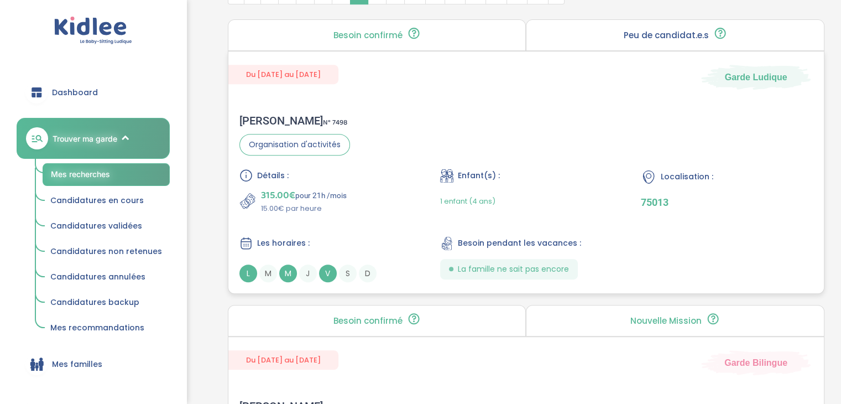
click at [372, 224] on div "Détails : 315.00€ pour 21h /mois 15.00€ par heure Enfant(s) : 1 enfant (4 ans) …" at bounding box center [525, 225] width 573 height 113
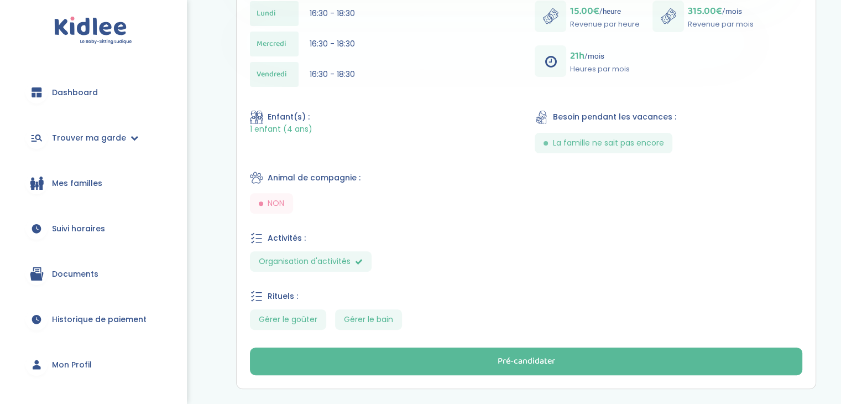
scroll to position [387, 0]
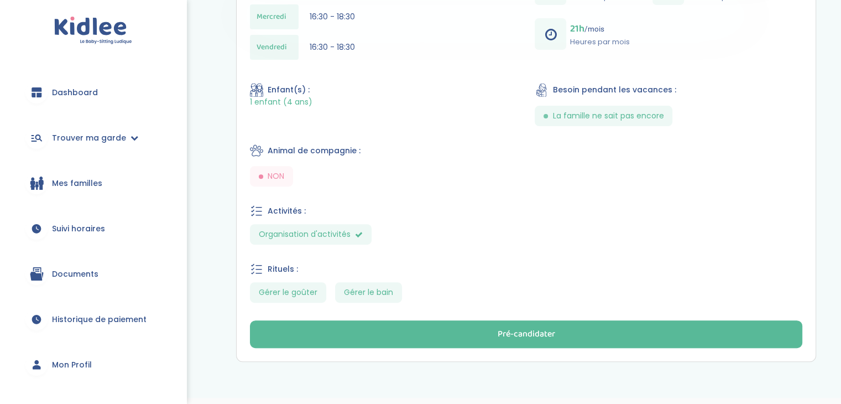
click at [351, 235] on span "Organisation d'activités" at bounding box center [311, 234] width 122 height 20
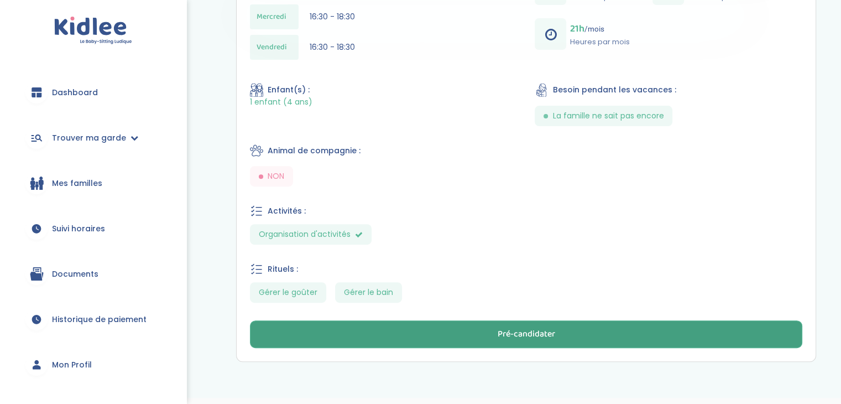
click at [443, 331] on button "Pré-candidater" at bounding box center [526, 334] width 552 height 28
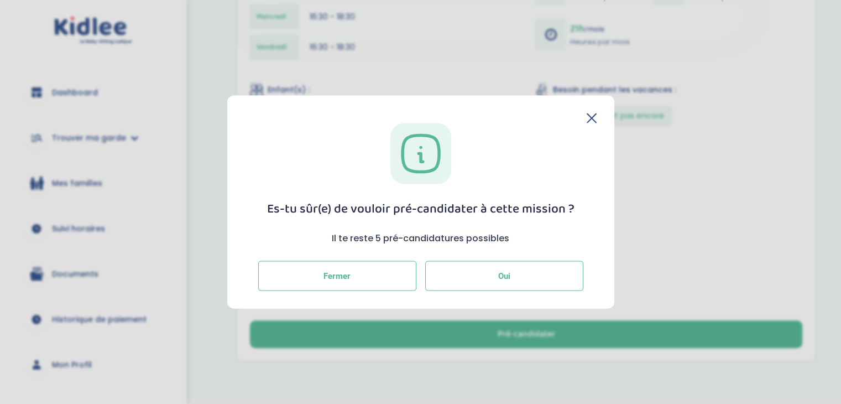
click at [473, 273] on button "Oui" at bounding box center [504, 275] width 158 height 30
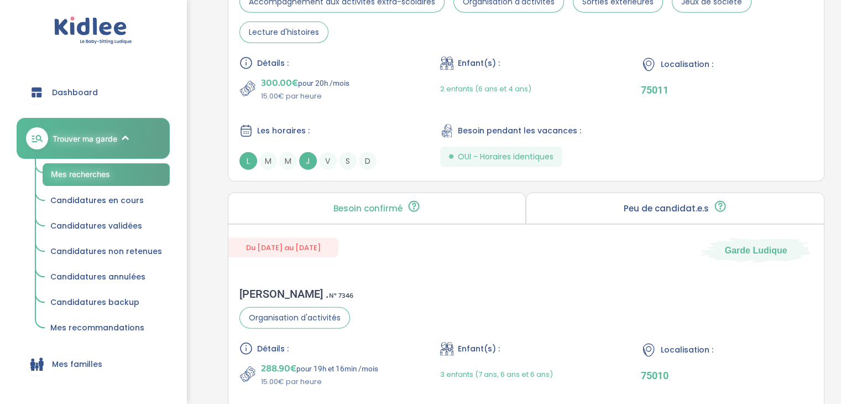
scroll to position [3115, 0]
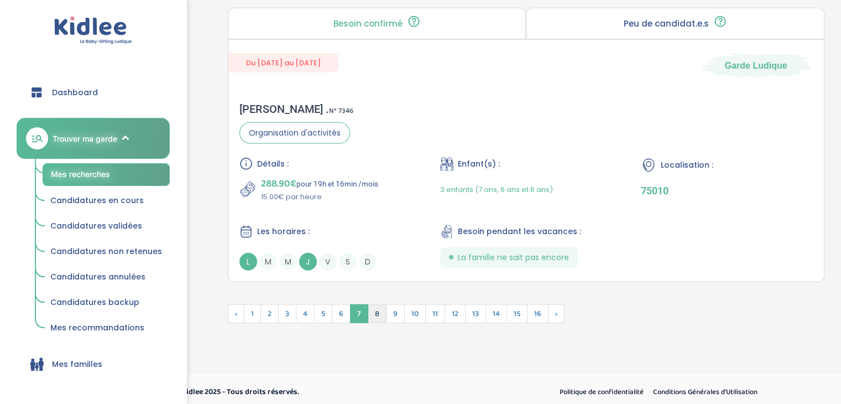
click at [377, 304] on span "8" at bounding box center [377, 313] width 19 height 19
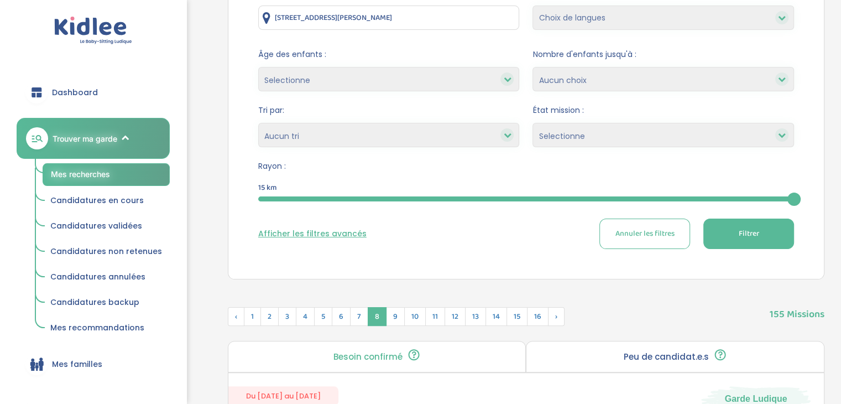
scroll to position [46, 0]
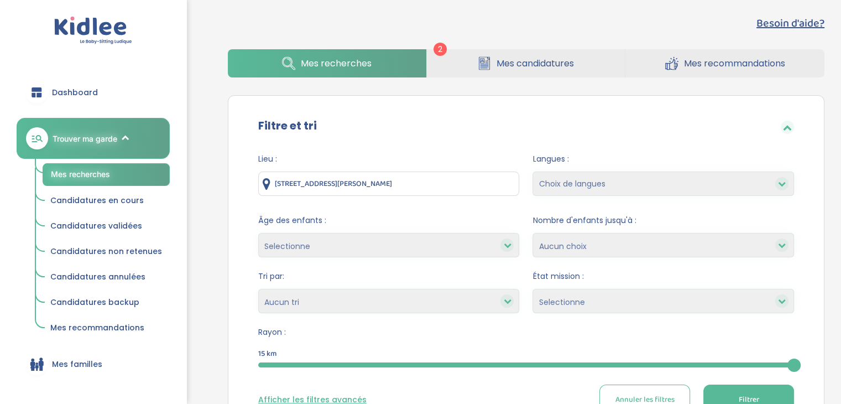
click at [409, 304] on select "Heures par semaine (croissant) Heures par semaine (décroissant) Date de démarra…" at bounding box center [389, 301] width 262 height 24
click at [415, 328] on span "Rayon :" at bounding box center [526, 332] width 536 height 12
click at [419, 244] on select "Selectionne moins de 3 ans entre 3 et 6 ans plus de 6 ans" at bounding box center [389, 245] width 262 height 24
select select "3-6"
click at [258, 233] on select "Selectionne moins de 3 ans entre 3 et 6 ans plus de 6 ans" at bounding box center [389, 245] width 262 height 24
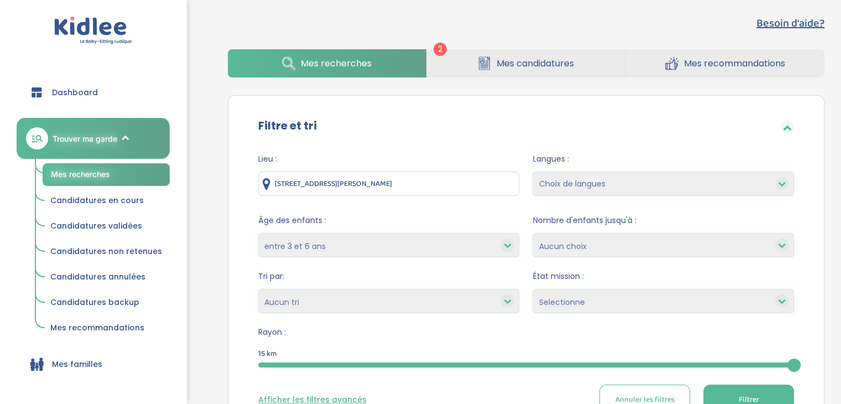
select select
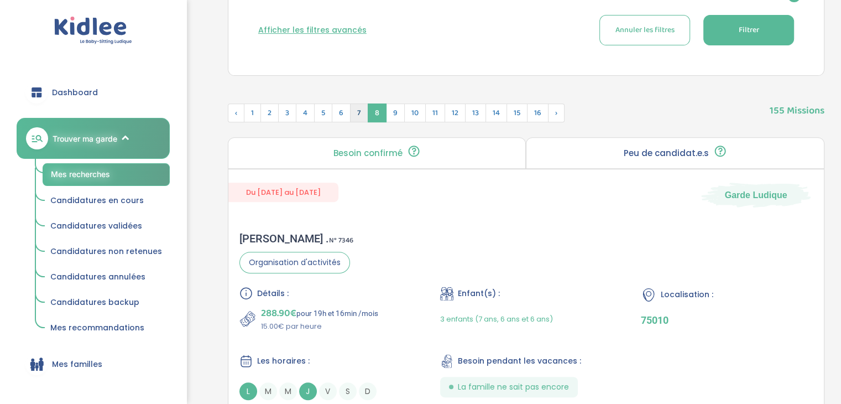
scroll to position [434, 0]
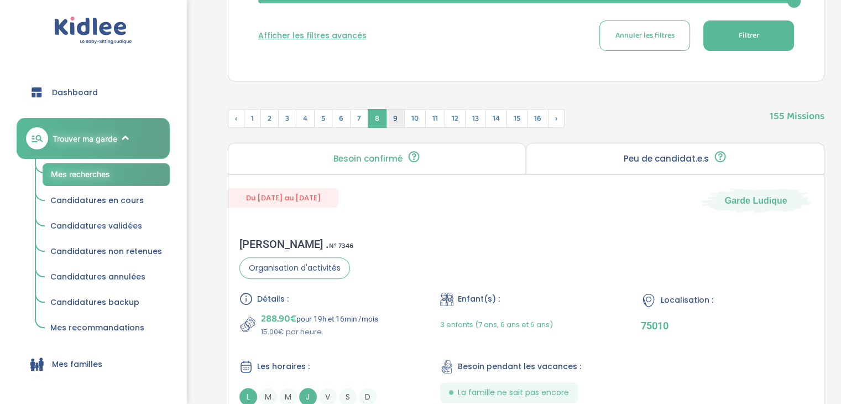
click at [397, 116] on span "9" at bounding box center [395, 118] width 19 height 19
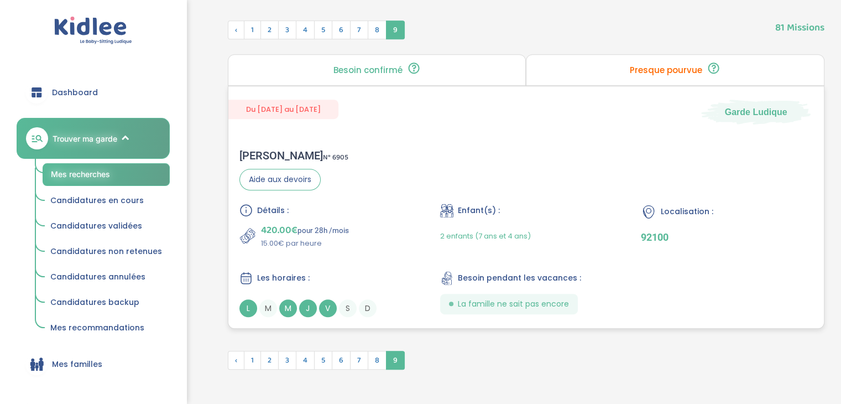
scroll to position [572, 0]
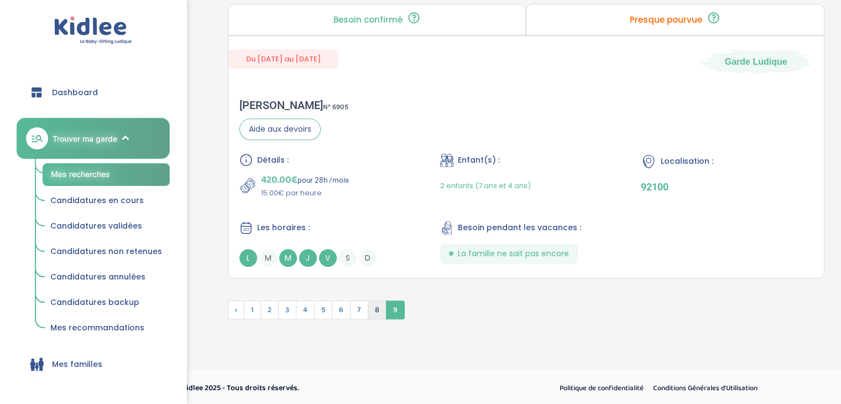
click at [372, 304] on span "8" at bounding box center [377, 309] width 19 height 19
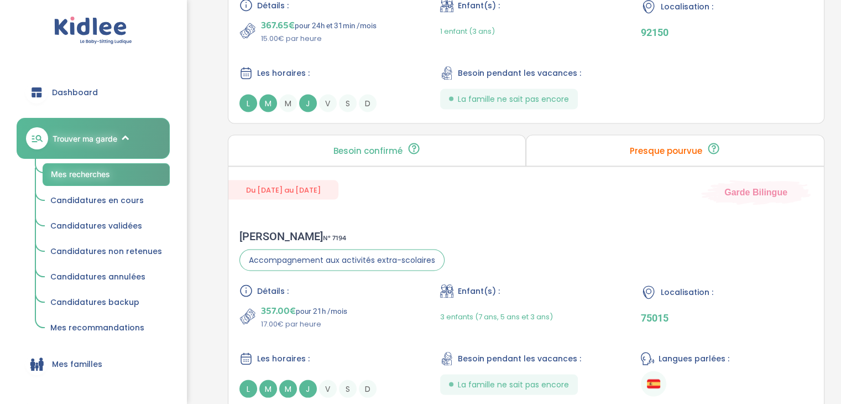
scroll to position [2231, 0]
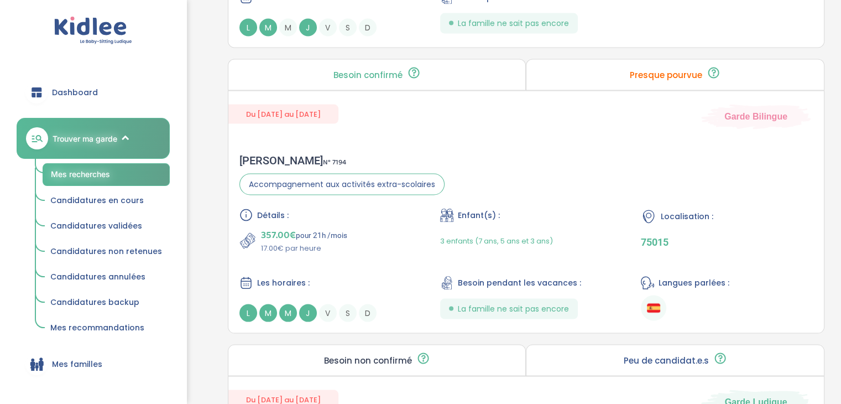
click at [91, 99] on link "Dashboard" at bounding box center [93, 92] width 153 height 40
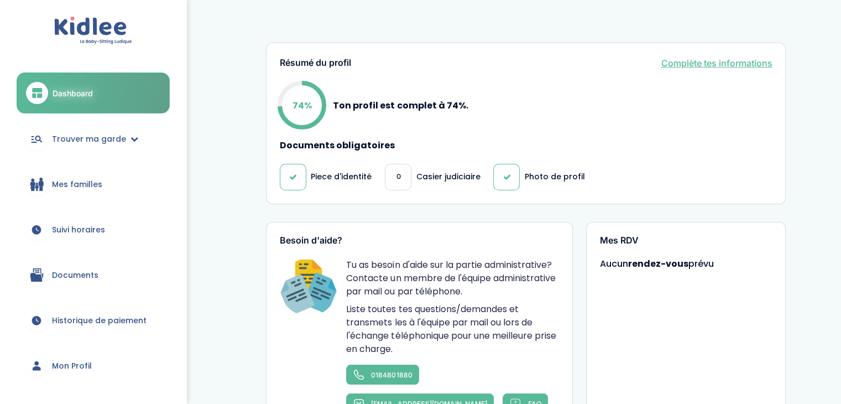
click at [393, 175] on div "0" at bounding box center [398, 177] width 27 height 27
click at [429, 177] on p "Casier judiciaire" at bounding box center [448, 177] width 64 height 12
click at [695, 58] on link "Complète tes informations" at bounding box center [716, 62] width 111 height 13
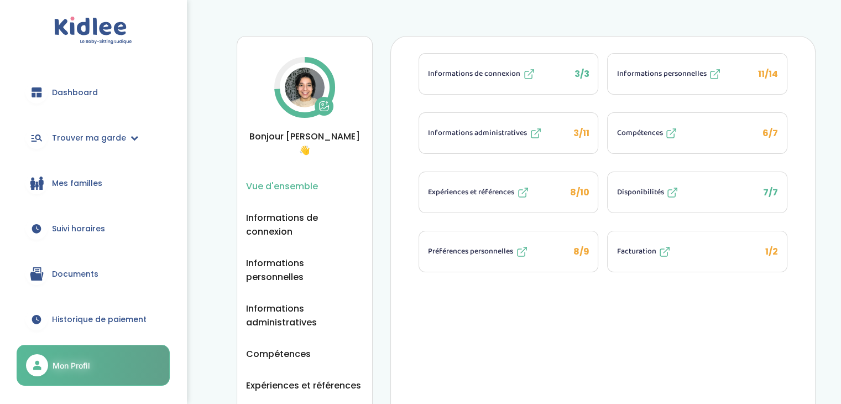
click at [572, 128] on button "Informations administratives 3/11" at bounding box center [508, 133] width 179 height 40
click at [533, 133] on icon at bounding box center [535, 133] width 13 height 13
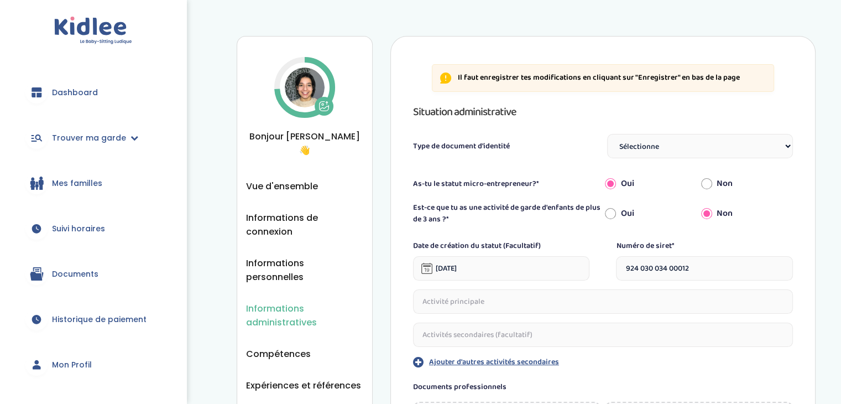
click at [644, 146] on select "Sélectionne Carte d'identité française ou Passeport français daté de moins de 5…" at bounding box center [700, 146] width 186 height 24
click at [613, 315] on div "Ajouter d'autres activités secondaires" at bounding box center [603, 328] width 380 height 79
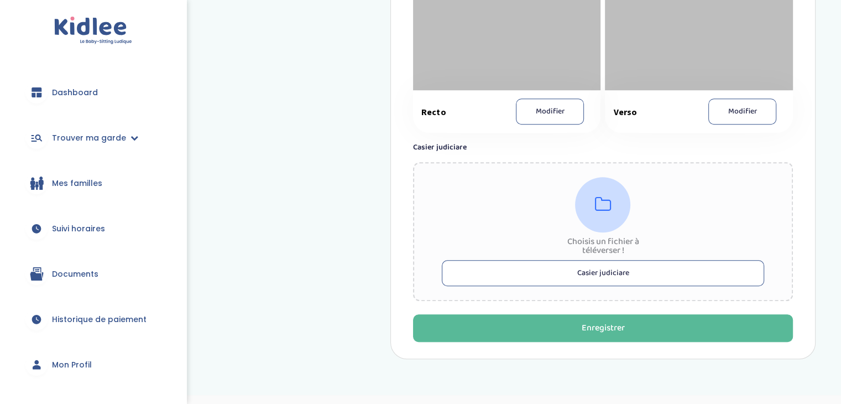
scroll to position [772, 0]
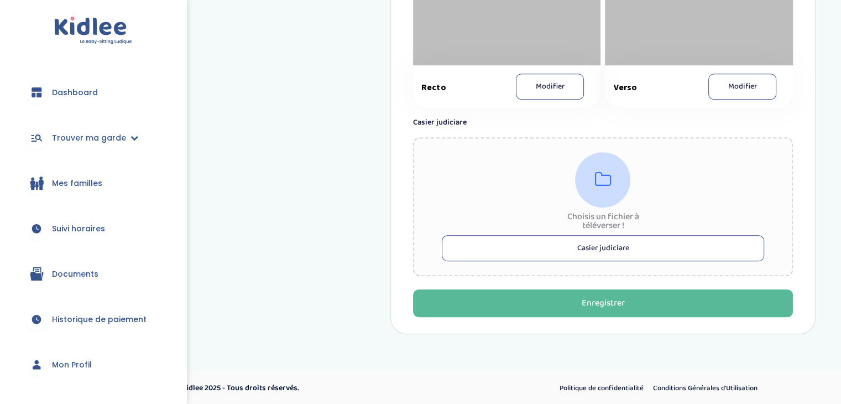
click at [660, 243] on button "Casier judiciare" at bounding box center [603, 248] width 322 height 26
